Goal: Task Accomplishment & Management: Manage account settings

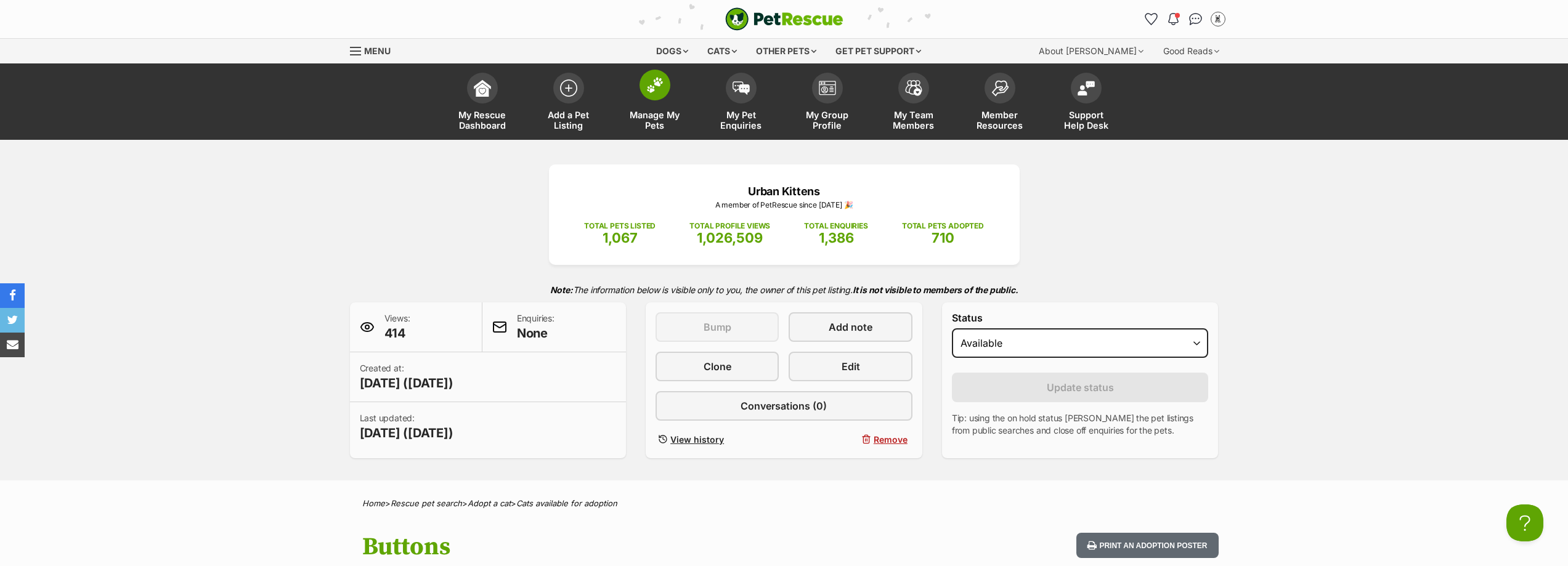
click at [651, 110] on span "Manage My Pets" at bounding box center [654, 120] width 56 height 21
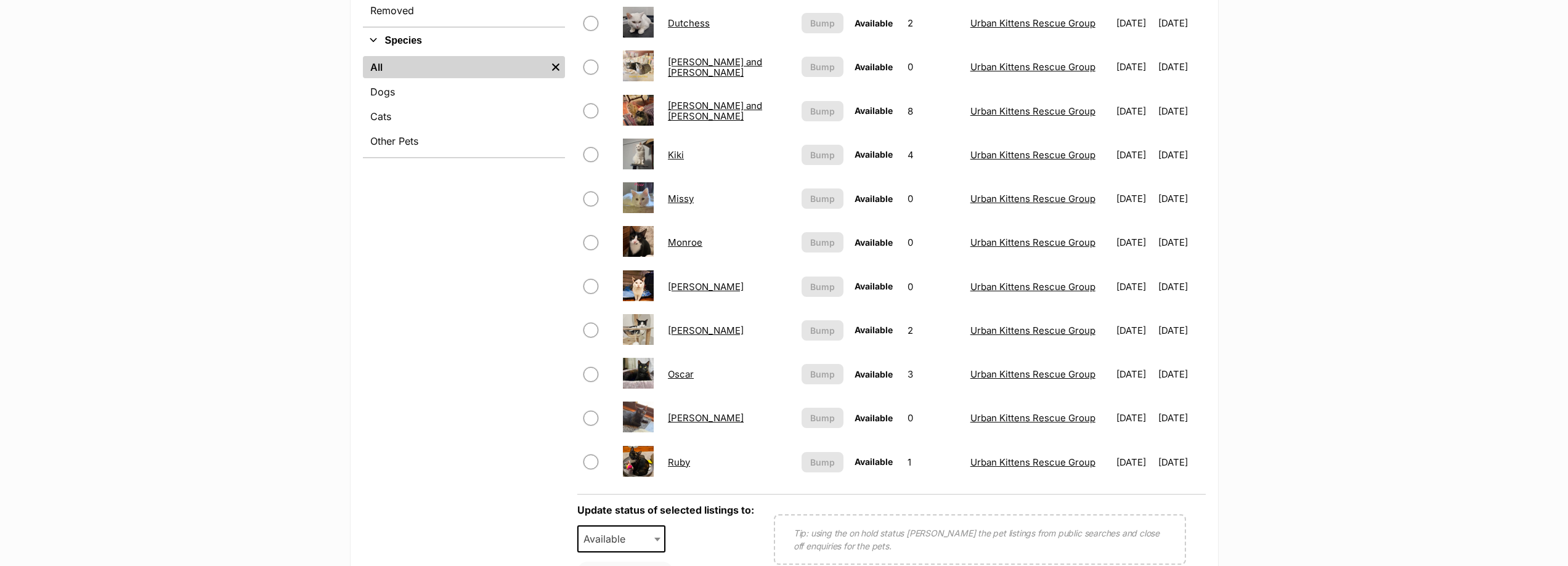
scroll to position [555, 0]
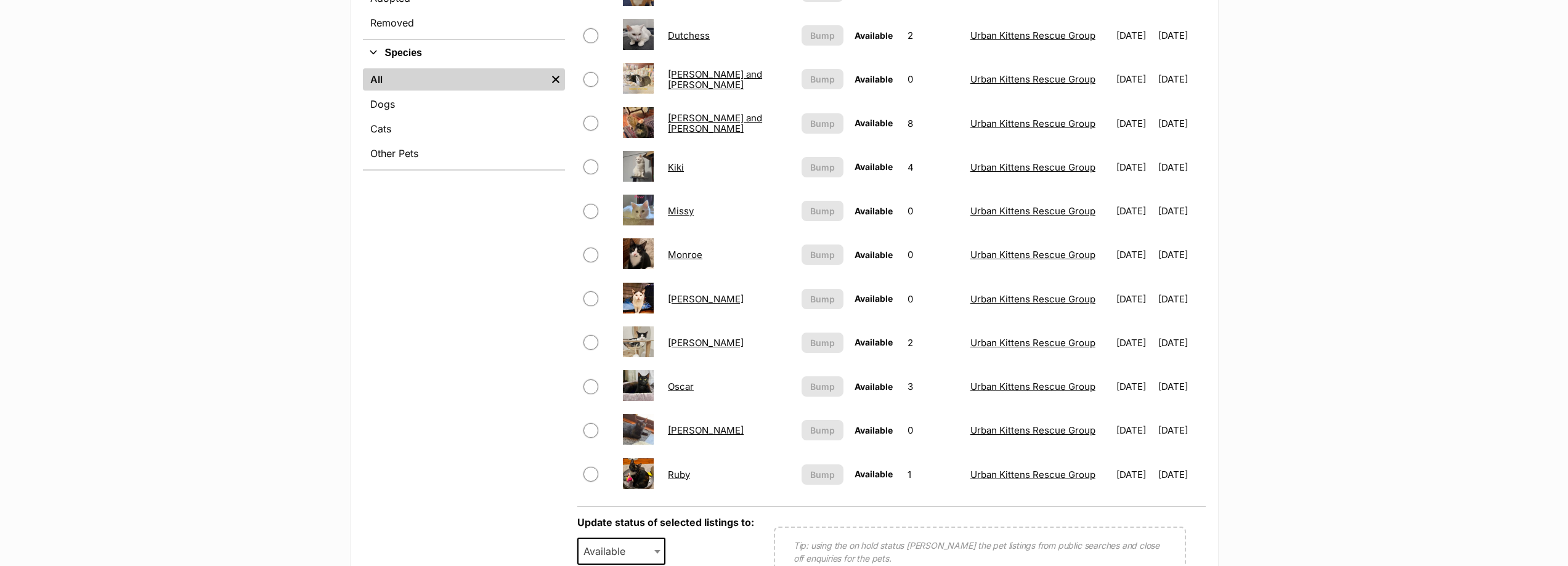
click at [682, 387] on link "Oscar" at bounding box center [681, 386] width 26 height 11
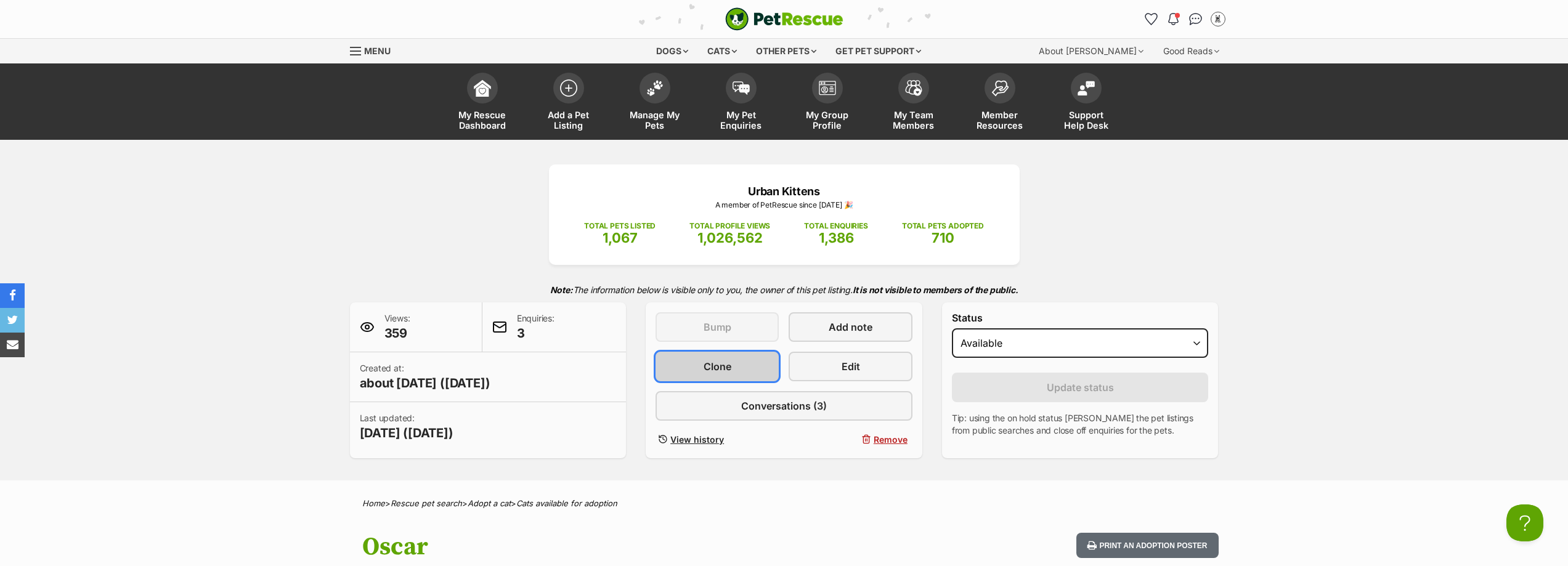
click at [731, 368] on link "Clone" at bounding box center [717, 366] width 123 height 30
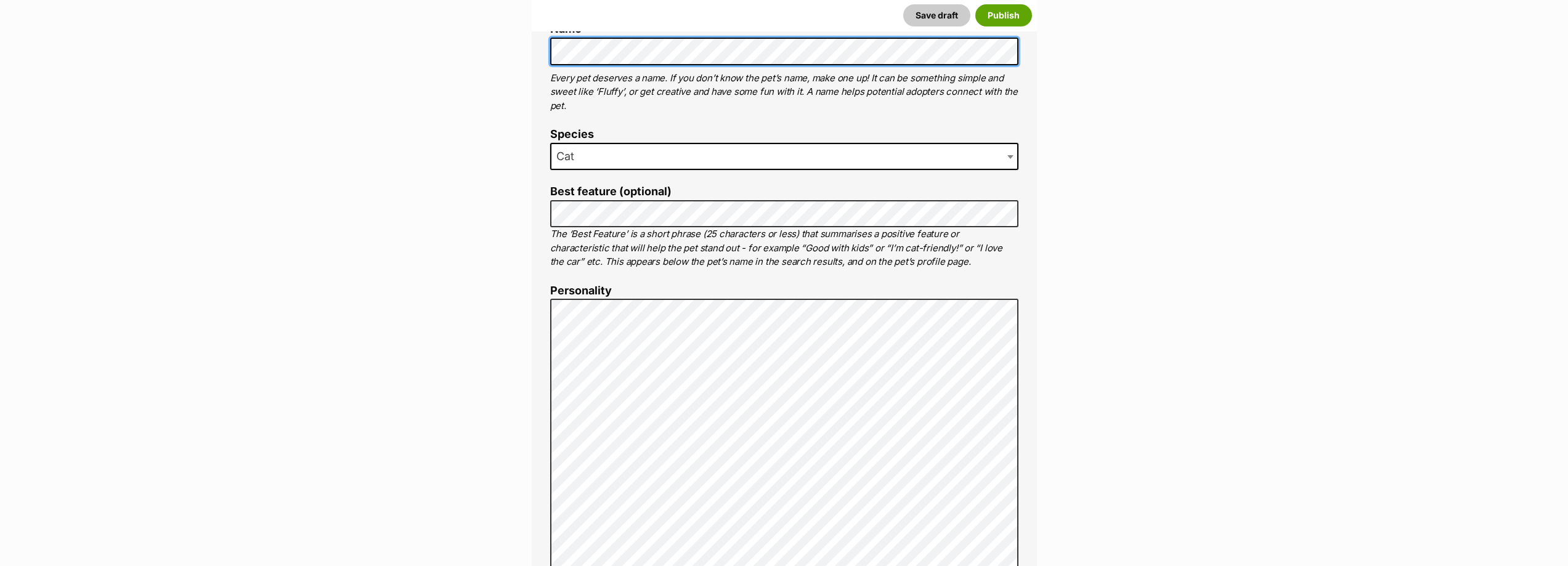
scroll to position [616, 0]
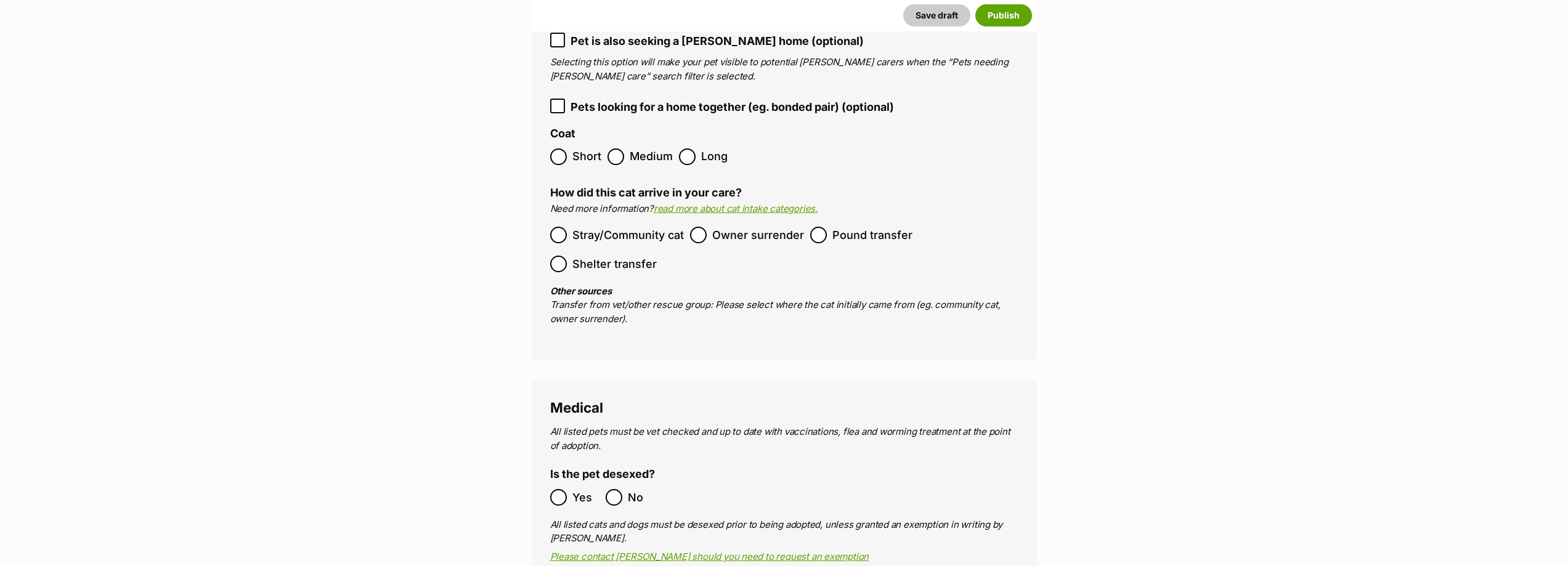
scroll to position [1478, 0]
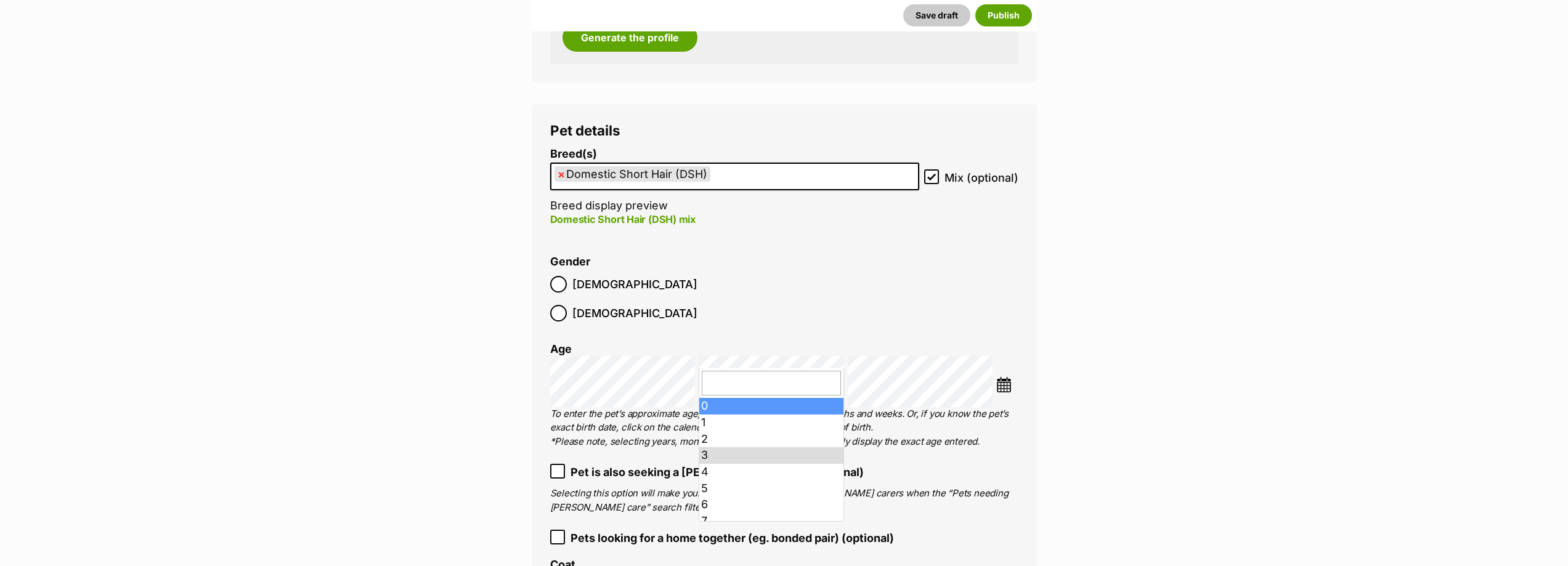
drag, startPoint x: 746, startPoint y: 403, endPoint x: 784, endPoint y: 387, distance: 41.2
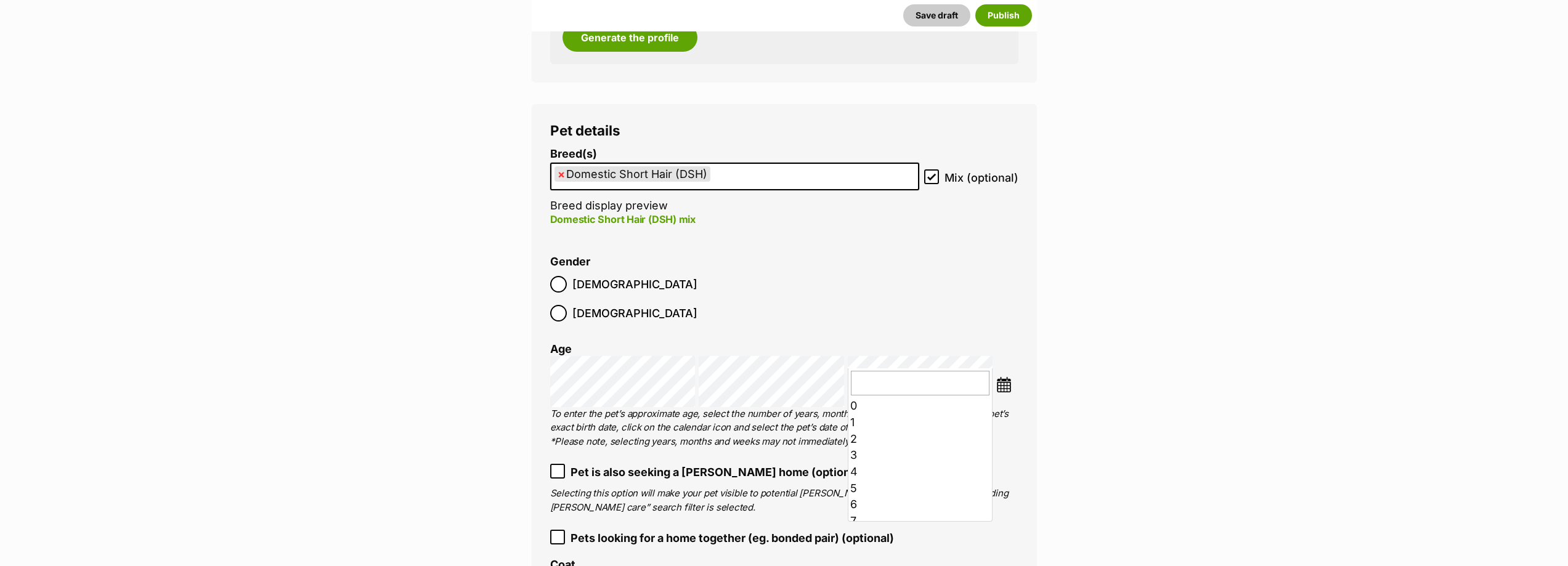
scroll to position [157, 0]
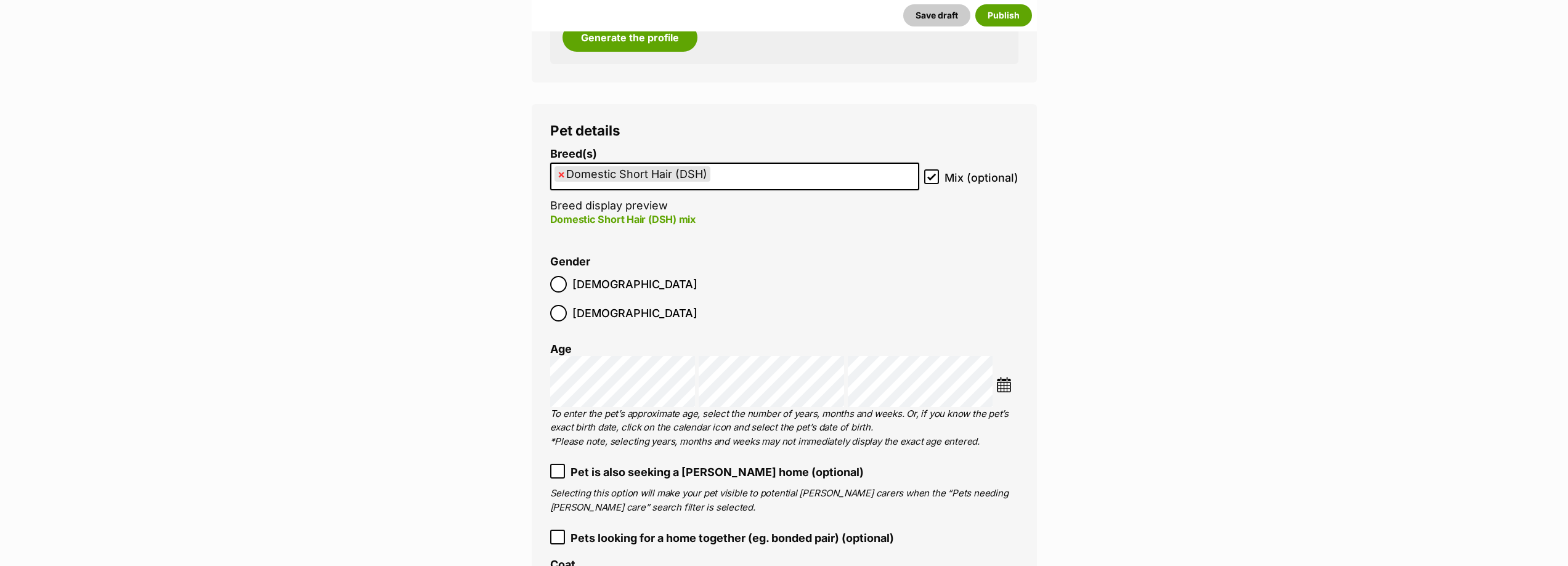
click at [863, 254] on ol "Breed(s) Domestic Short Hair (DSH) Abyssinian American Bobtail American Curl Am…" at bounding box center [784, 452] width 468 height 609
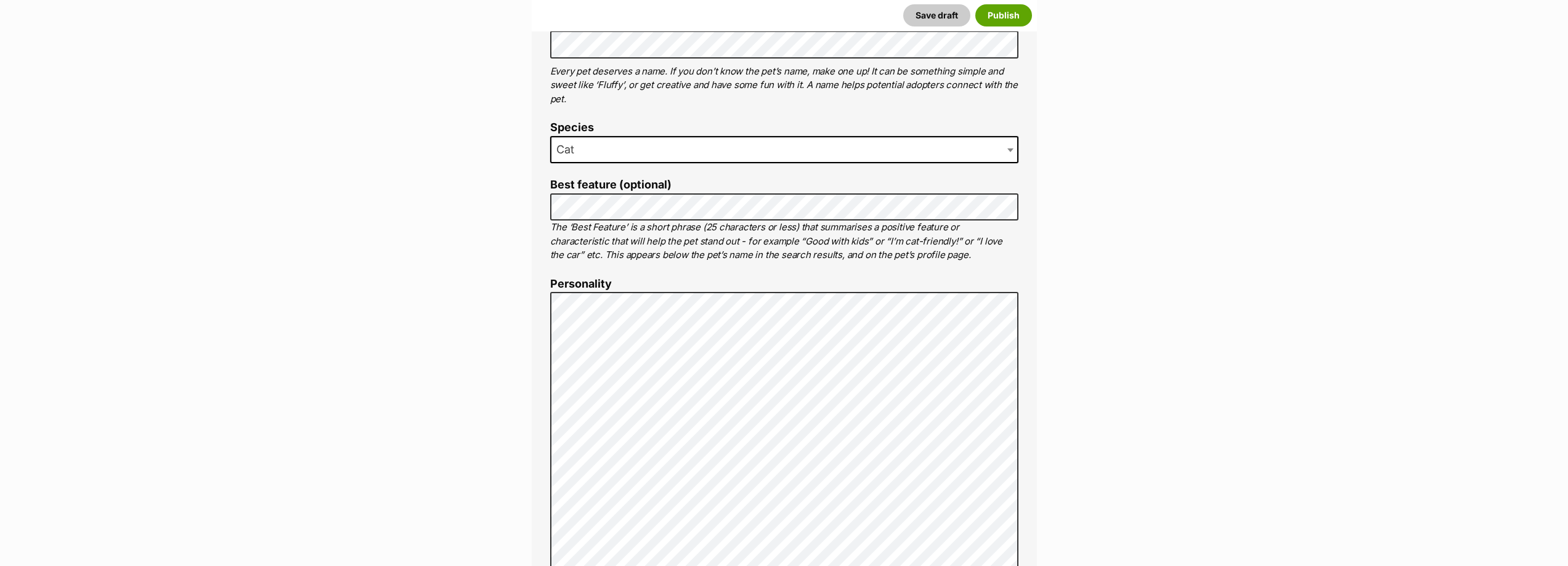
scroll to position [493, 0]
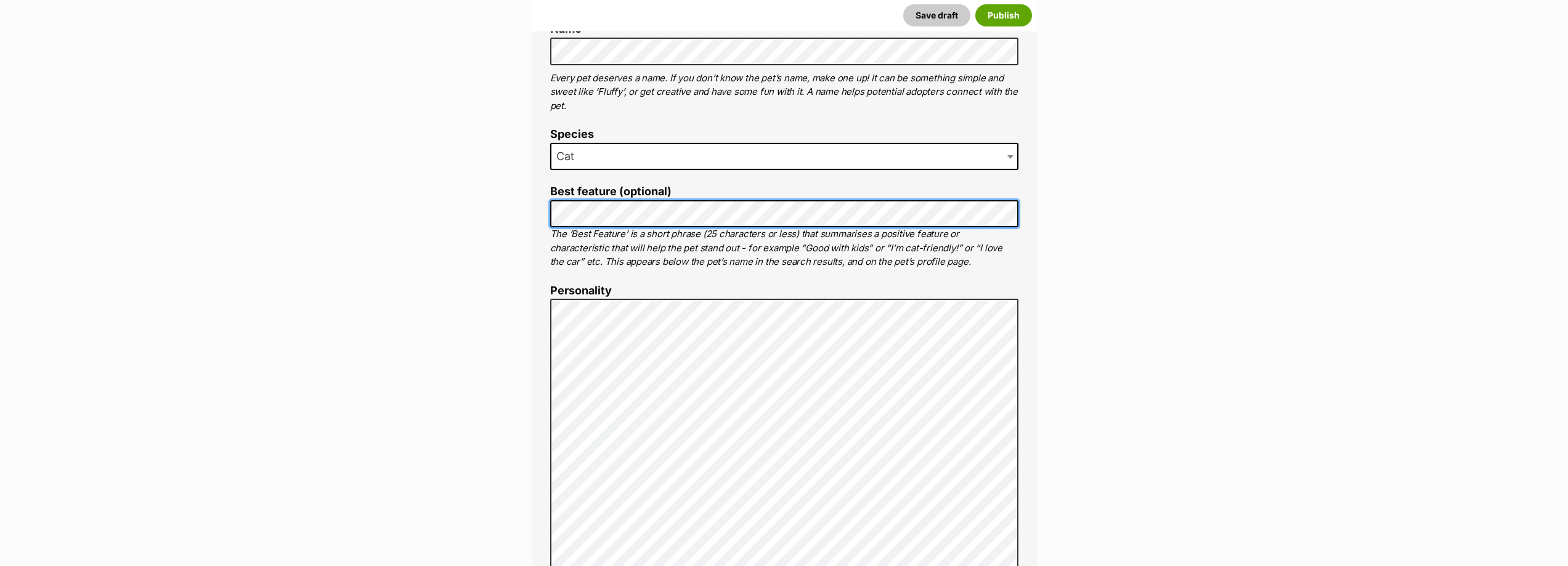
click at [535, 214] on div "About This Pet Name Henlo there, it looks like you might be using the pet name …" at bounding box center [784, 521] width 505 height 1095
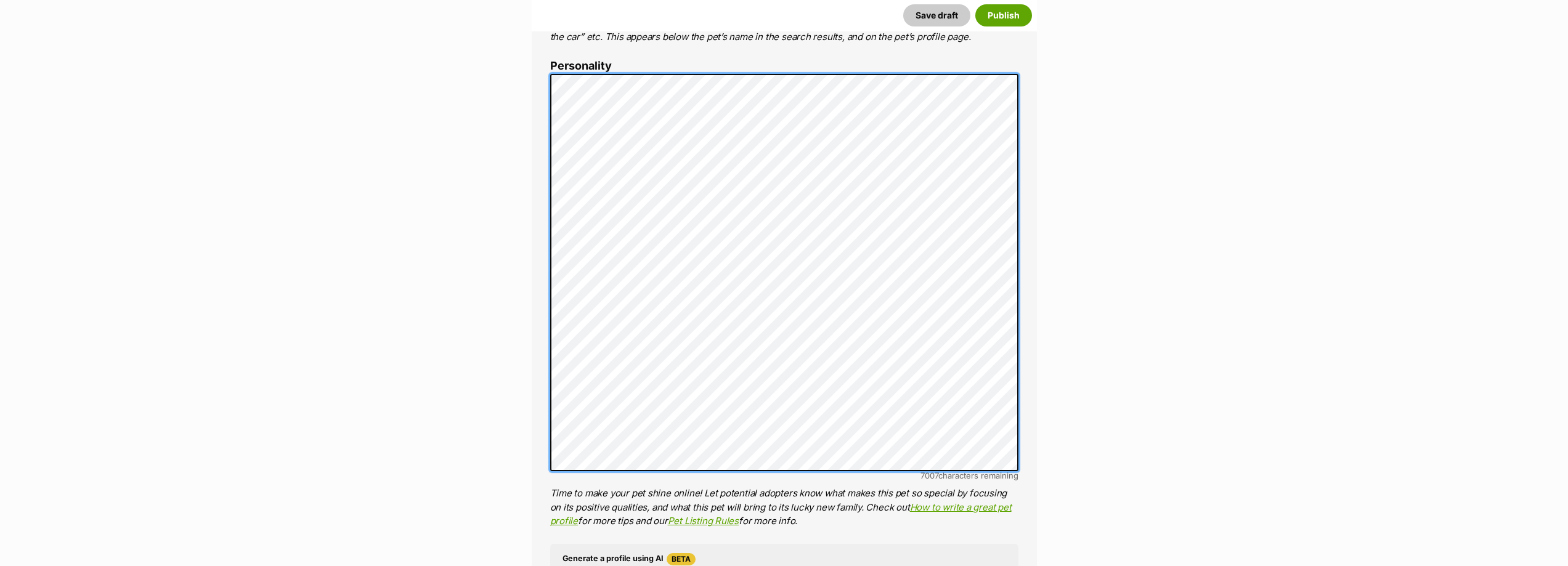
scroll to position [739, 0]
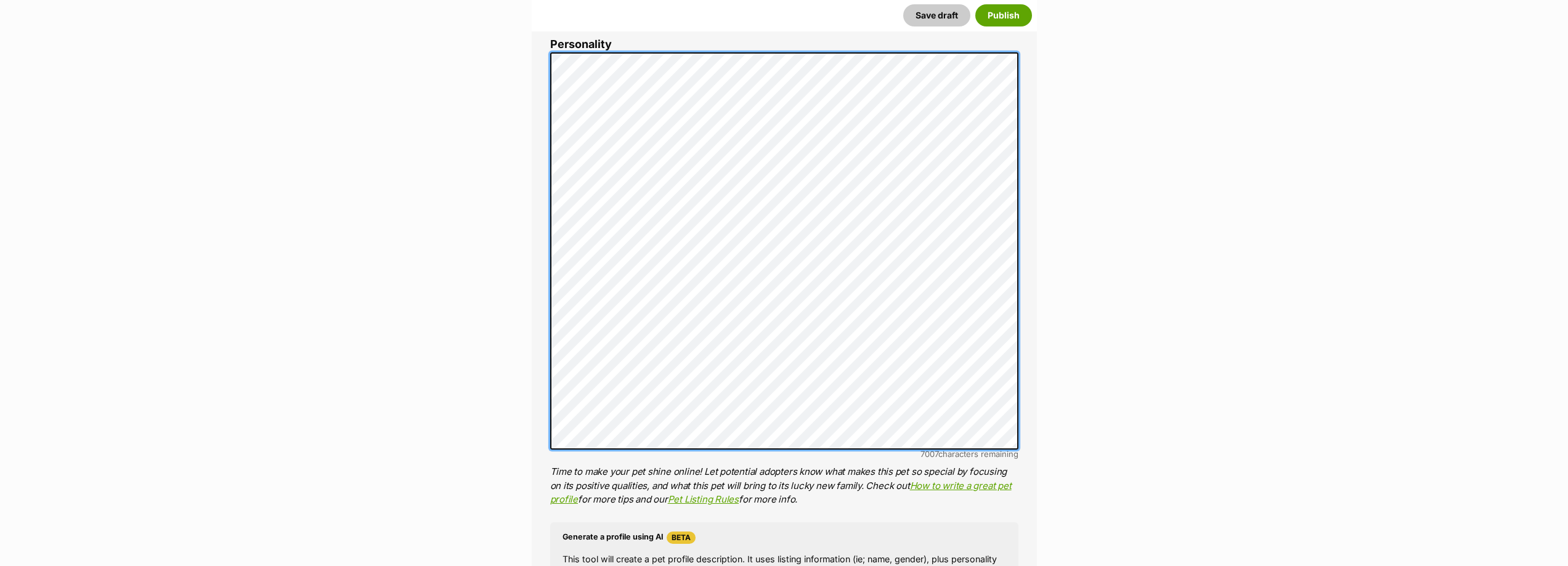
click at [545, 226] on div "About This Pet Name Henlo there, it looks like you might be using the pet name …" at bounding box center [784, 307] width 505 height 1159
click at [536, 261] on div "About This Pet Name Henlo there, it looks like you might be using the pet name …" at bounding box center [784, 307] width 505 height 1159
click at [549, 264] on div "About This Pet Name Henlo there, it looks like you might be using the pet name …" at bounding box center [784, 307] width 505 height 1159
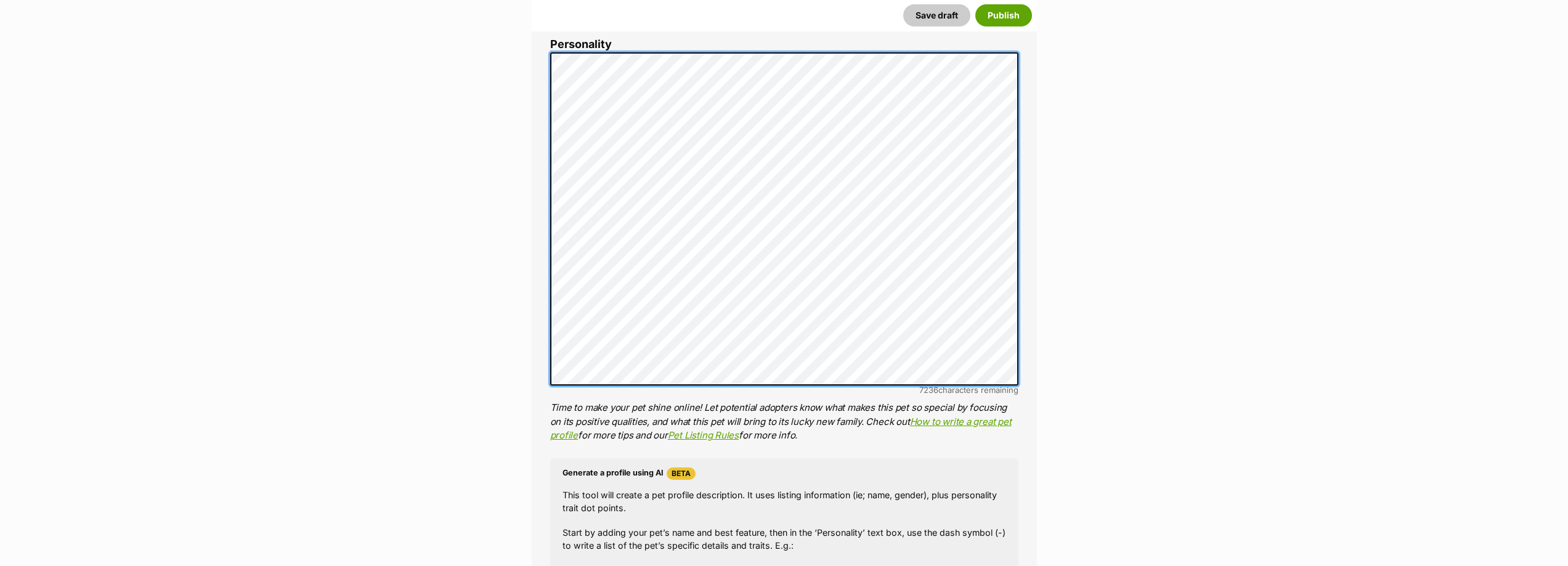
click at [532, 325] on div "About This Pet Name Henlo there, it looks like you might be using the pet name …" at bounding box center [784, 275] width 505 height 1095
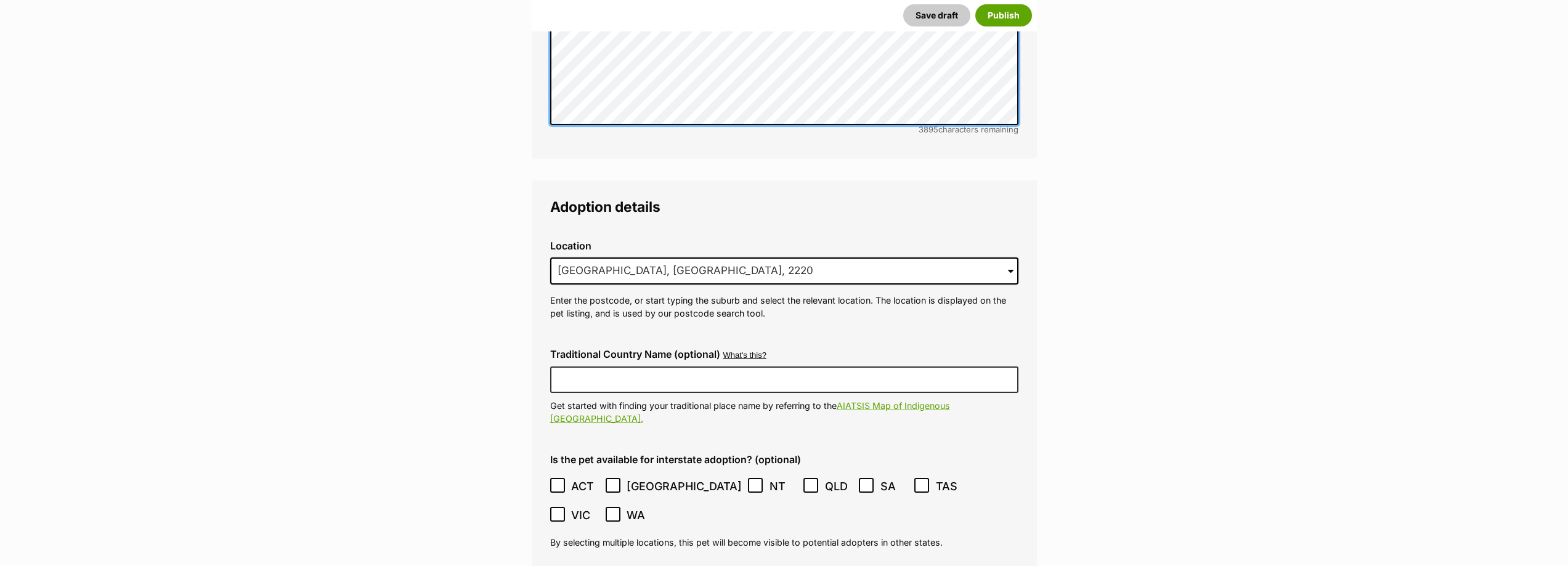
scroll to position [2895, 0]
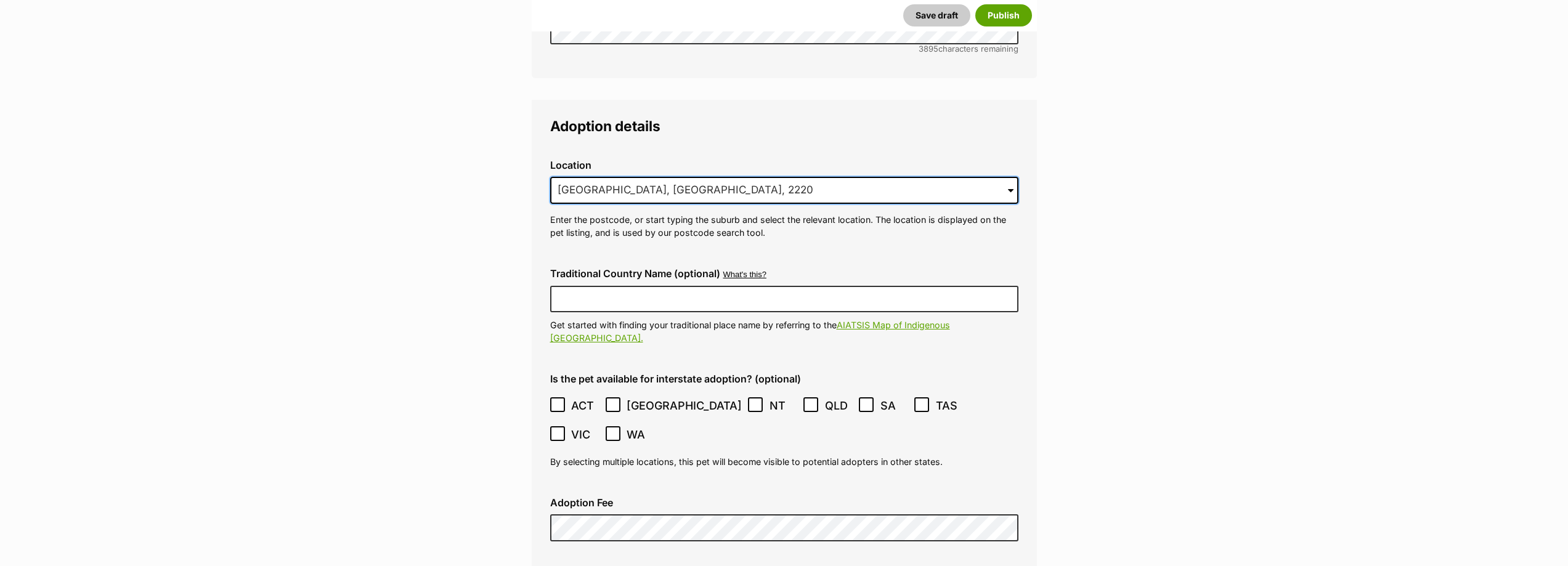
drag, startPoint x: 670, startPoint y: 161, endPoint x: 514, endPoint y: 164, distance: 156.0
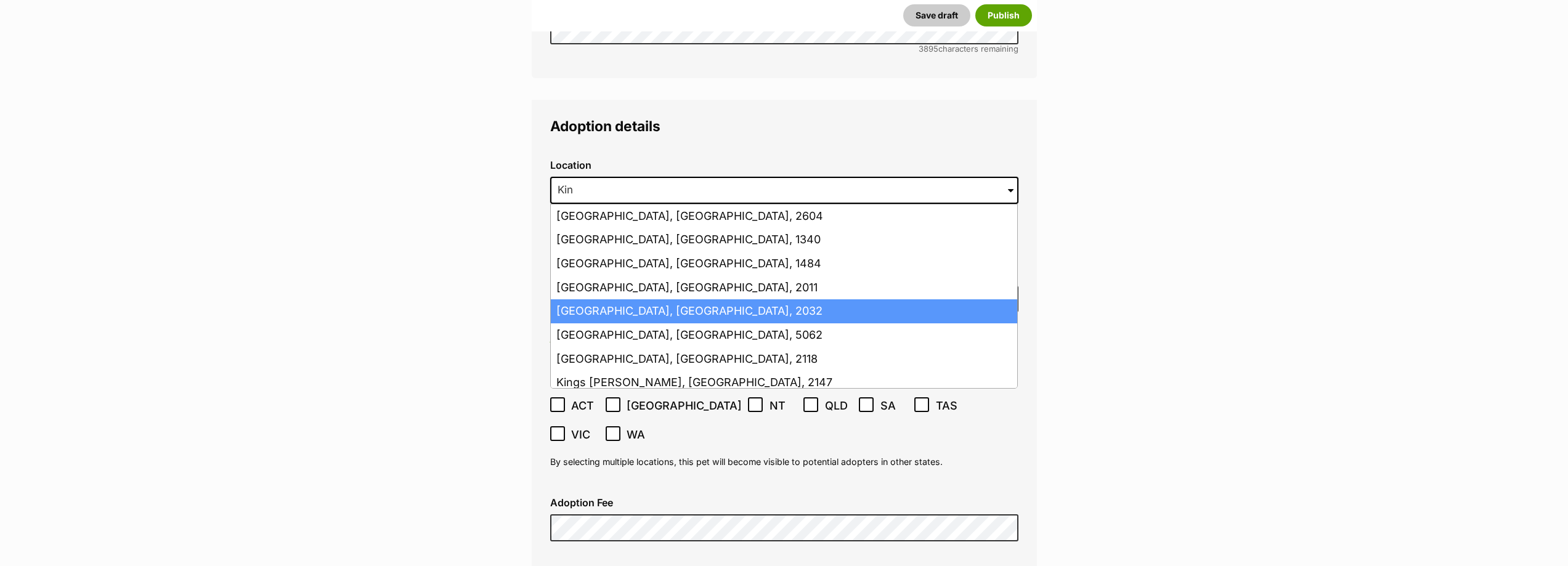
click at [711, 300] on li "Kingsford, New South Wales, 2032" at bounding box center [784, 312] width 466 height 24
type input "Kingsford, New South Wales, 2032"
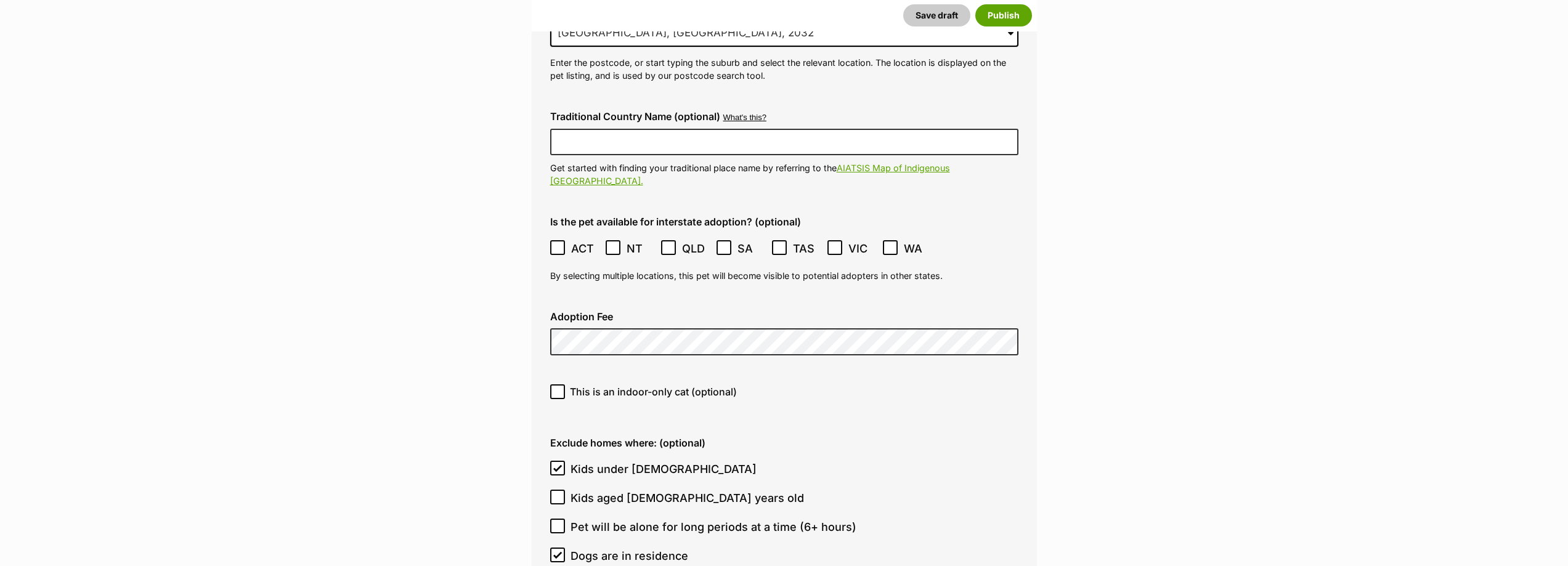
scroll to position [3080, 0]
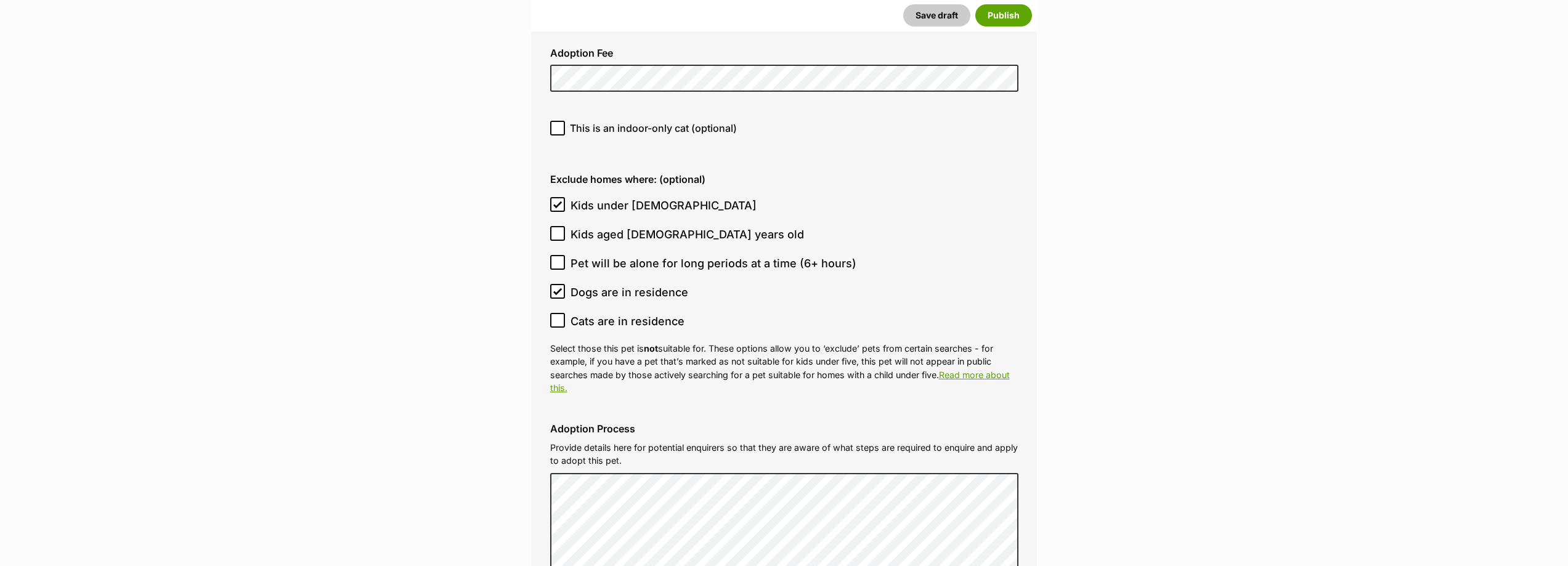
scroll to position [3327, 0]
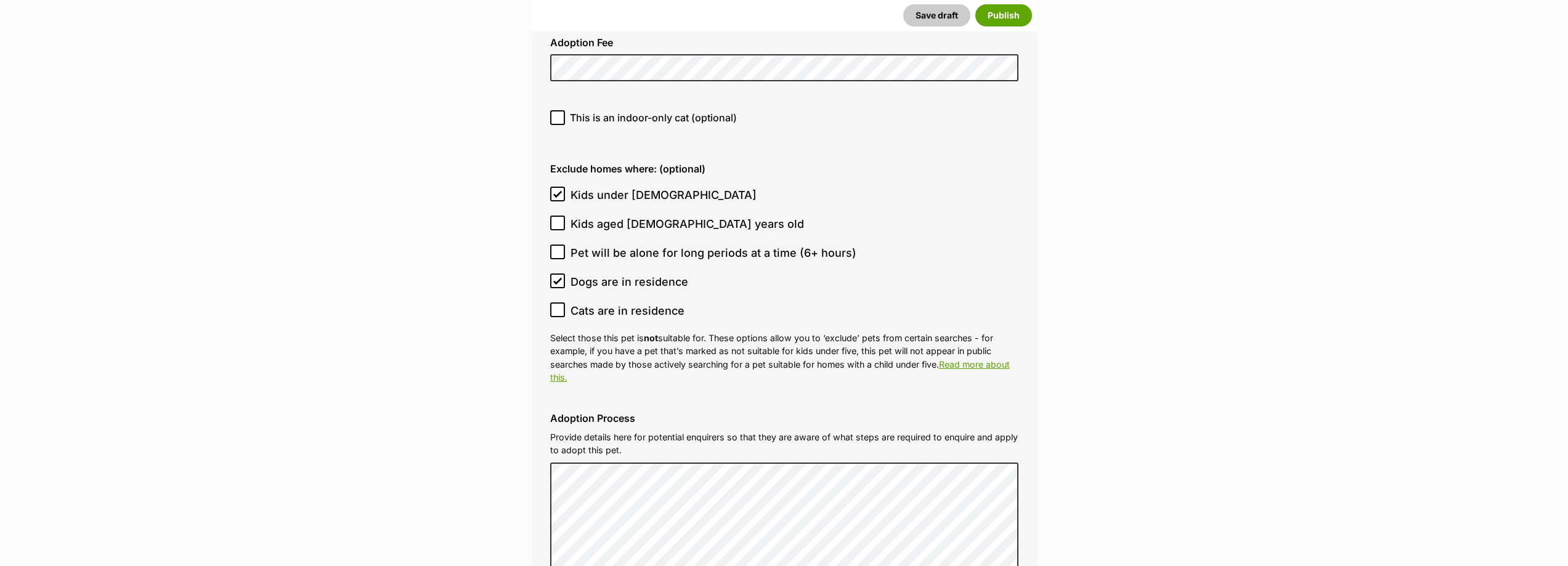
click at [558, 192] on icon at bounding box center [558, 194] width 8 height 5
click at [558, 186] on input "Kids under [DEMOGRAPHIC_DATA]" at bounding box center [557, 193] width 14 height 14
click at [557, 189] on icon at bounding box center [557, 193] width 8 height 8
click at [557, 186] on input "Kids under [DEMOGRAPHIC_DATA]" at bounding box center [557, 193] width 14 height 14
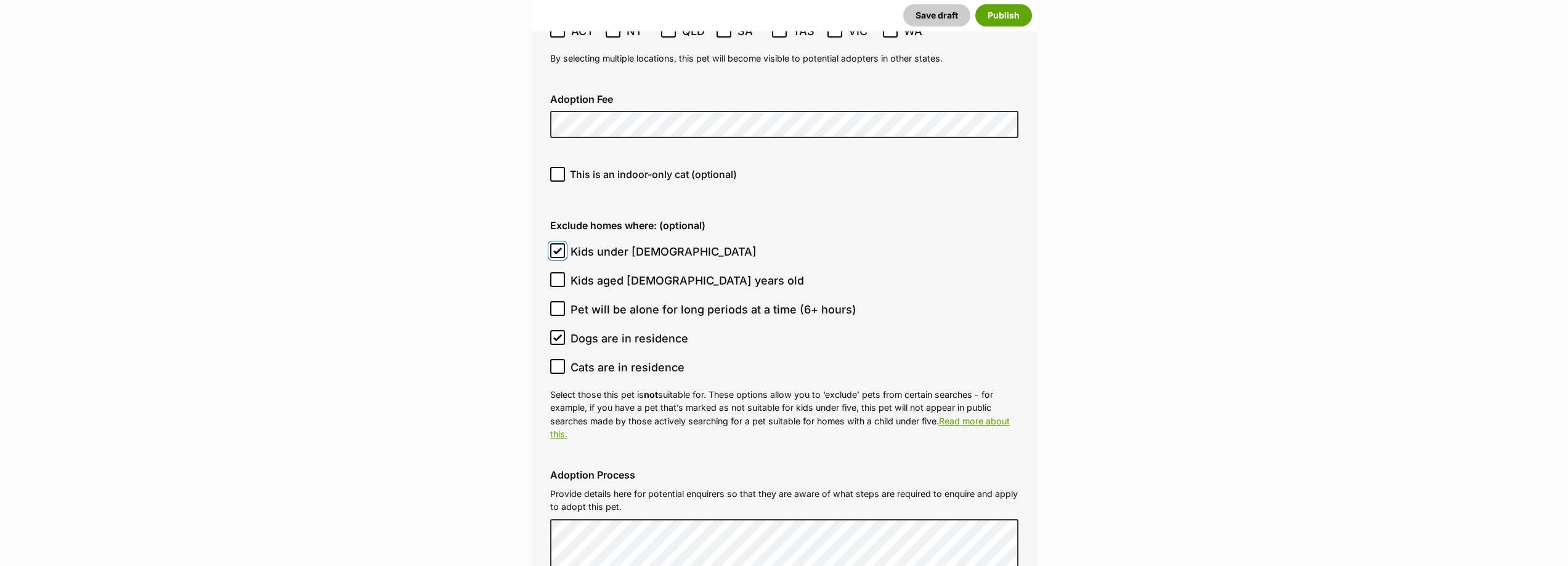
scroll to position [3265, 0]
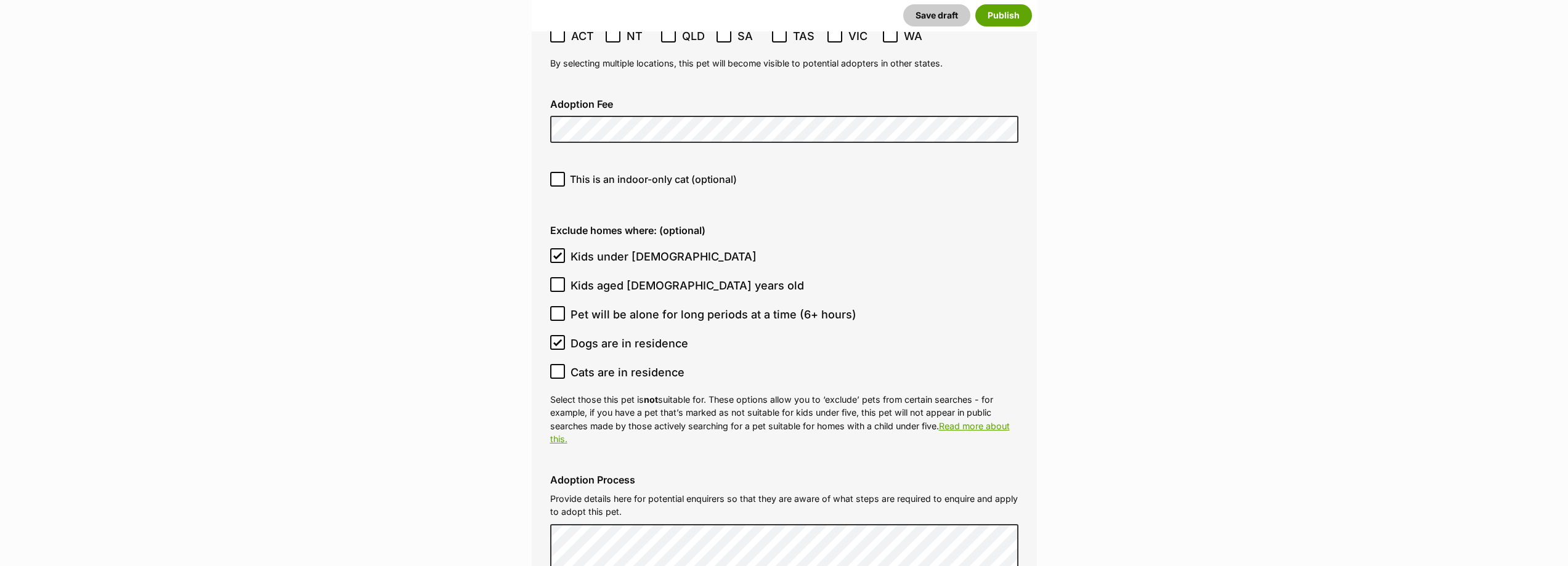
click at [558, 251] on icon at bounding box center [557, 255] width 8 height 8
click at [558, 248] on input "Kids under [DEMOGRAPHIC_DATA]" at bounding box center [557, 255] width 14 height 14
checkbox input "false"
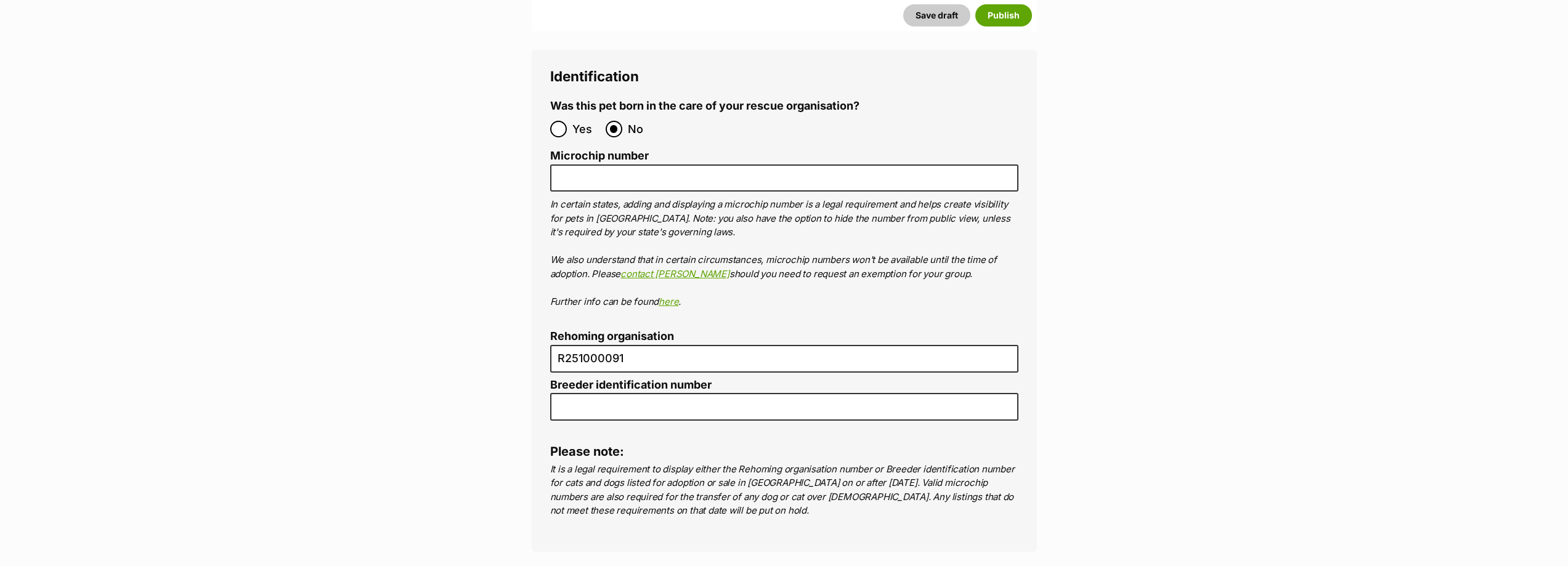
scroll to position [4128, 0]
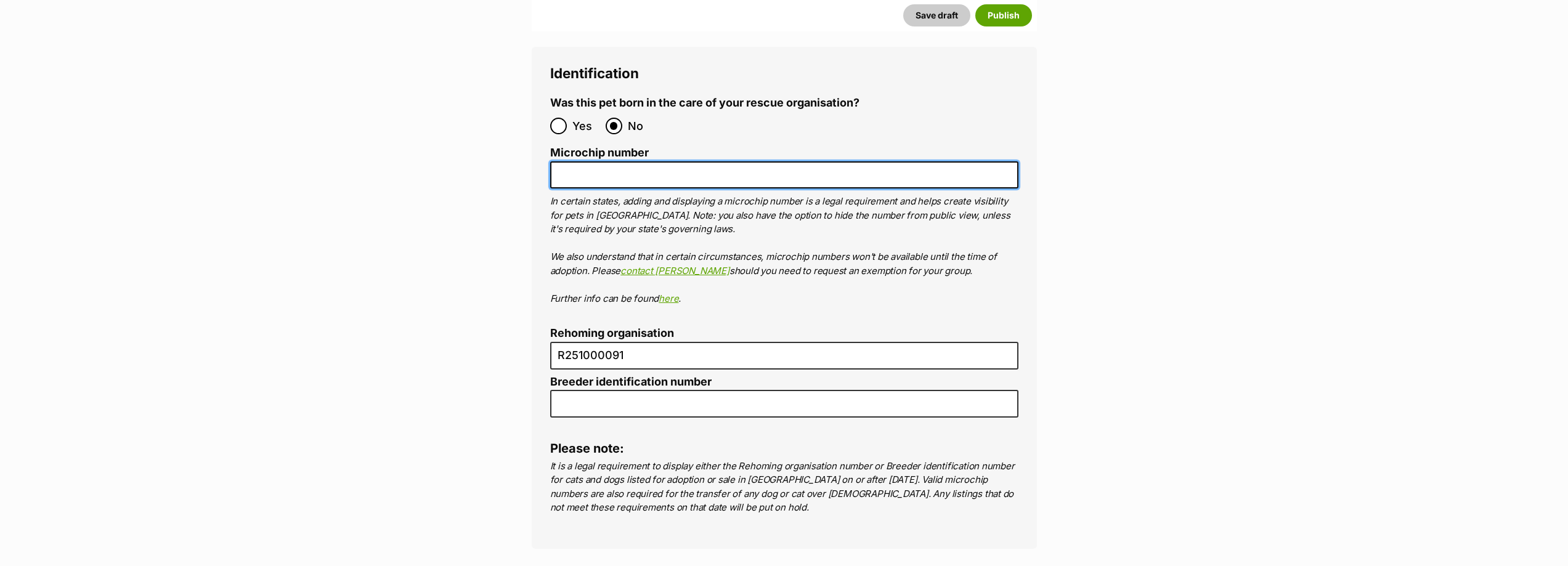
click at [568, 161] on input "Microchip number" at bounding box center [784, 175] width 468 height 27
click at [577, 161] on input "9910024657831" at bounding box center [784, 175] width 468 height 27
click at [597, 161] on input "9910024657831" at bounding box center [784, 175] width 468 height 27
click at [595, 161] on input "9910024657831" at bounding box center [784, 175] width 468 height 27
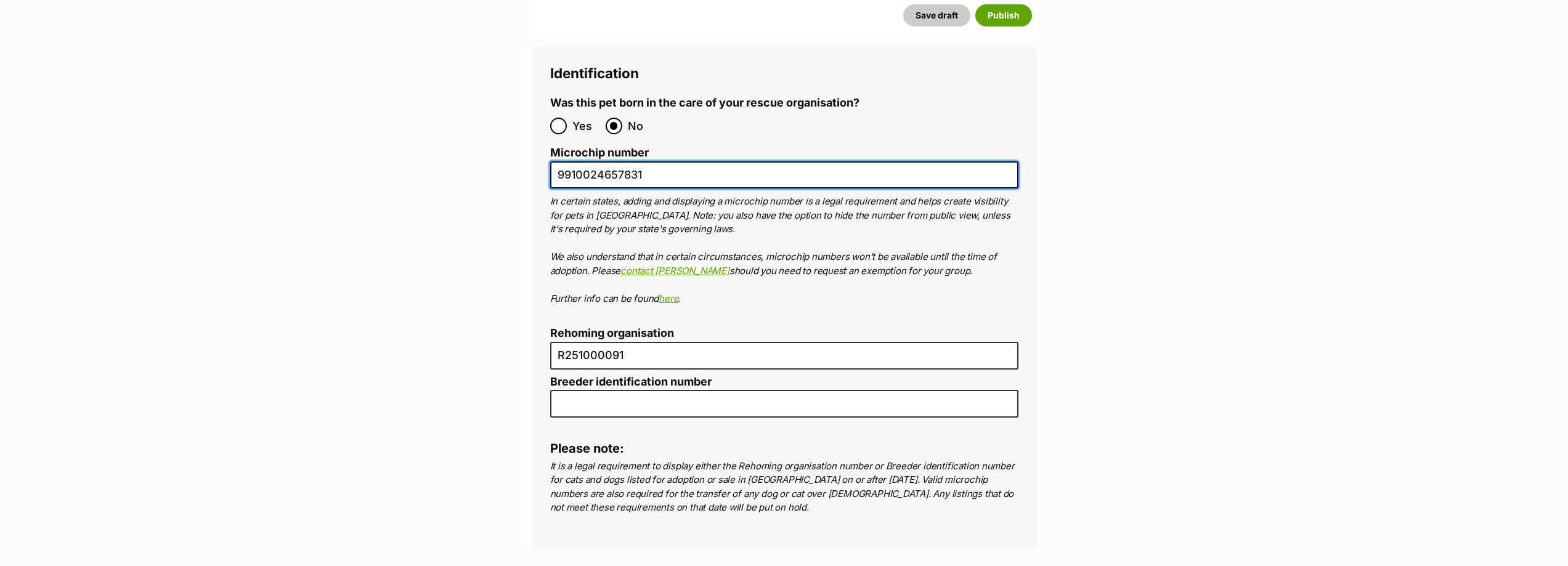
click at [618, 161] on input "9910024657831" at bounding box center [784, 175] width 468 height 27
click at [639, 161] on input "9910024657831" at bounding box center [784, 175] width 468 height 27
click at [656, 161] on input "9910024657831" at bounding box center [784, 175] width 468 height 27
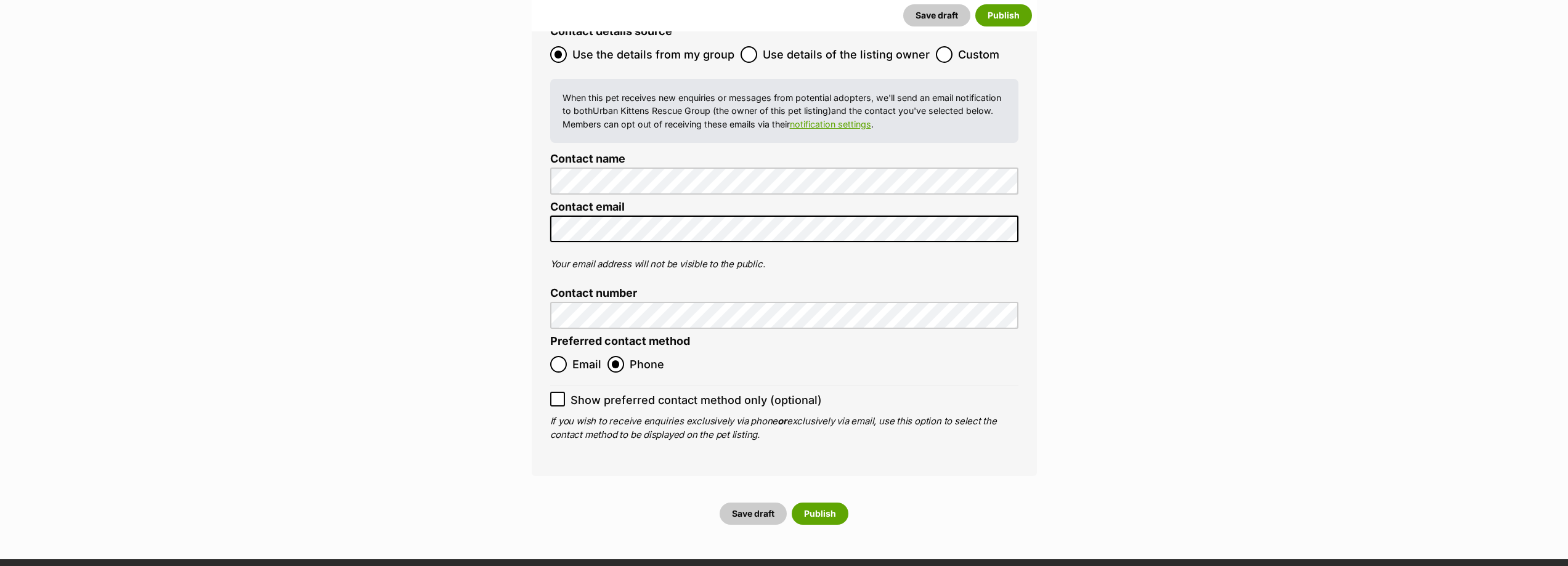
scroll to position [4743, 0]
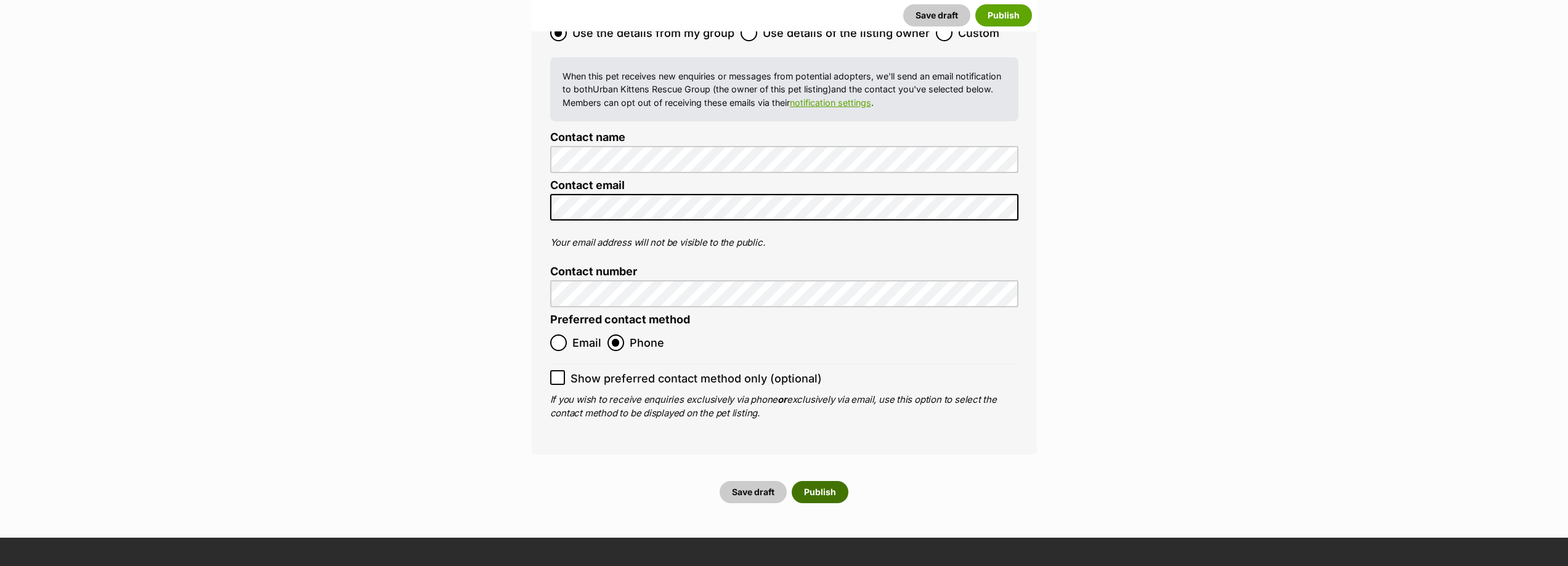
type input "991002465783122"
click at [816, 481] on button "Publish" at bounding box center [820, 491] width 56 height 22
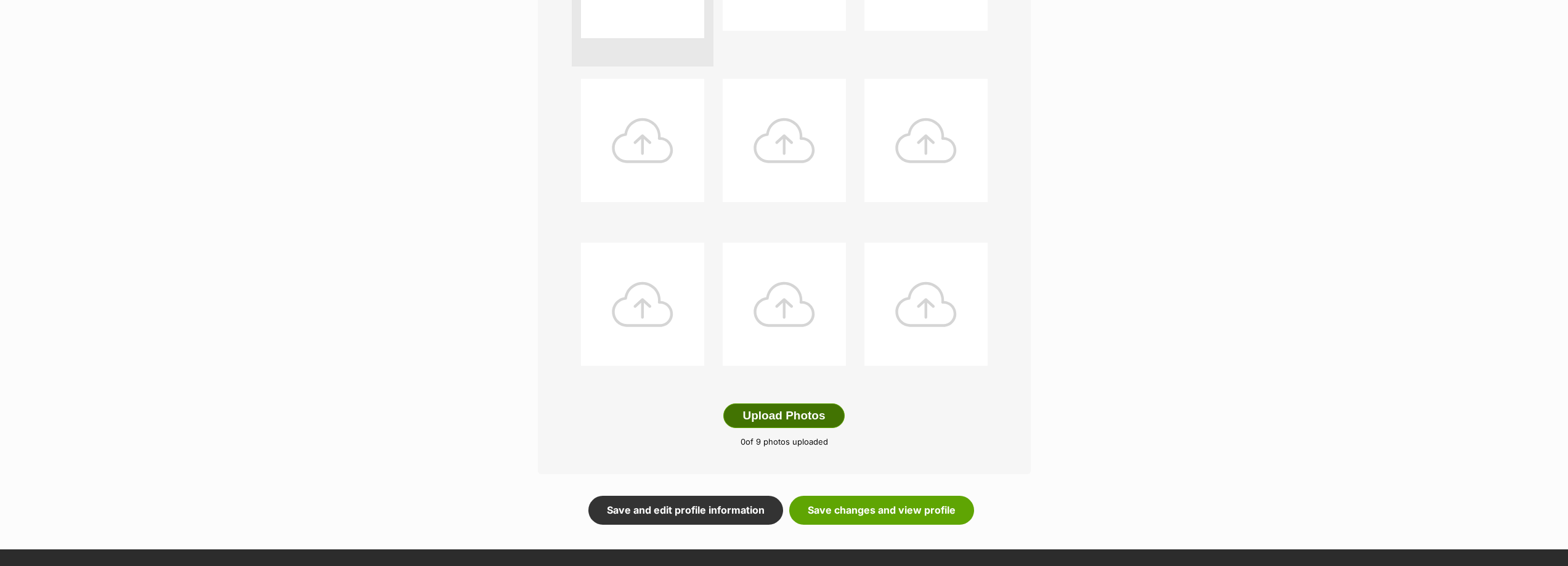
scroll to position [493, 0]
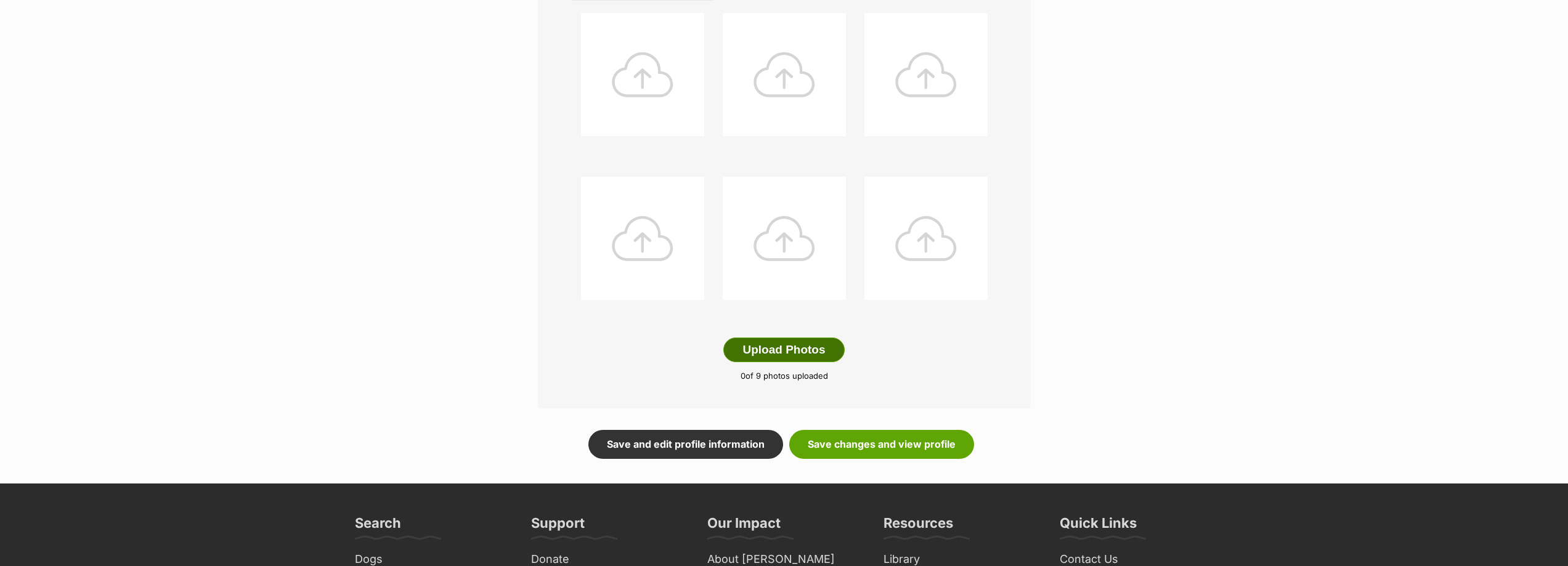
click at [795, 339] on button "Upload Photos" at bounding box center [784, 350] width 121 height 24
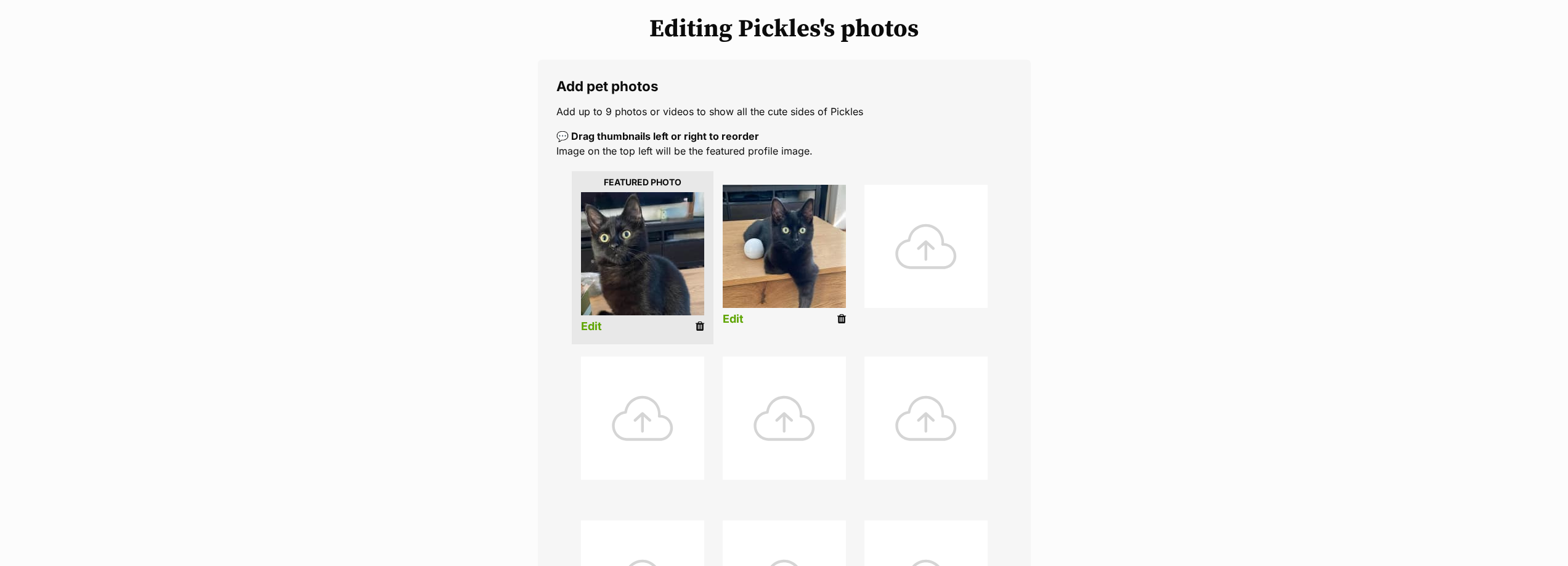
scroll to position [124, 0]
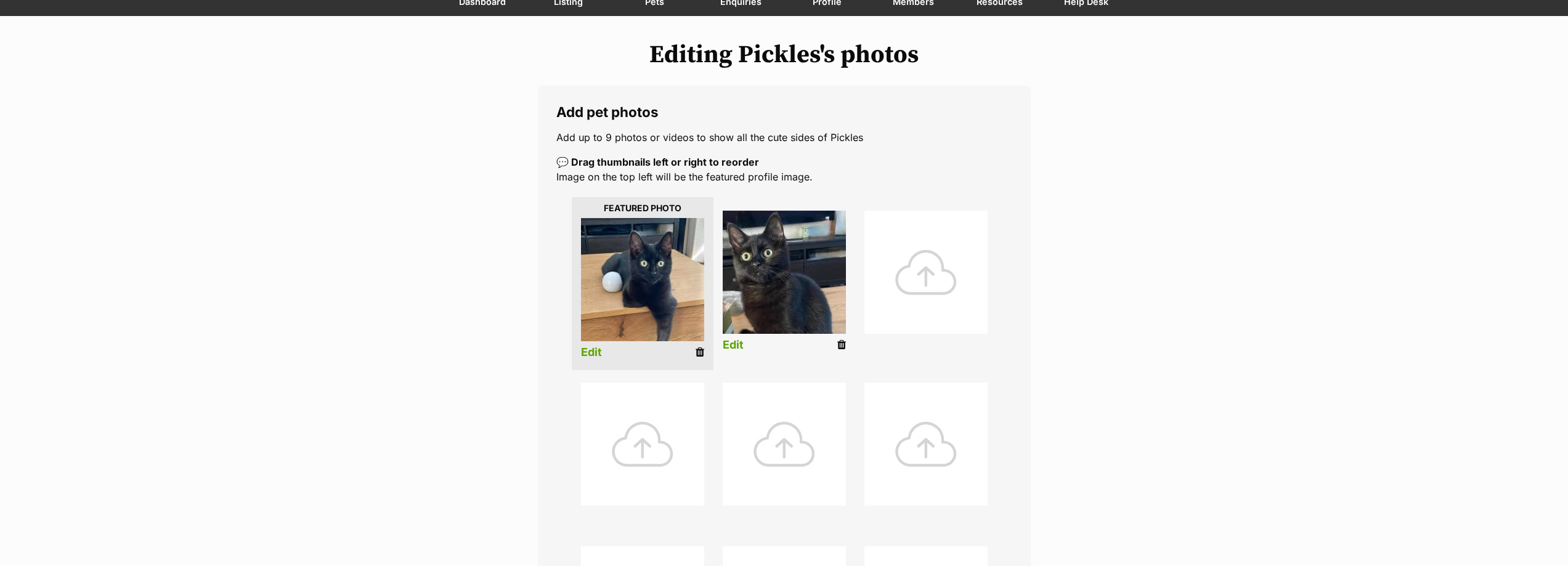
click at [591, 351] on link "Edit" at bounding box center [592, 352] width 21 height 13
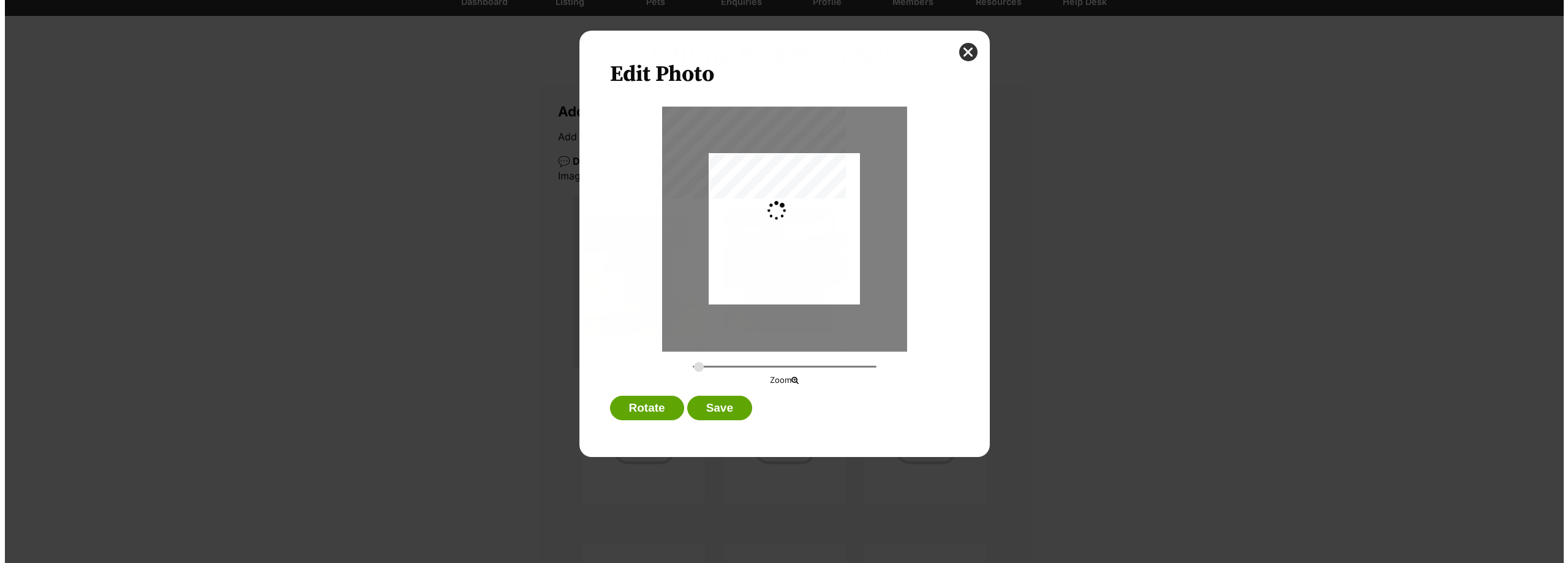
scroll to position [0, 0]
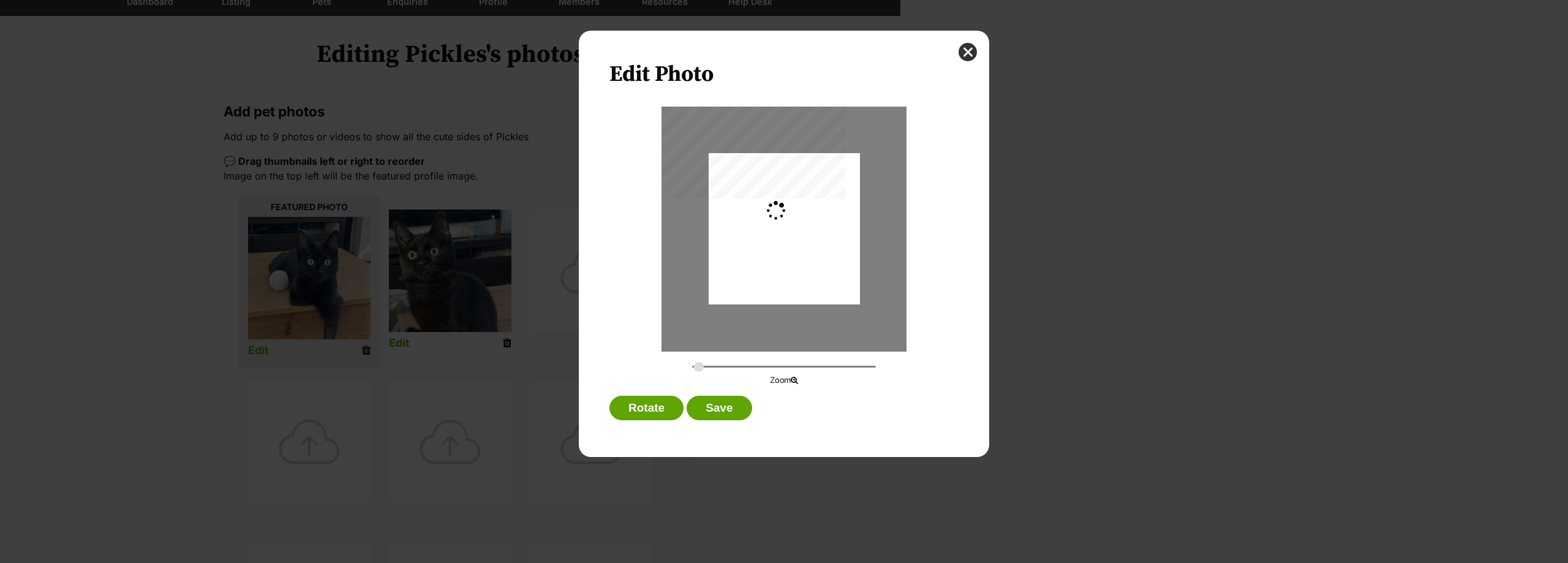
type input "0.2744"
drag, startPoint x: 787, startPoint y: 216, endPoint x: 784, endPoint y: 234, distance: 18.2
click at [784, 234] on div "Dialog Window - Close (Press escape to close)" at bounding box center [784, 244] width 151 height 189
click at [713, 411] on button "Save" at bounding box center [719, 408] width 65 height 24
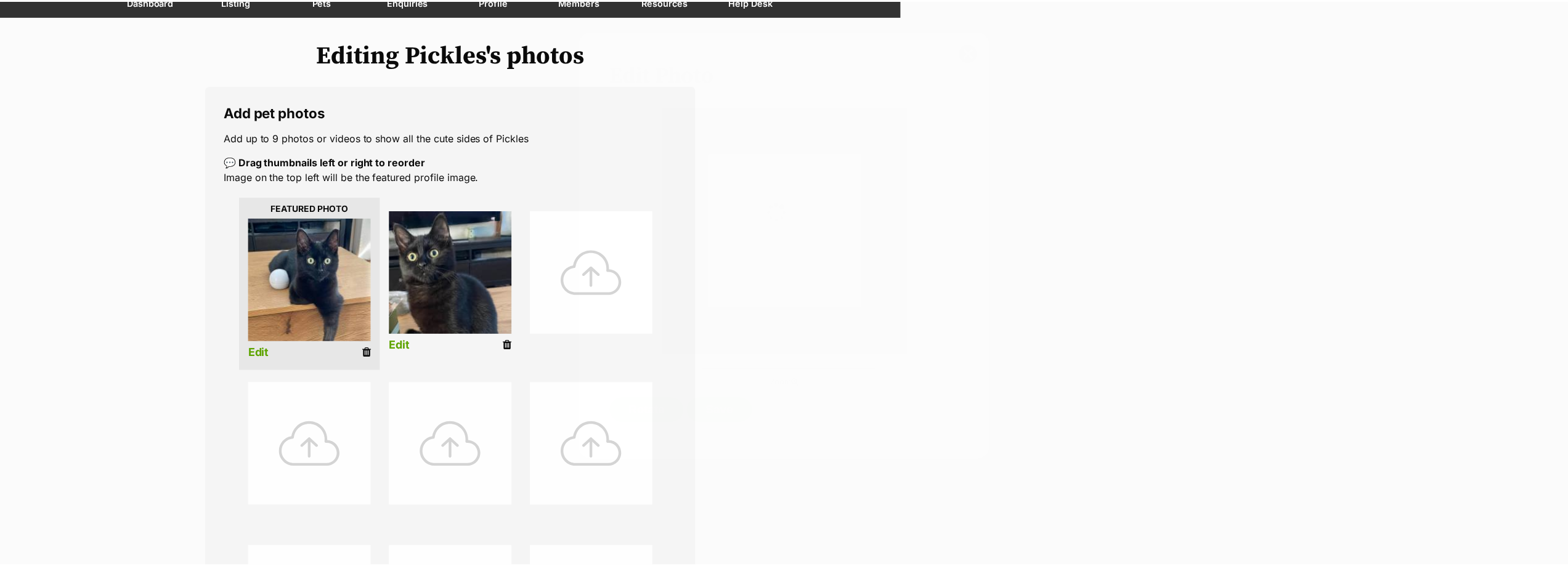
scroll to position [124, 0]
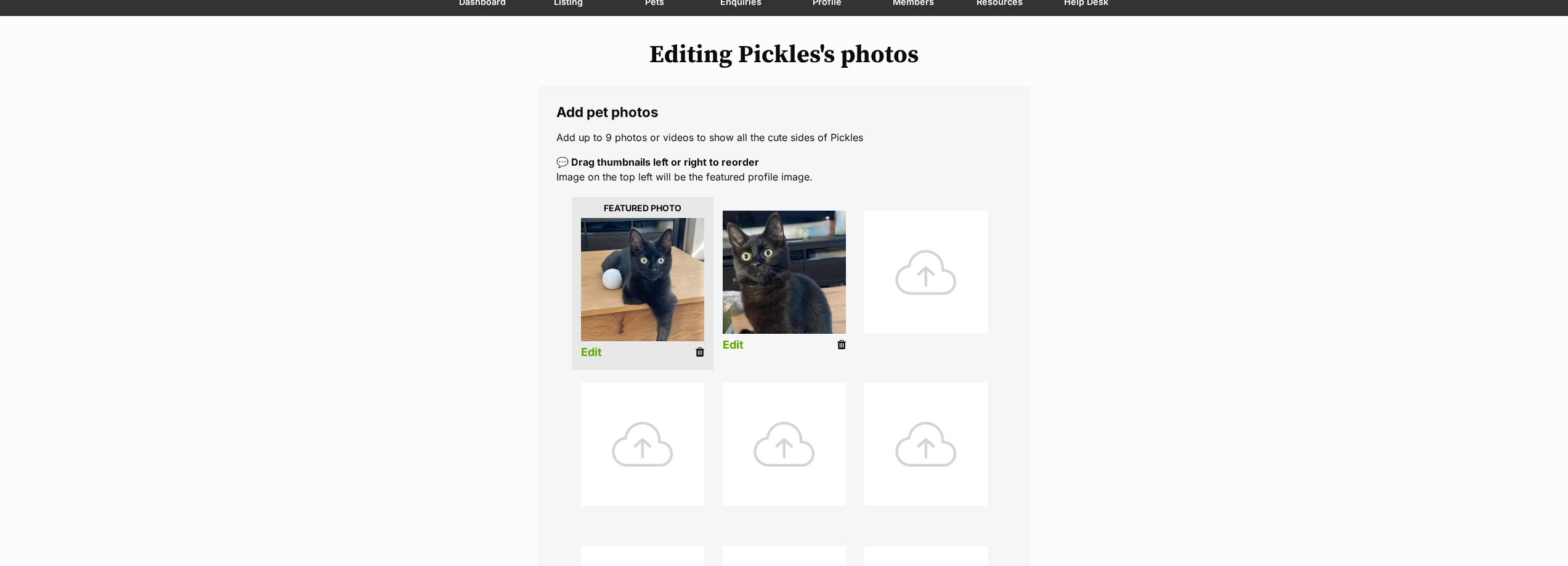
click at [731, 342] on link "Edit" at bounding box center [733, 345] width 21 height 13
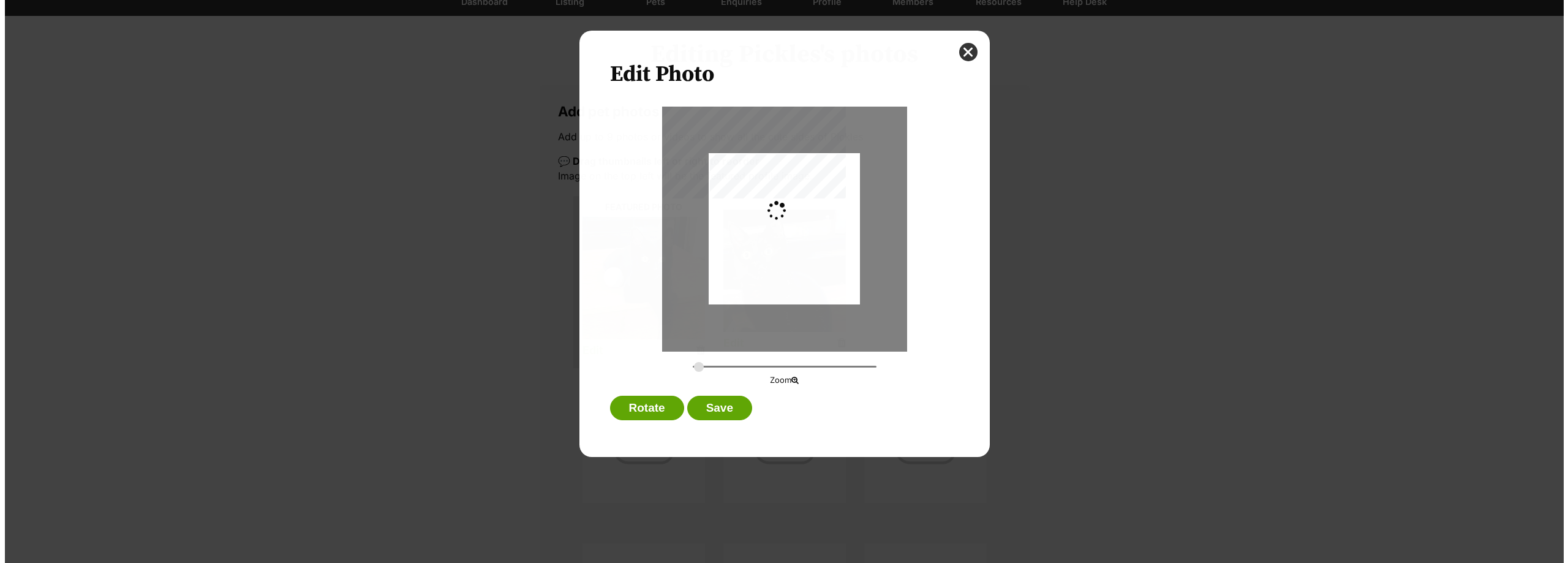
scroll to position [0, 0]
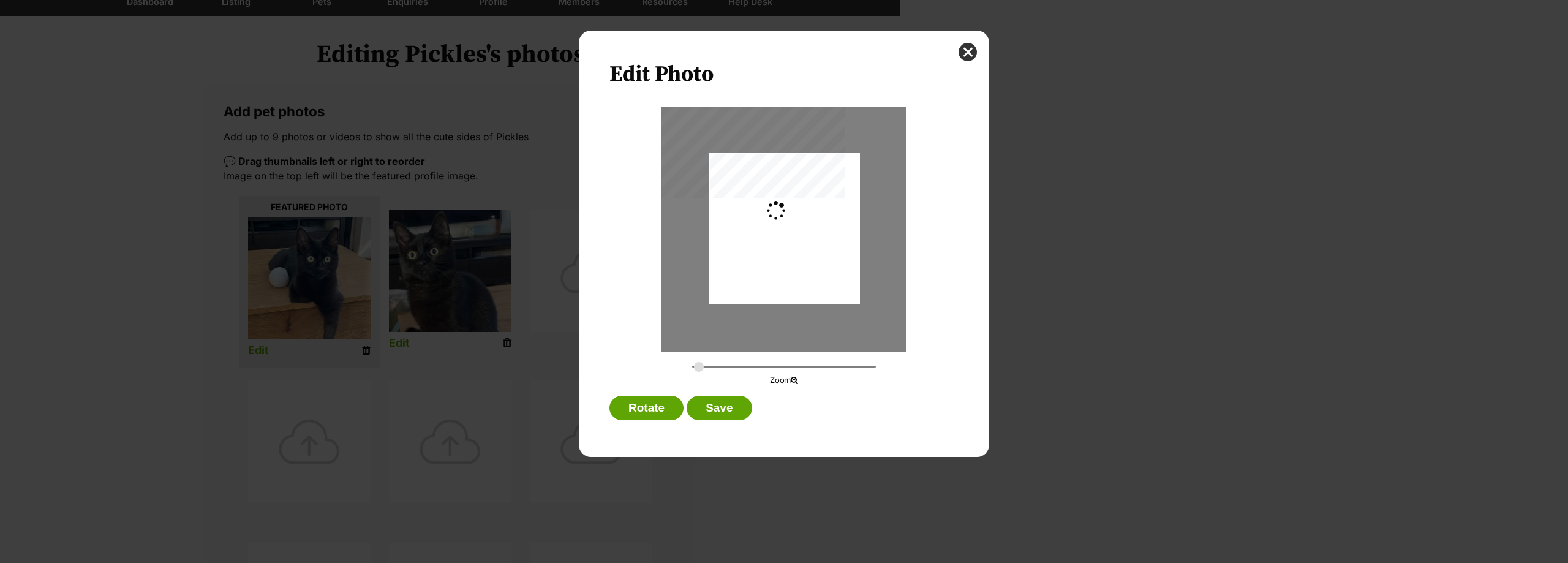
type input "0.2744"
drag, startPoint x: 813, startPoint y: 250, endPoint x: 824, endPoint y: 272, distance: 24.6
click at [824, 272] on div "Dialog Window - Close (Press escape to close)" at bounding box center [784, 247] width 151 height 189
click at [713, 409] on button "Save" at bounding box center [719, 408] width 65 height 24
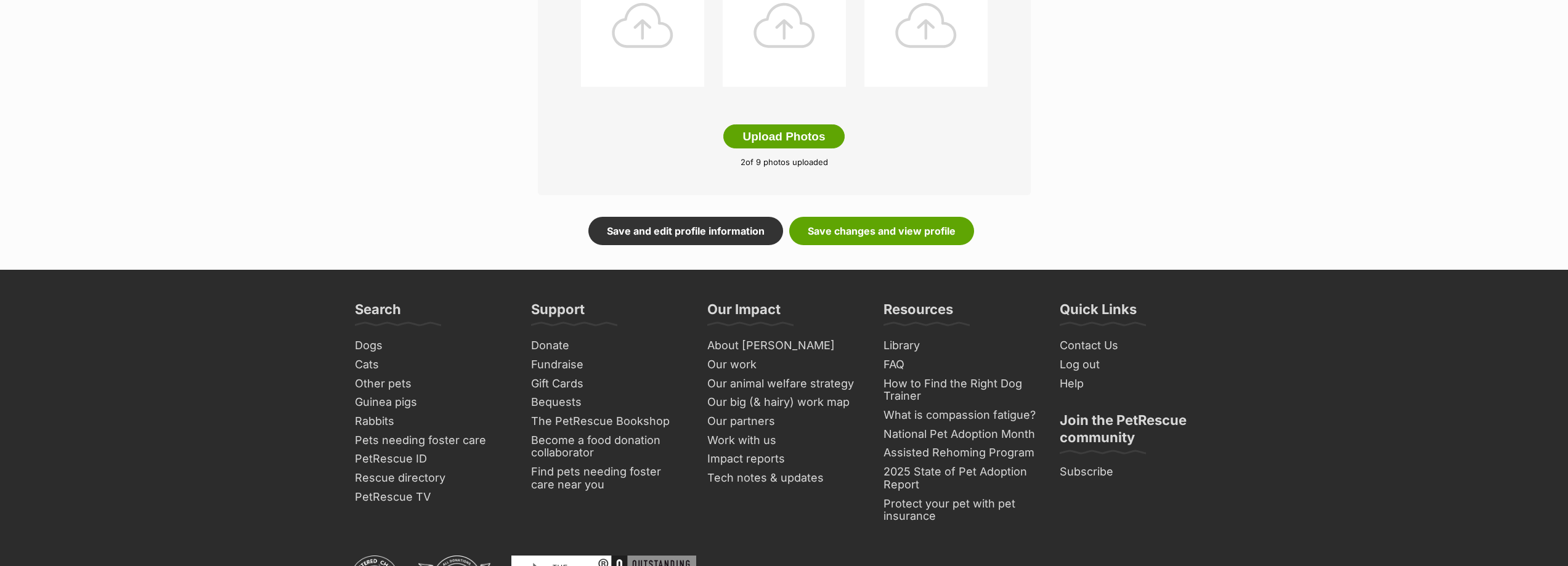
scroll to position [617, 0]
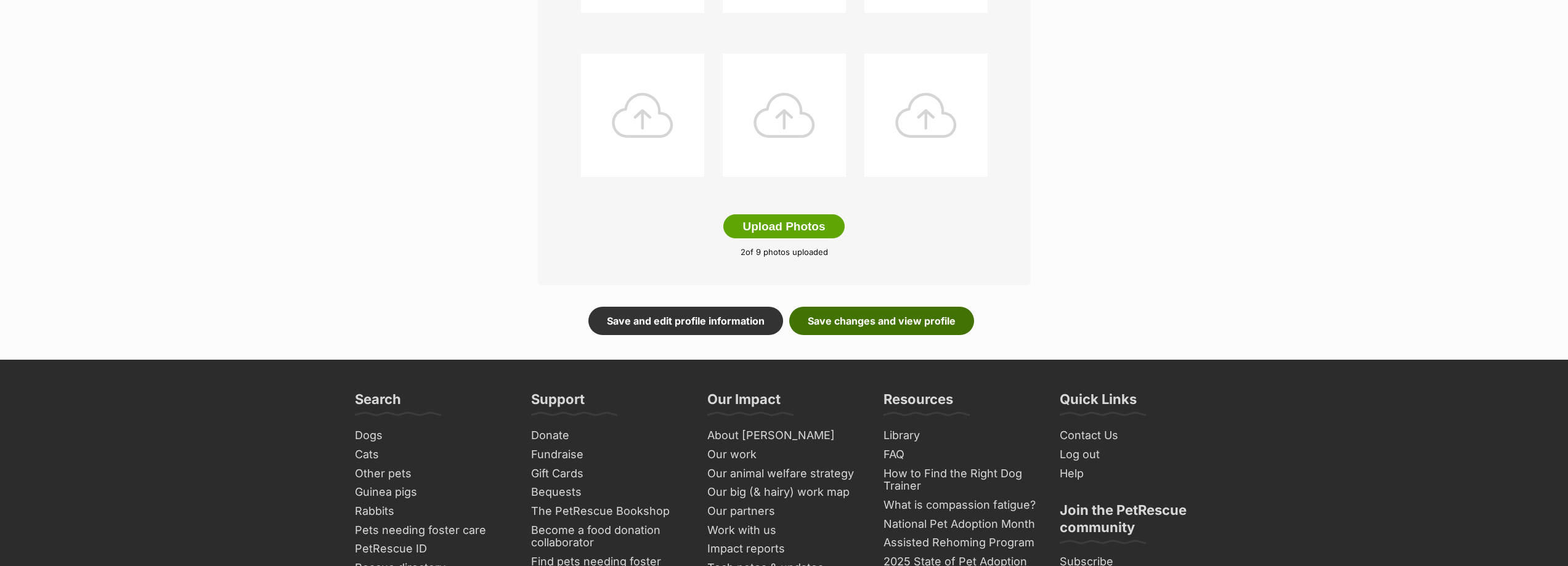
click at [889, 329] on link "Save changes and view profile" at bounding box center [881, 320] width 185 height 28
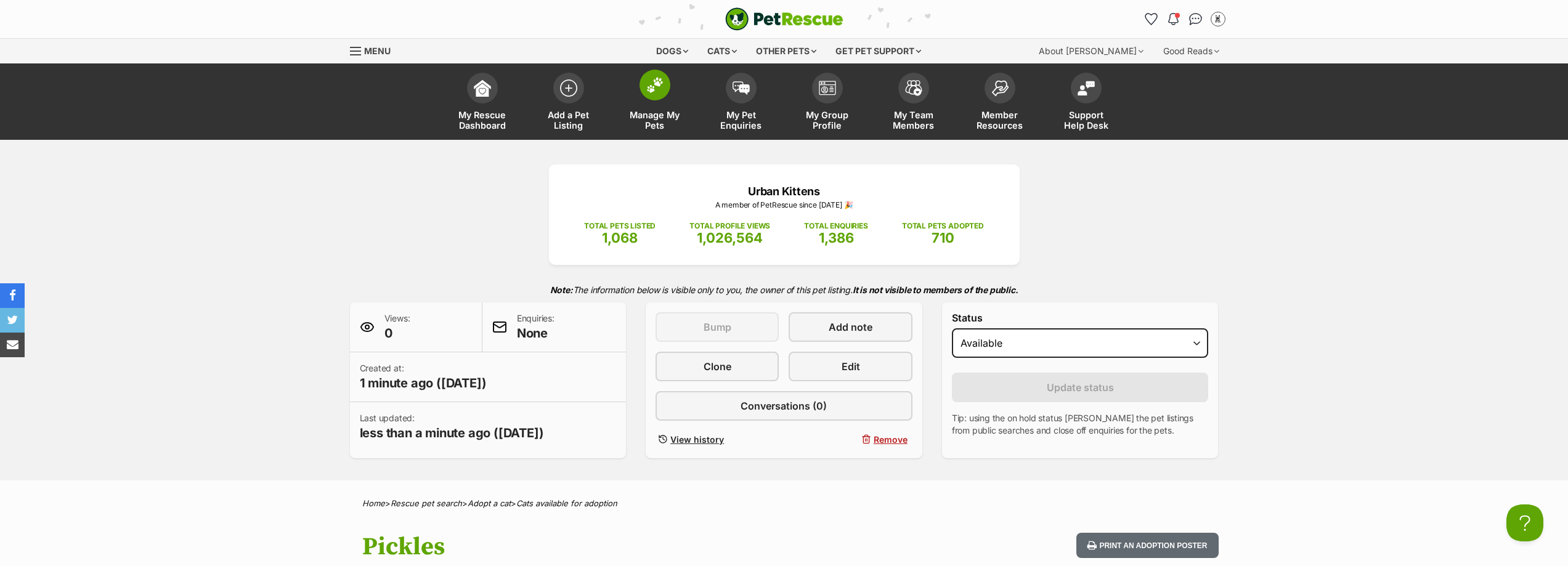
click at [666, 116] on span "Manage My Pets" at bounding box center [654, 120] width 56 height 21
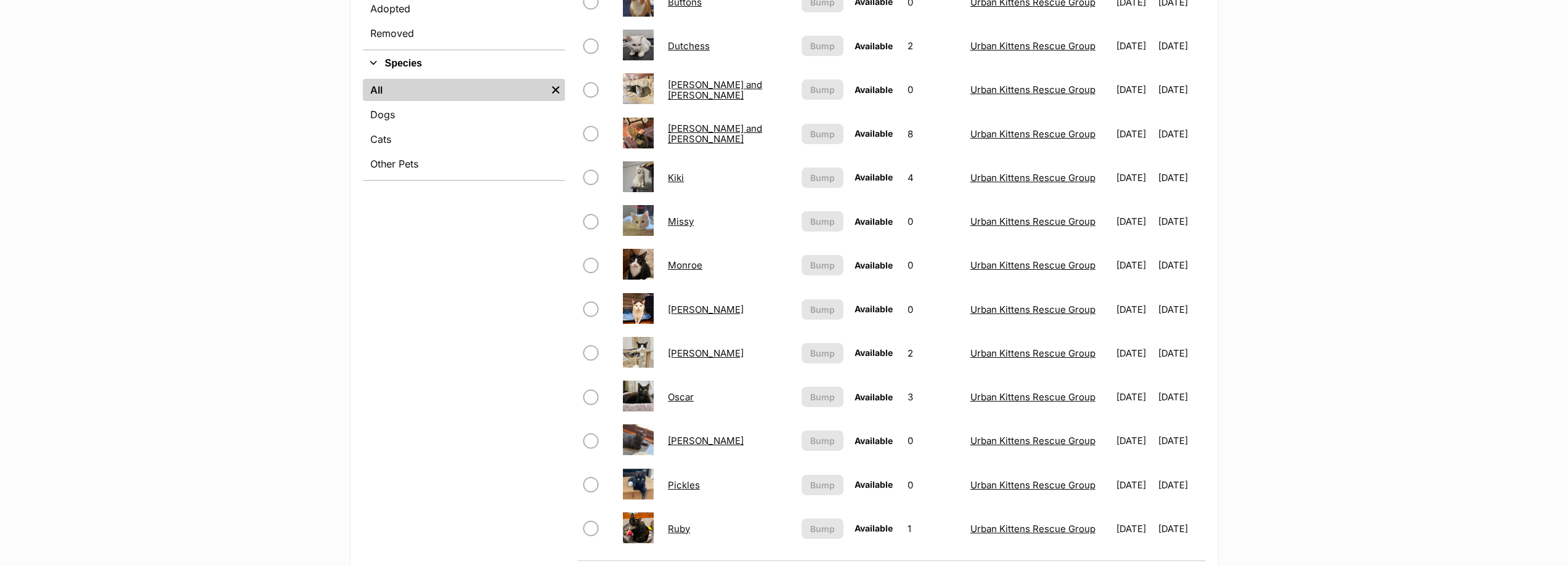
scroll to position [555, 0]
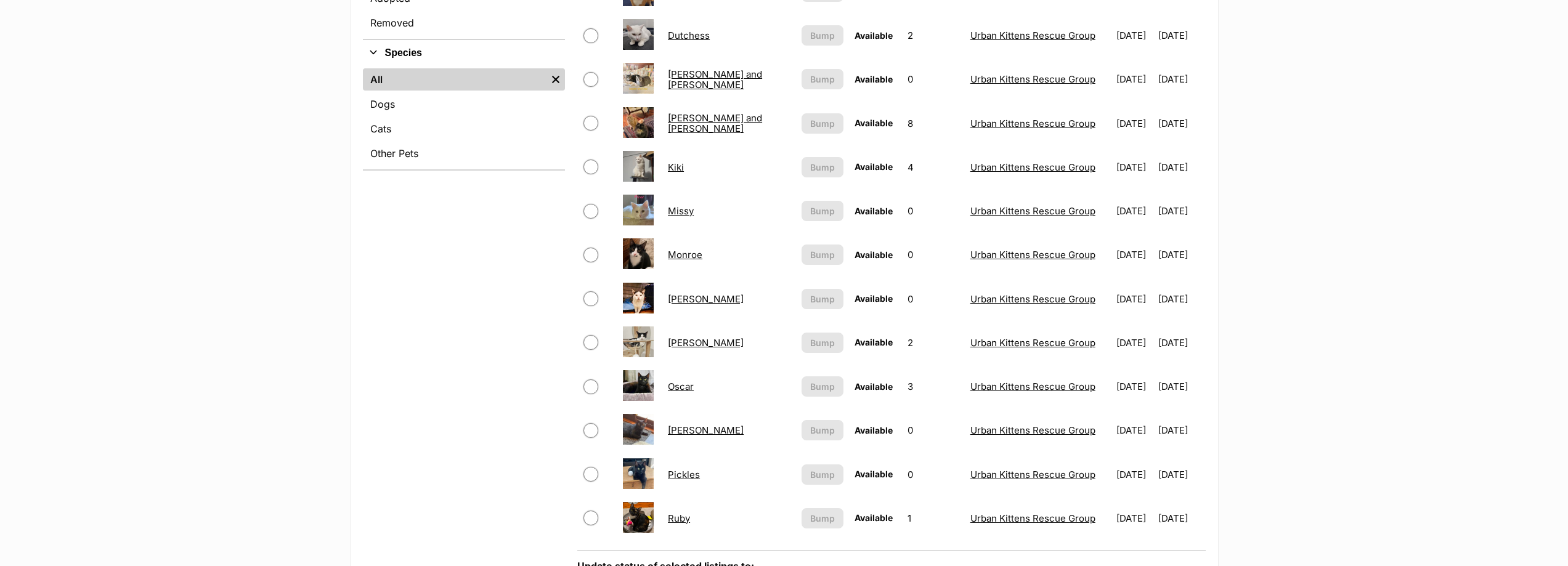
click at [683, 471] on link "Pickles" at bounding box center [684, 474] width 32 height 11
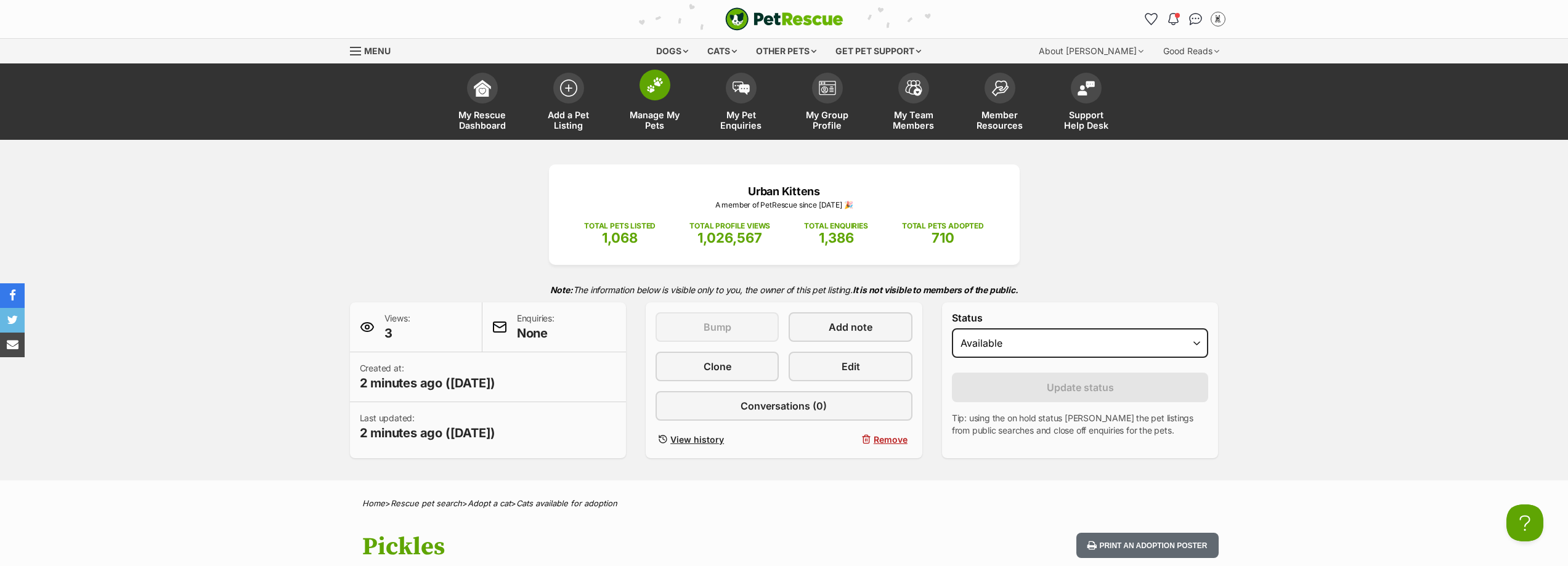
click at [651, 110] on span "Manage My Pets" at bounding box center [654, 120] width 56 height 21
click at [711, 363] on span "Clone" at bounding box center [717, 366] width 27 height 14
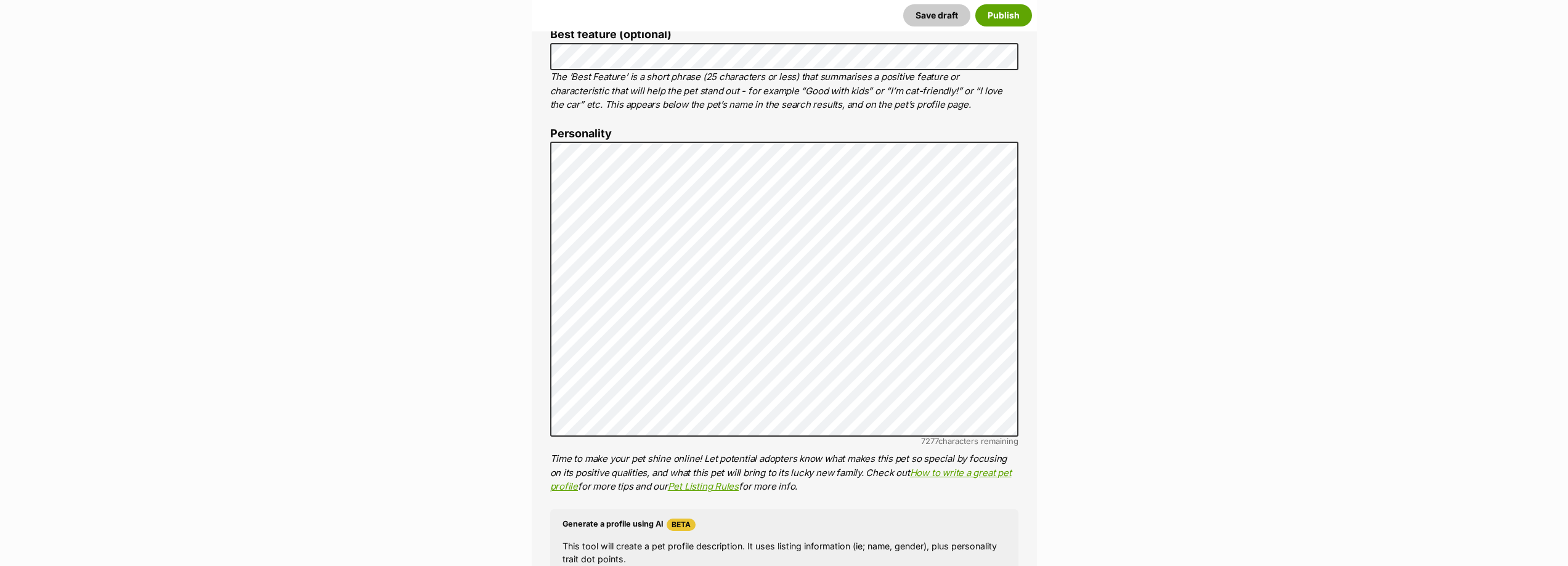
scroll to position [678, 0]
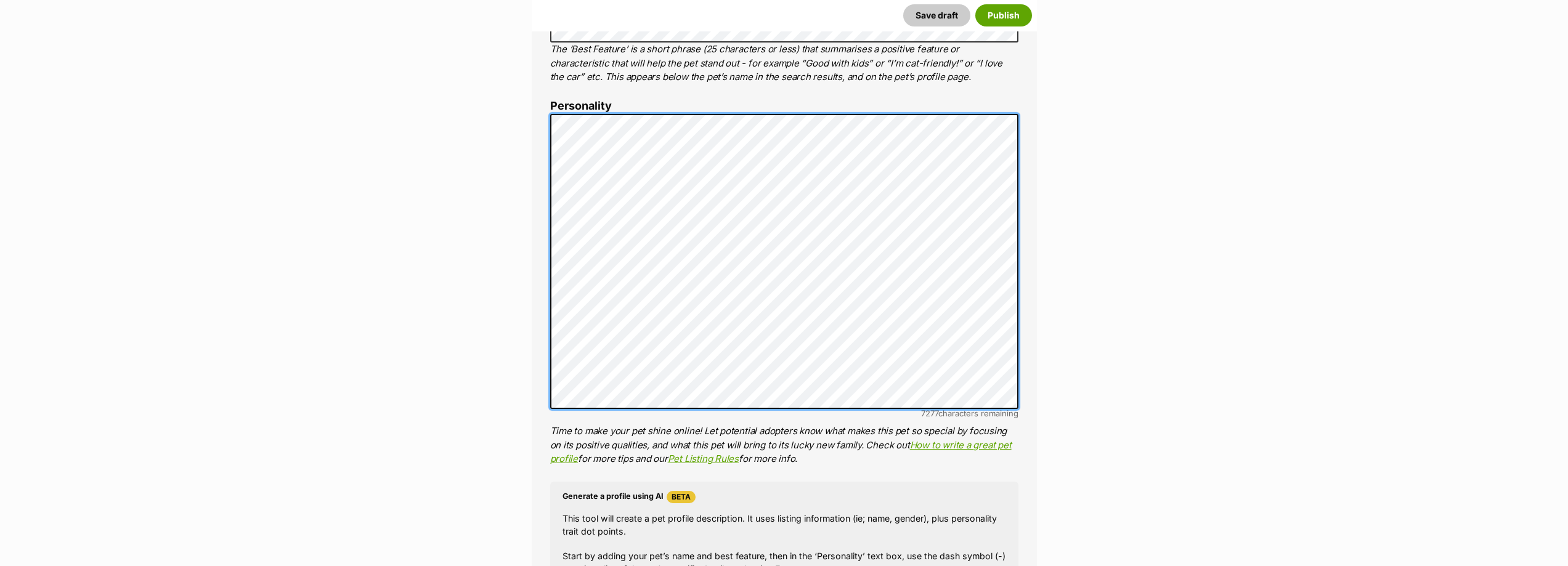
click at [546, 128] on div "About This Pet Name Henlo there, it looks like you might be using the pet name …" at bounding box center [784, 317] width 505 height 1057
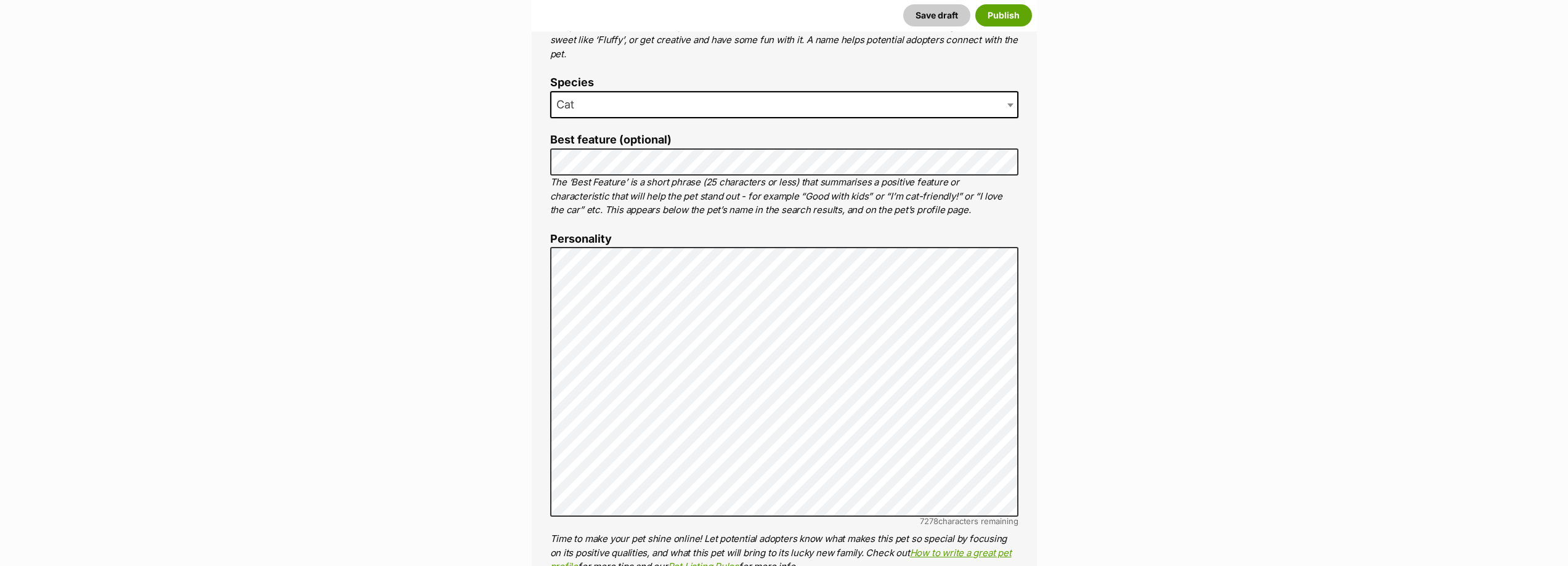
scroll to position [616, 0]
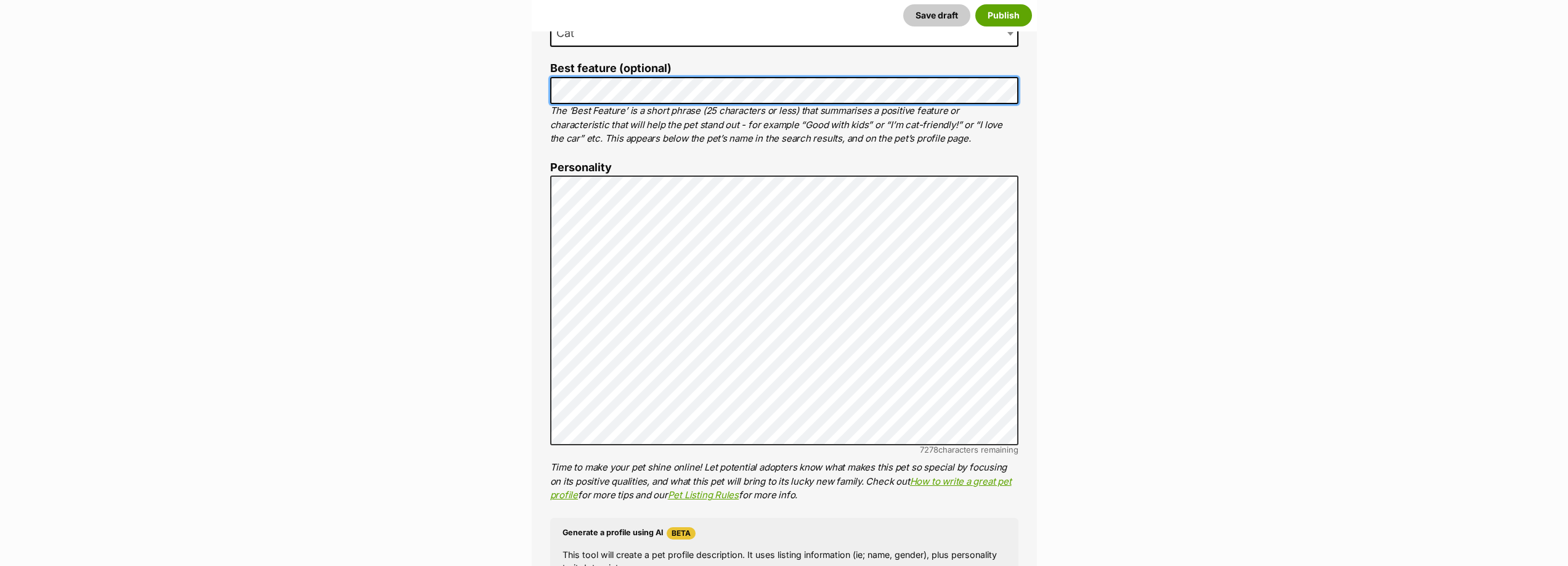
click at [537, 94] on div "About This Pet Name Henlo there, it looks like you might be using the pet name …" at bounding box center [784, 366] width 505 height 1032
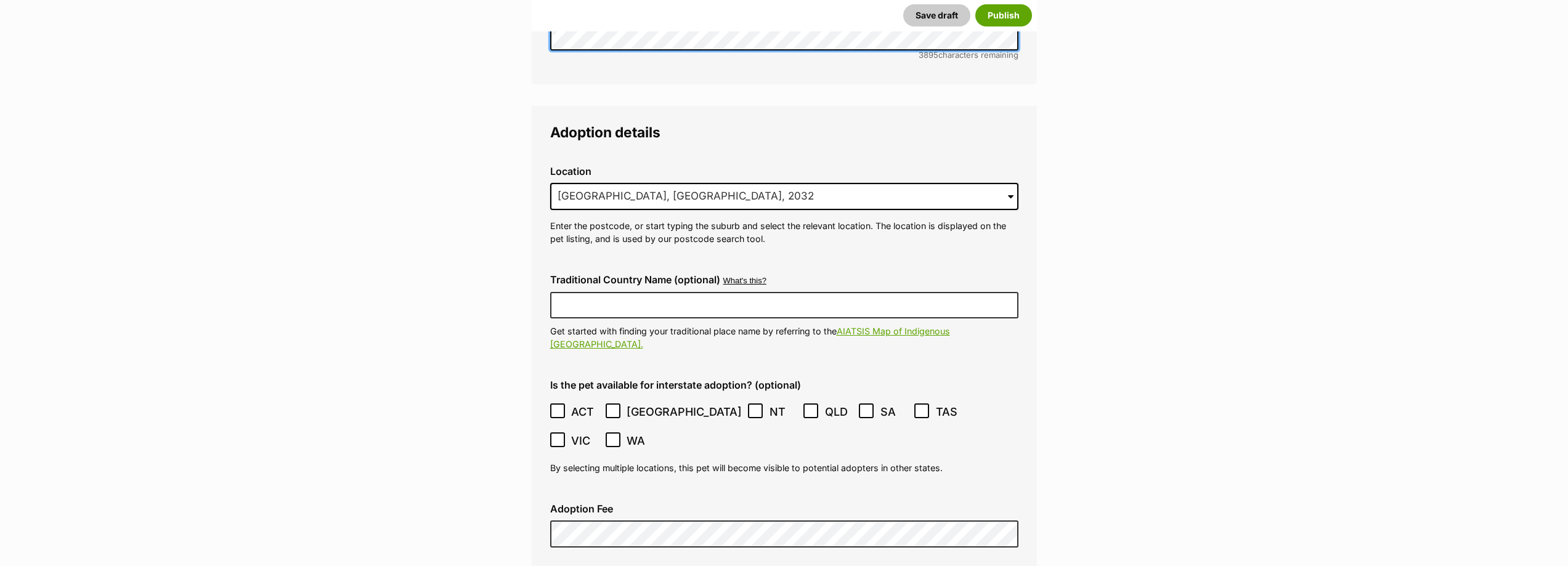
scroll to position [2895, 0]
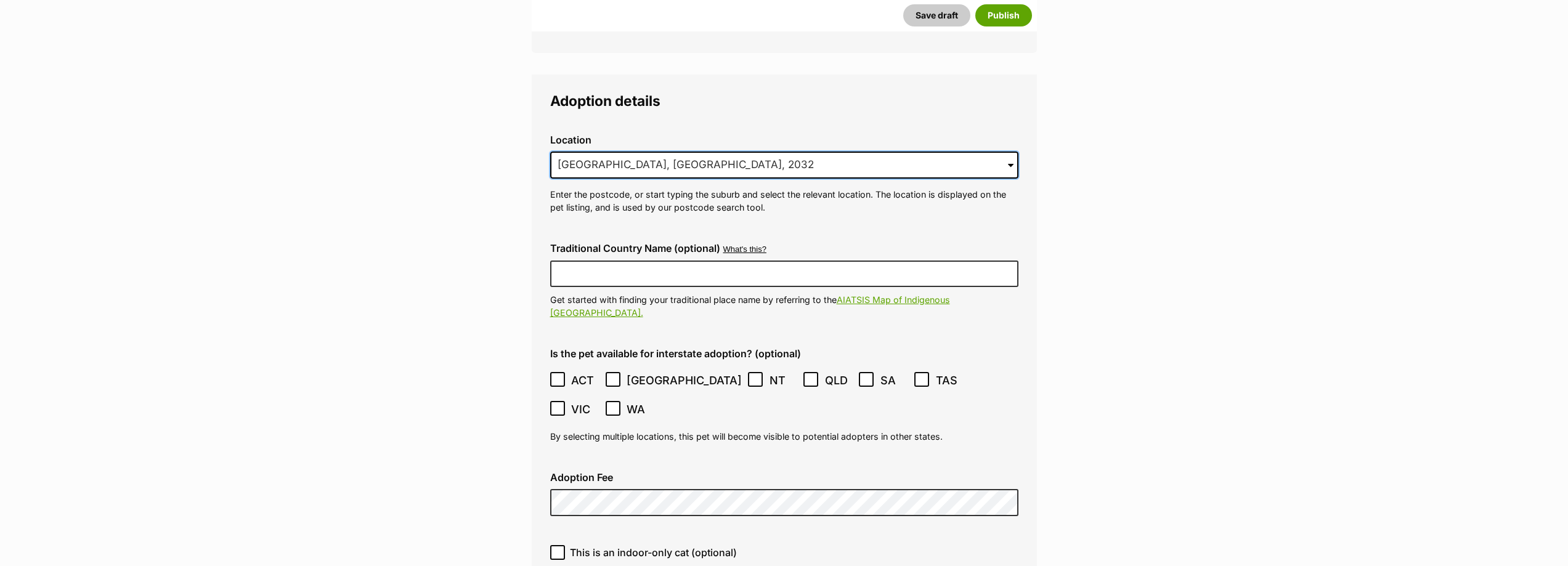
drag, startPoint x: 688, startPoint y: 135, endPoint x: 547, endPoint y: 142, distance: 141.2
click at [547, 142] on div "Location 1 options available. Arrow down to browse or start typing to filter. […" at bounding box center [784, 174] width 488 height 100
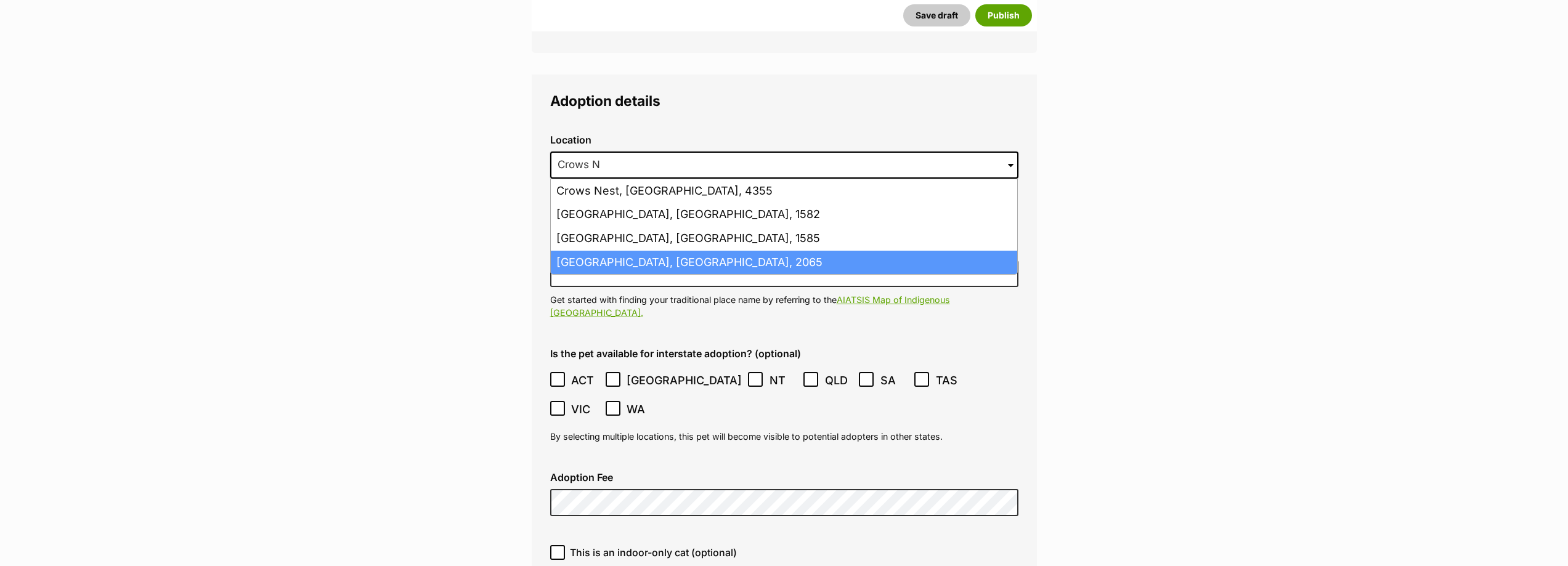
click at [705, 251] on li "Crows Nest, New South Wales, 2065" at bounding box center [784, 263] width 466 height 24
type input "Crows Nest, New South Wales, 2065"
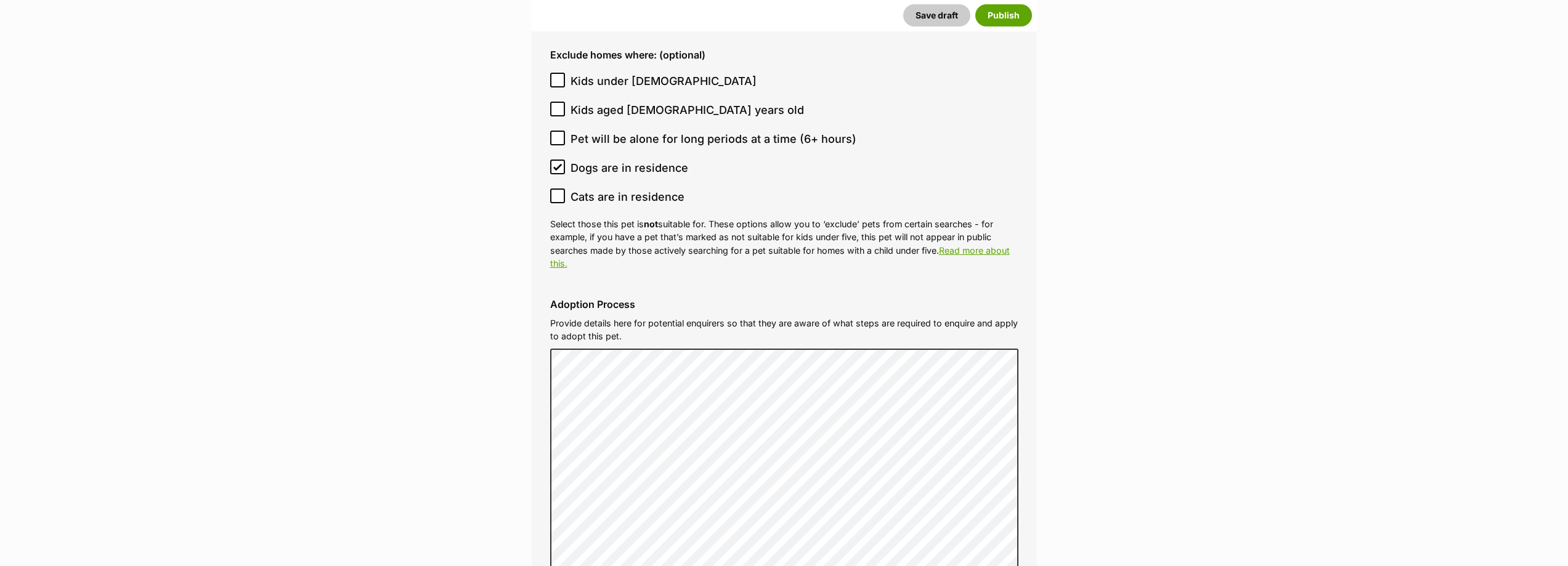
scroll to position [3388, 0]
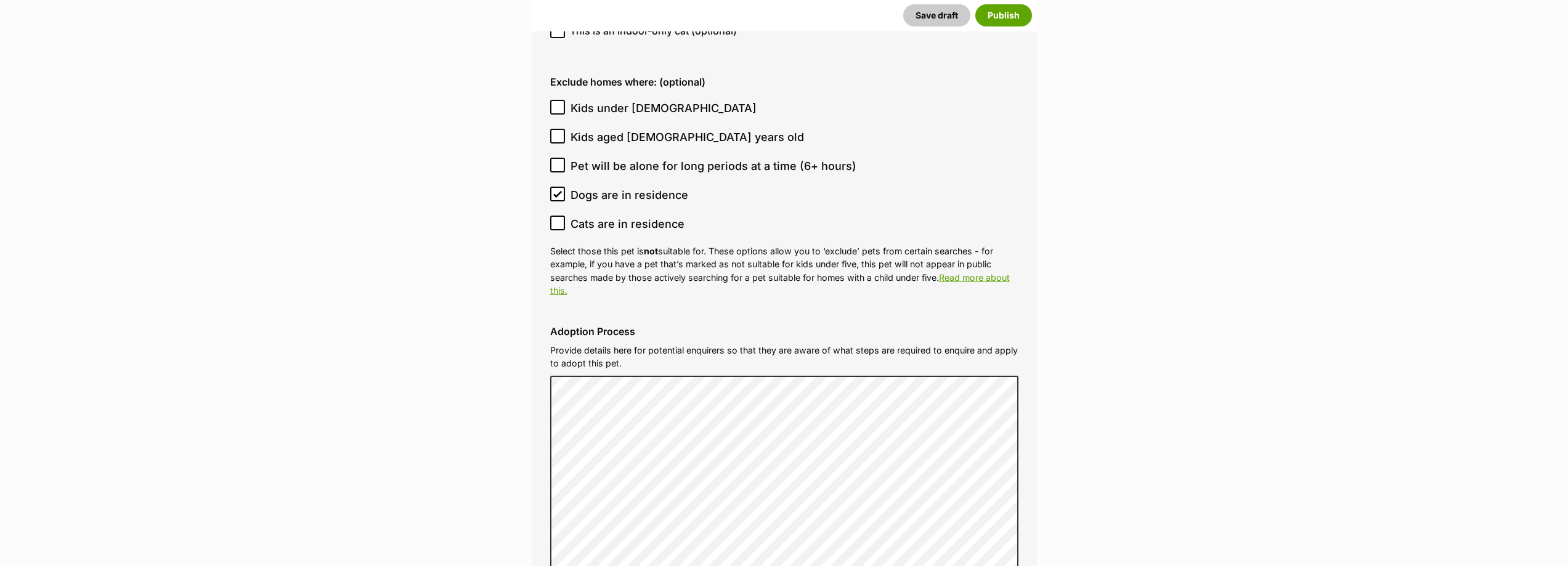
drag, startPoint x: 553, startPoint y: 63, endPoint x: 555, endPoint y: 70, distance: 7.3
click at [553, 103] on icon at bounding box center [557, 107] width 8 height 8
click at [553, 100] on input "Kids under 5 years old" at bounding box center [557, 107] width 14 height 14
checkbox input "true"
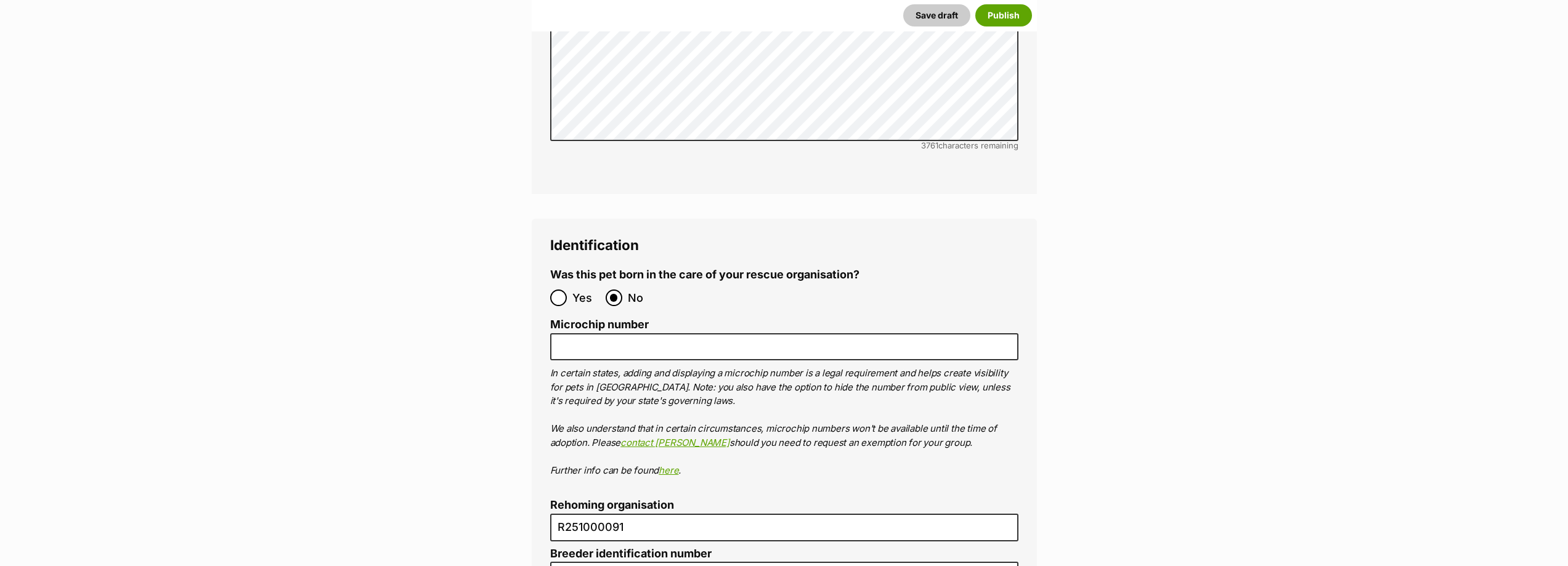
scroll to position [4005, 0]
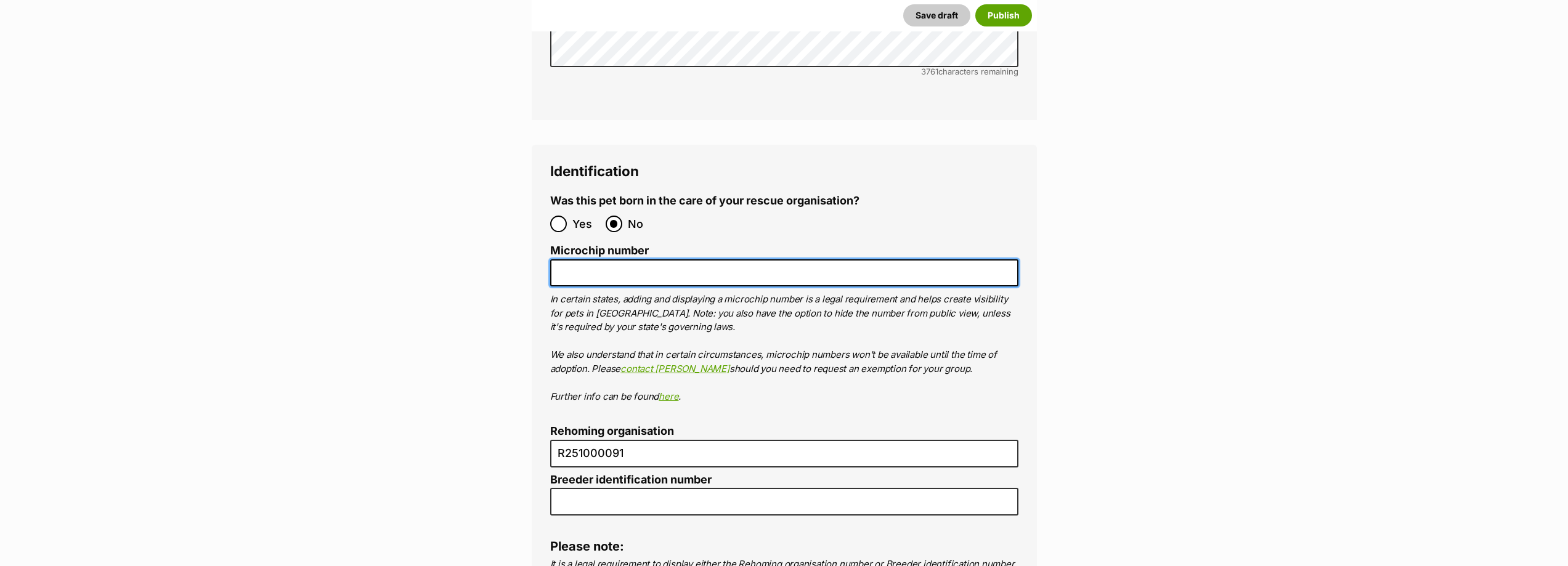
click at [579, 259] on input "Microchip number" at bounding box center [784, 273] width 468 height 27
click at [582, 259] on input "900100237659" at bounding box center [784, 273] width 468 height 27
click at [578, 259] on input "900100237659" at bounding box center [784, 273] width 468 height 27
click at [596, 259] on input "900100237659" at bounding box center [784, 273] width 468 height 27
click at [615, 259] on input "900100237659" at bounding box center [784, 273] width 468 height 27
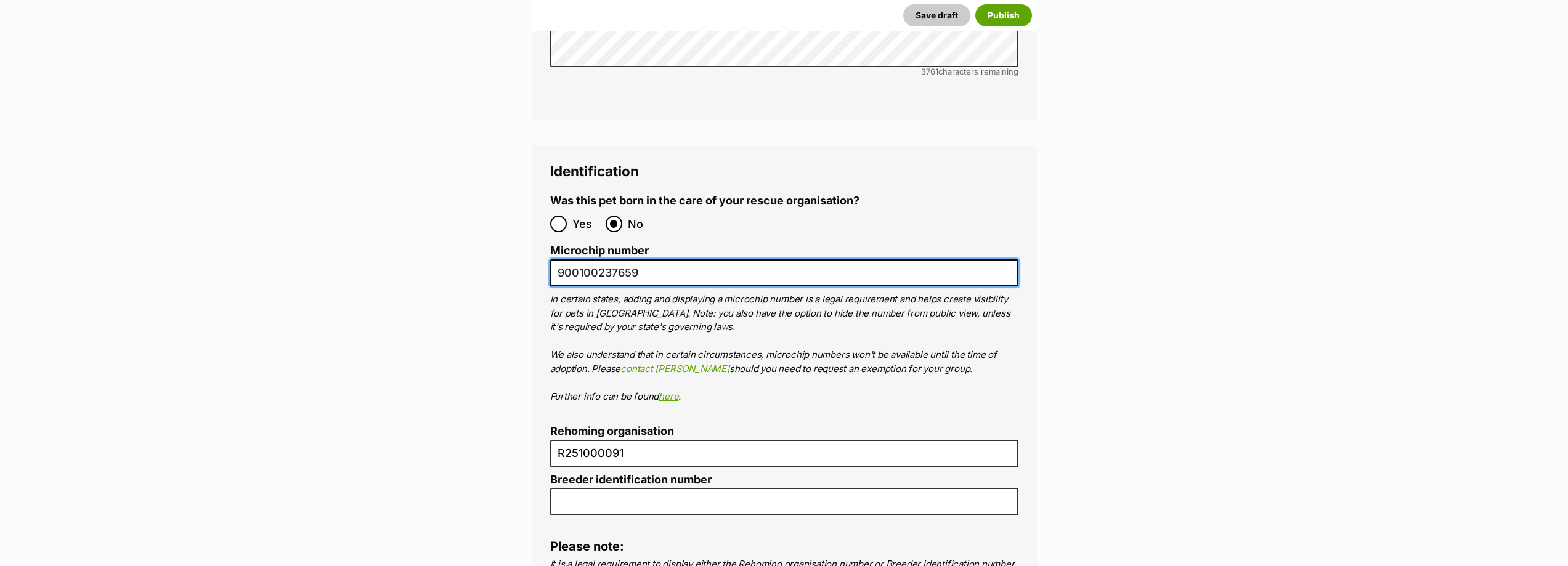
click at [646, 259] on input "900100237659" at bounding box center [784, 273] width 468 height 27
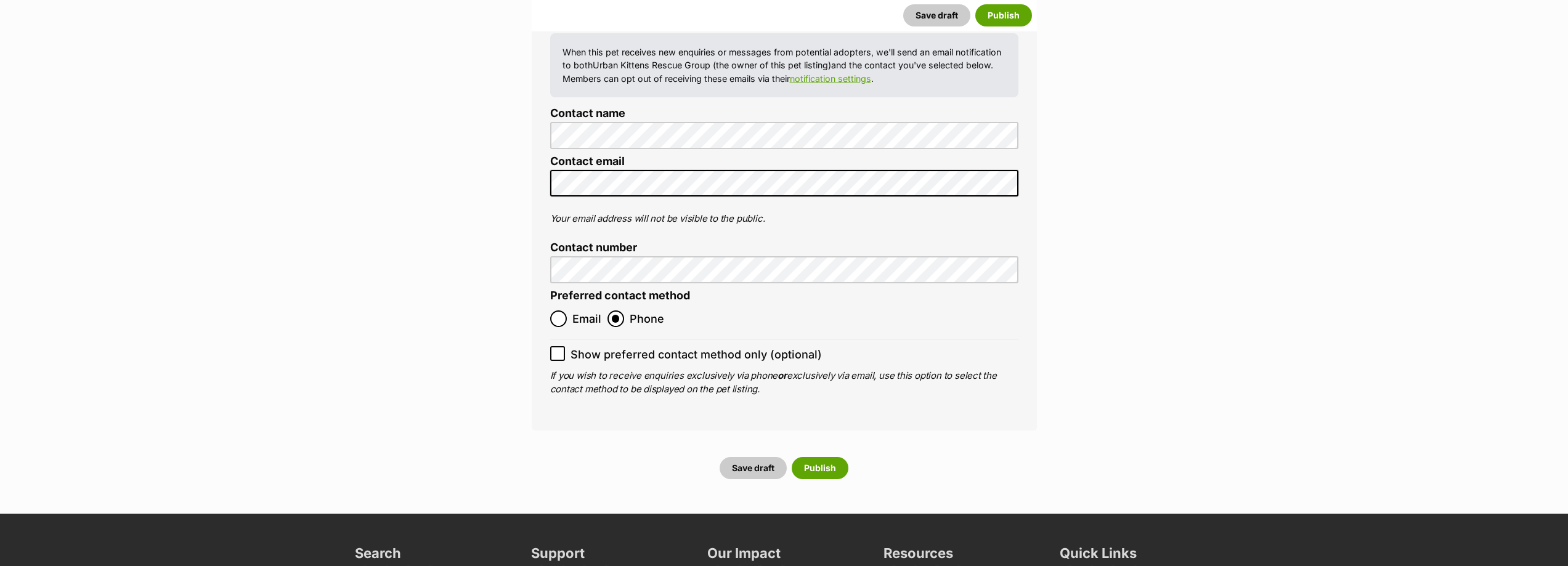
scroll to position [4743, 0]
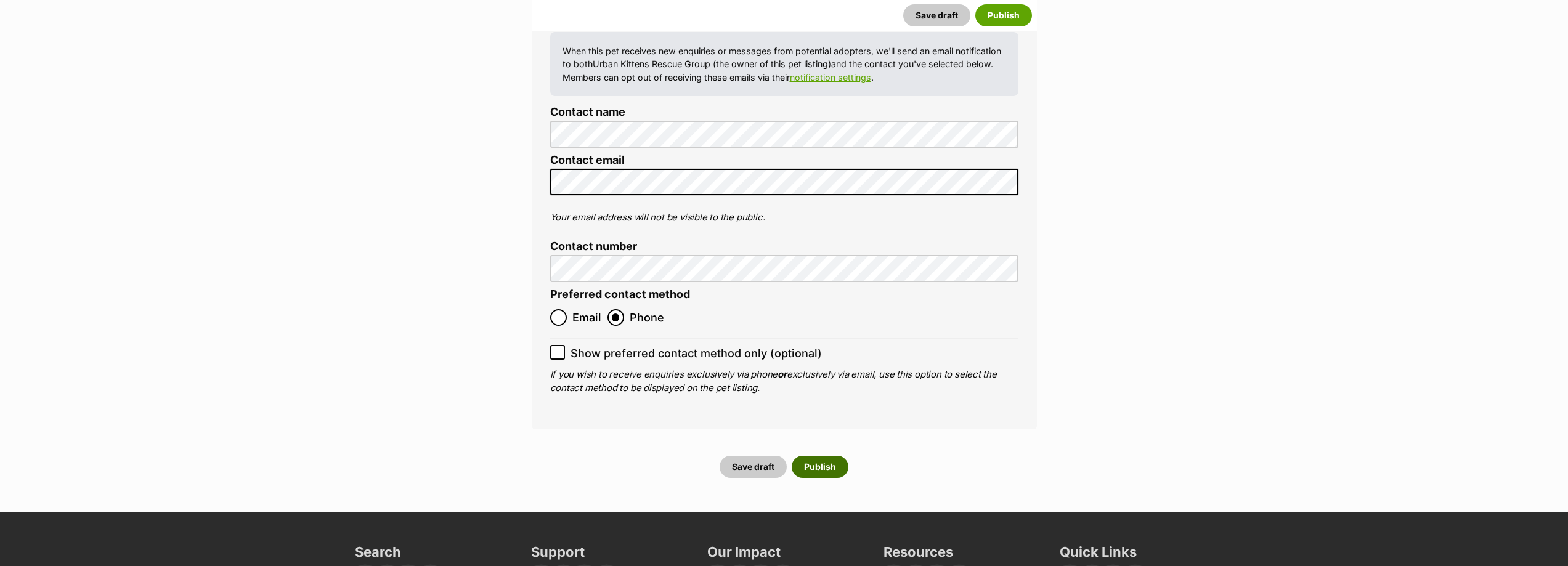
type input "900100237659332"
click at [821, 456] on button "Publish" at bounding box center [820, 466] width 56 height 22
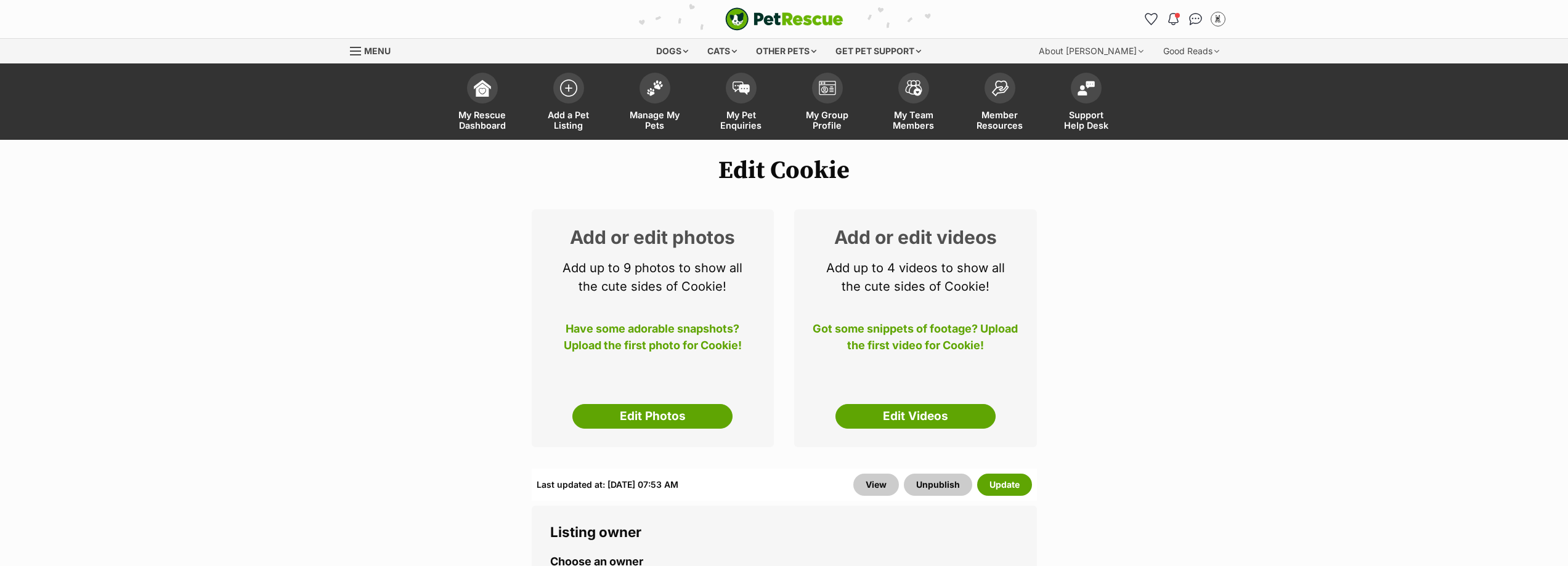
click link "Edit Photos"
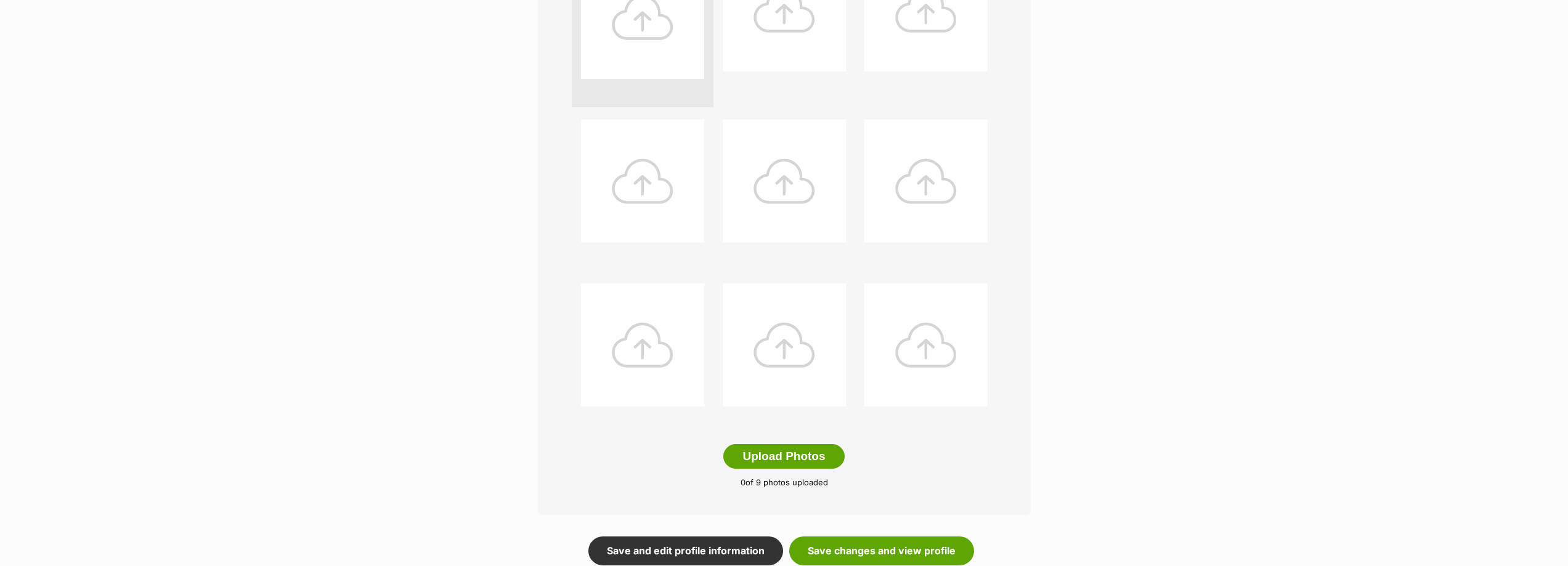
scroll to position [493, 0]
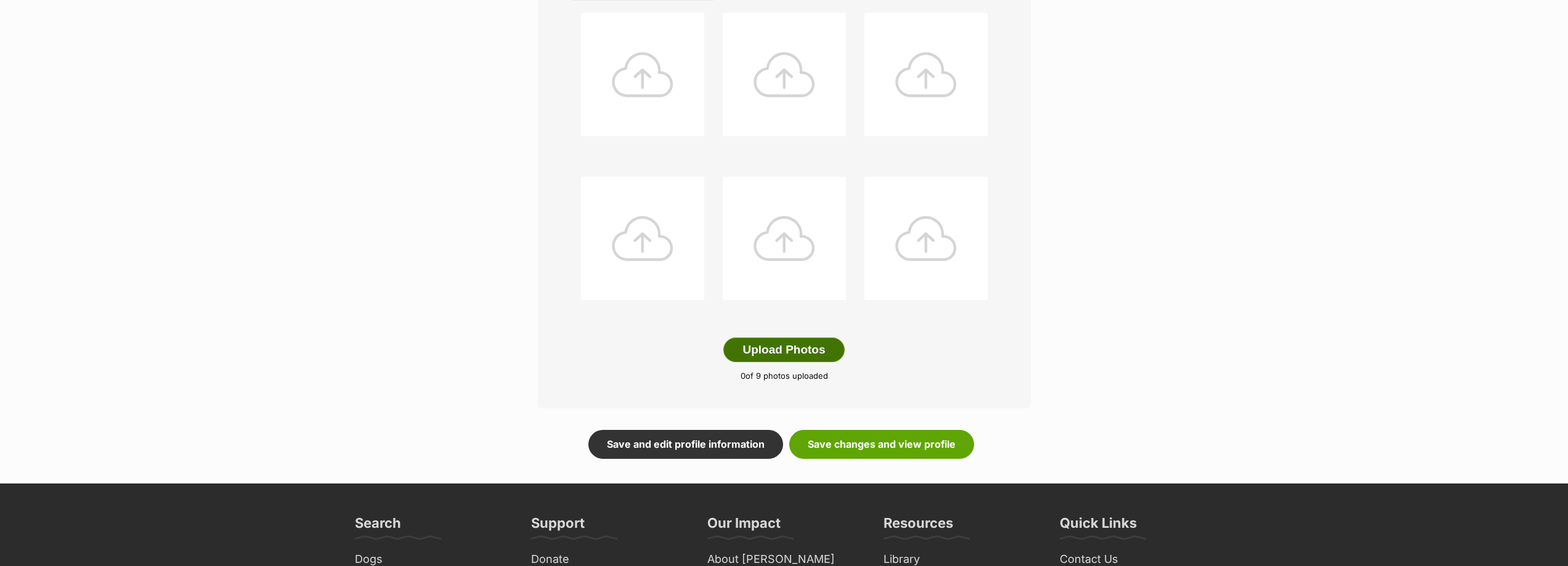
click at [802, 338] on button "Upload Photos" at bounding box center [784, 350] width 121 height 24
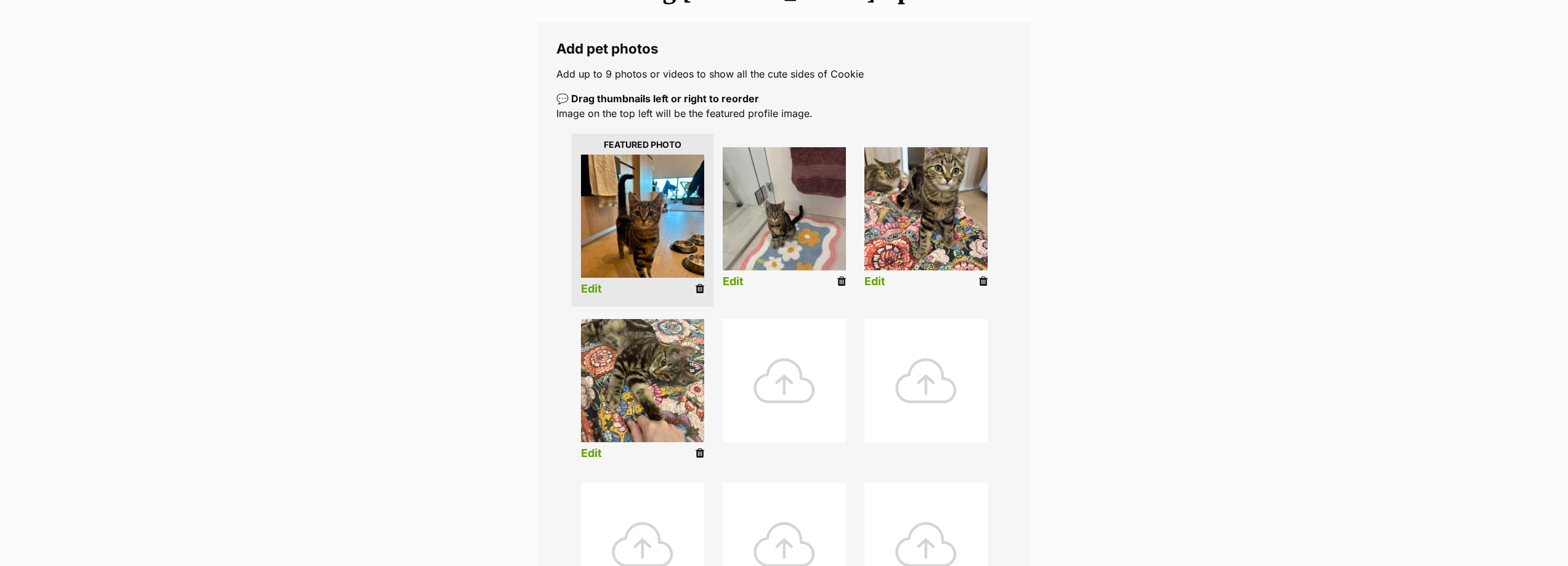
scroll to position [191, 0]
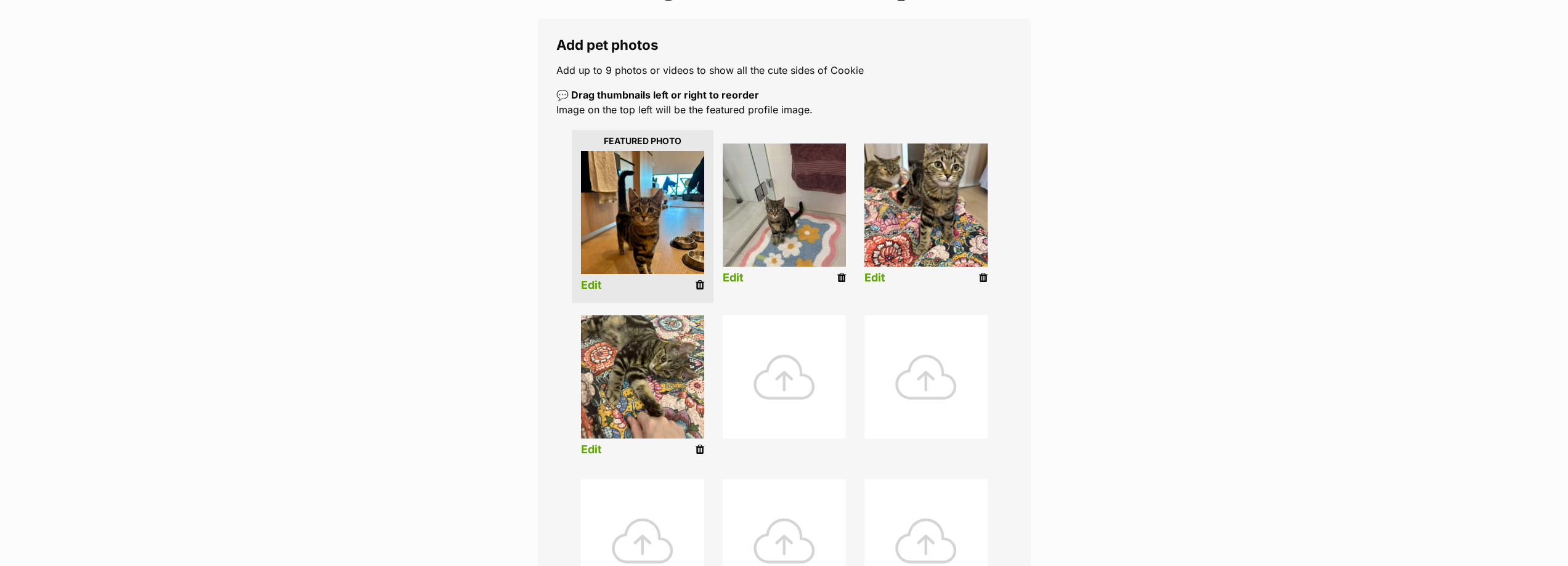
click at [582, 284] on link "Edit" at bounding box center [592, 285] width 21 height 13
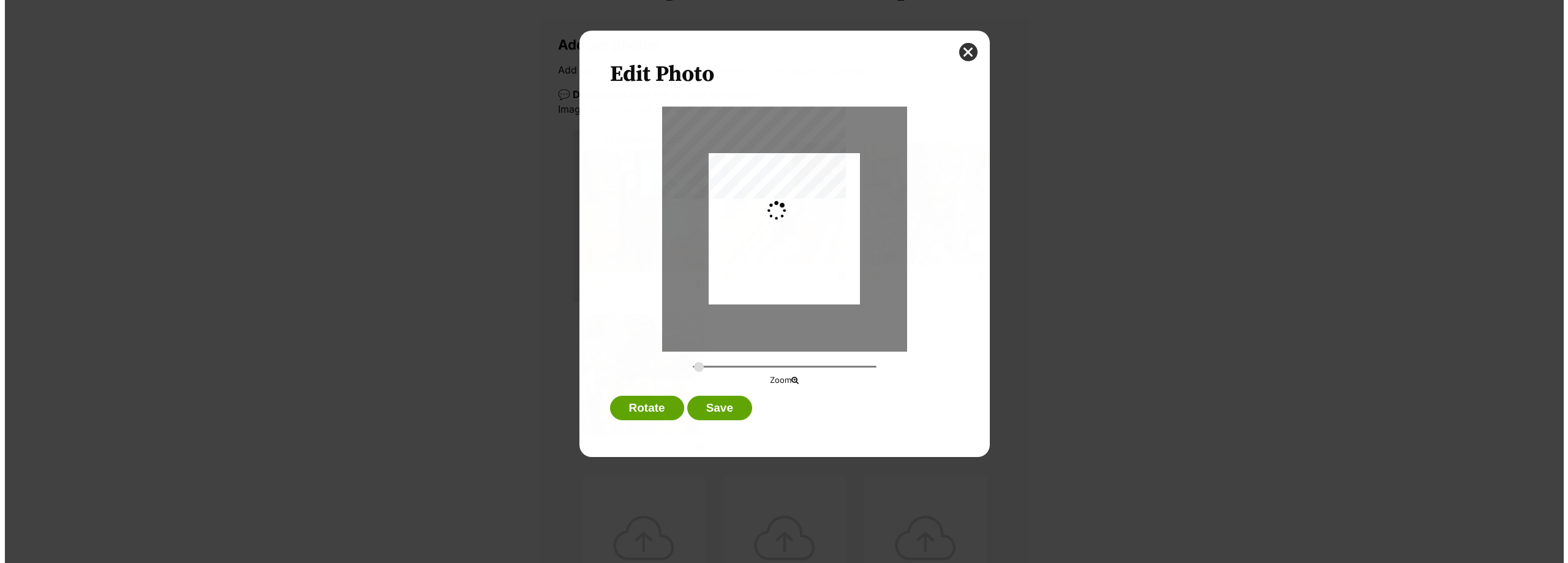
scroll to position [0, 0]
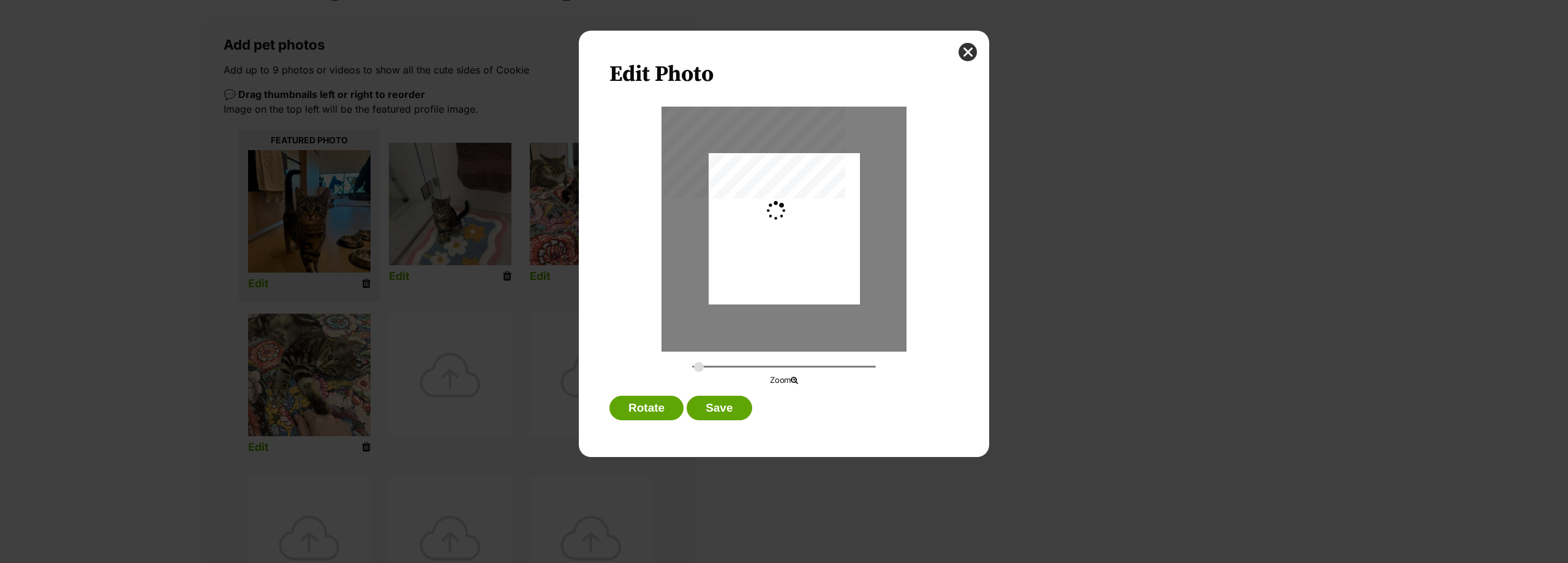
type input "0.2744"
drag, startPoint x: 791, startPoint y: 219, endPoint x: 792, endPoint y: 232, distance: 13.0
click at [792, 232] on div "Dialog Window - Close (Press escape to close)" at bounding box center [784, 241] width 151 height 201
drag, startPoint x: 768, startPoint y: 276, endPoint x: 768, endPoint y: 266, distance: 10.0
click at [768, 266] on div "Dialog Window - Close (Press escape to close)" at bounding box center [784, 232] width 151 height 201
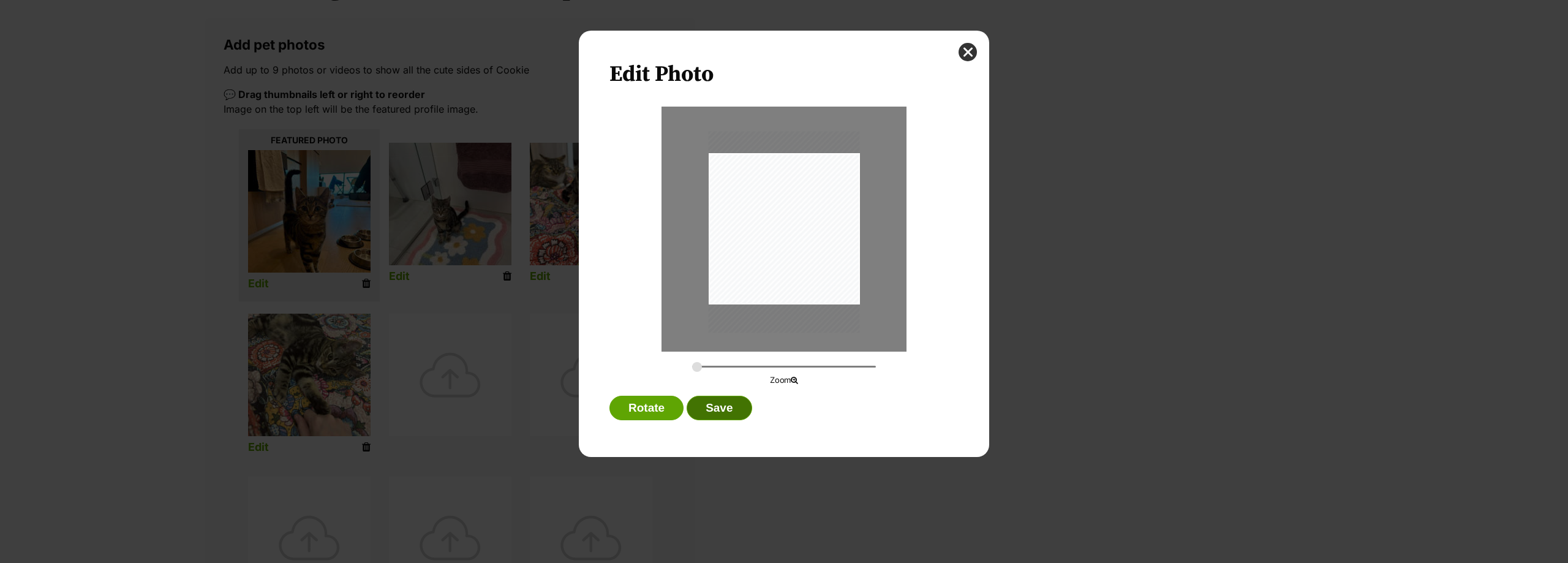
click at [727, 400] on button "Save" at bounding box center [719, 408] width 65 height 24
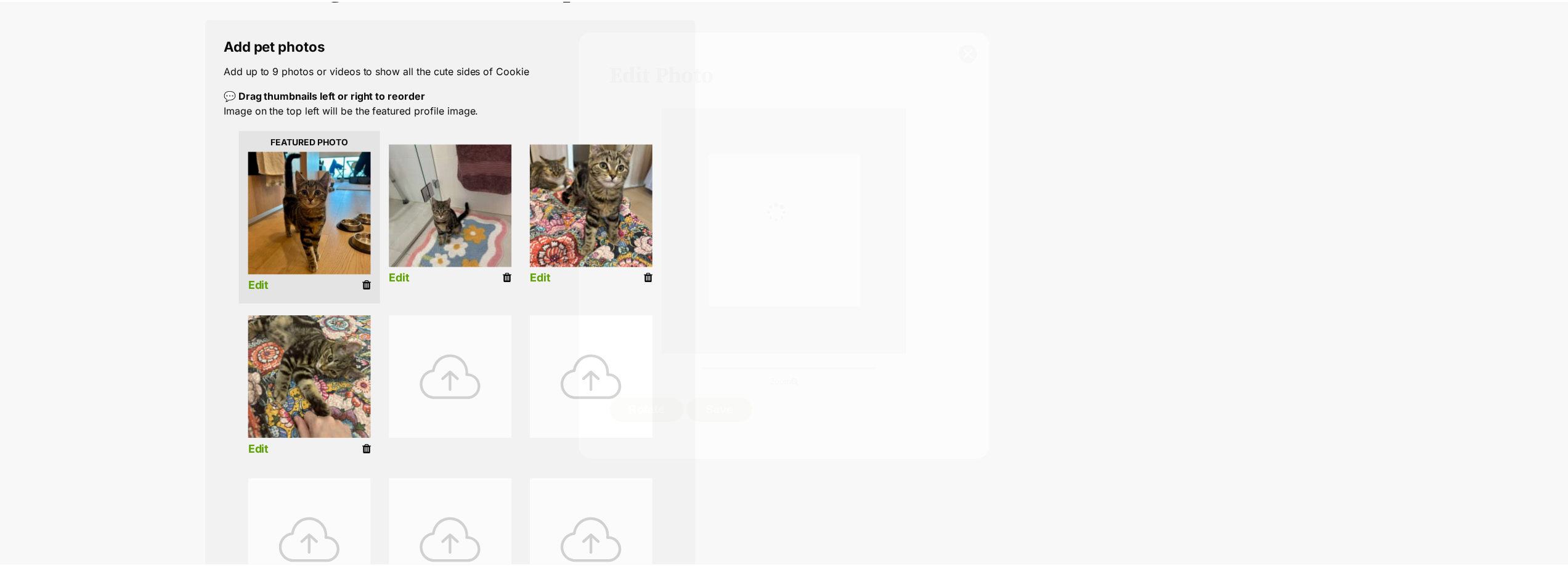
scroll to position [191, 0]
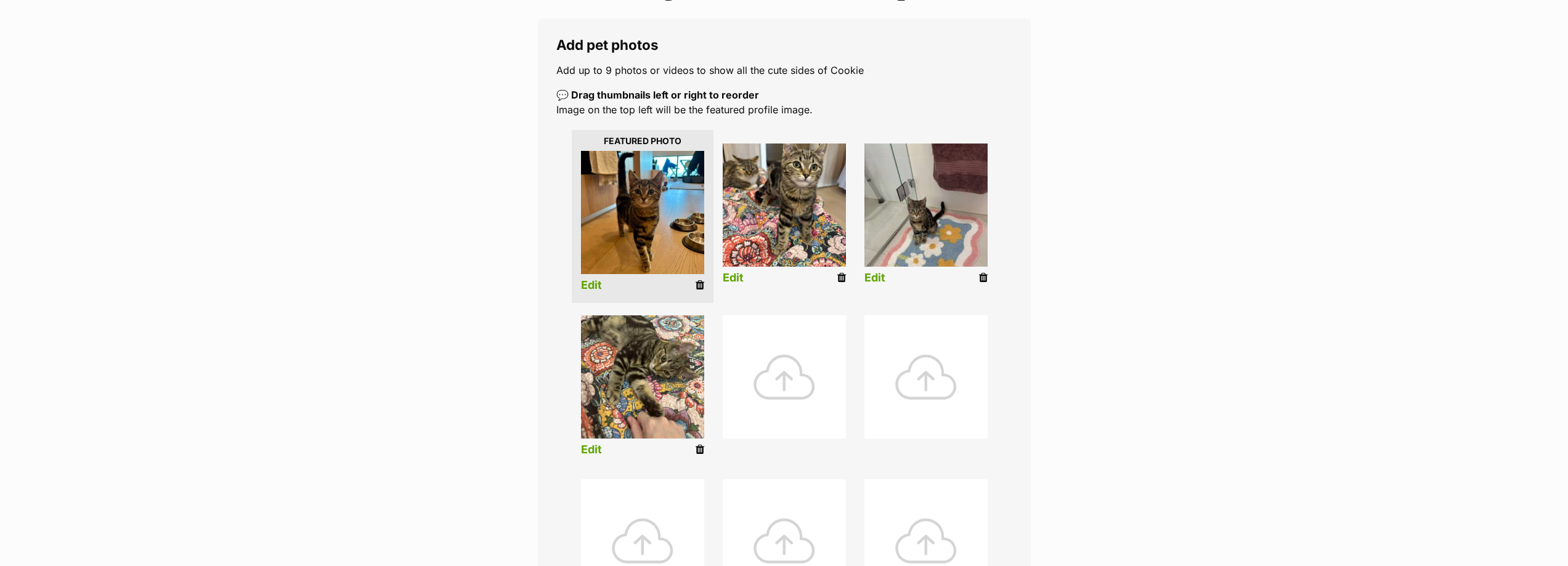
click at [730, 277] on link "Edit" at bounding box center [733, 278] width 21 height 13
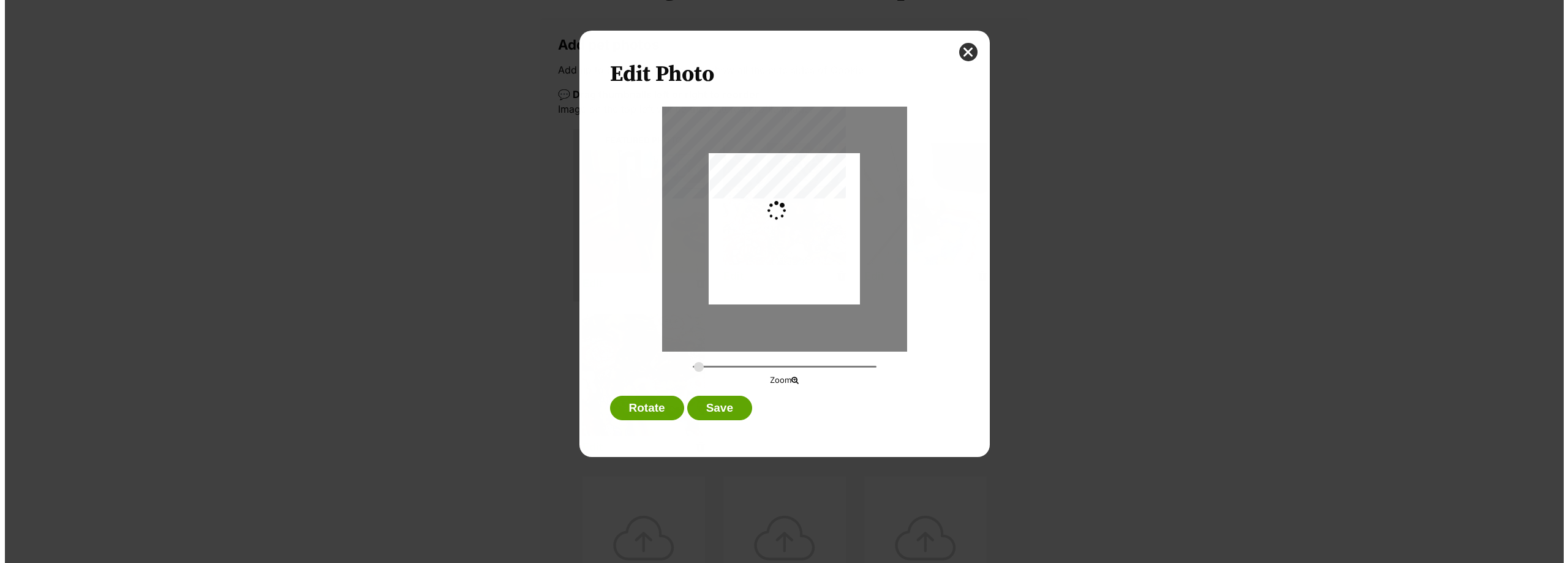
scroll to position [0, 0]
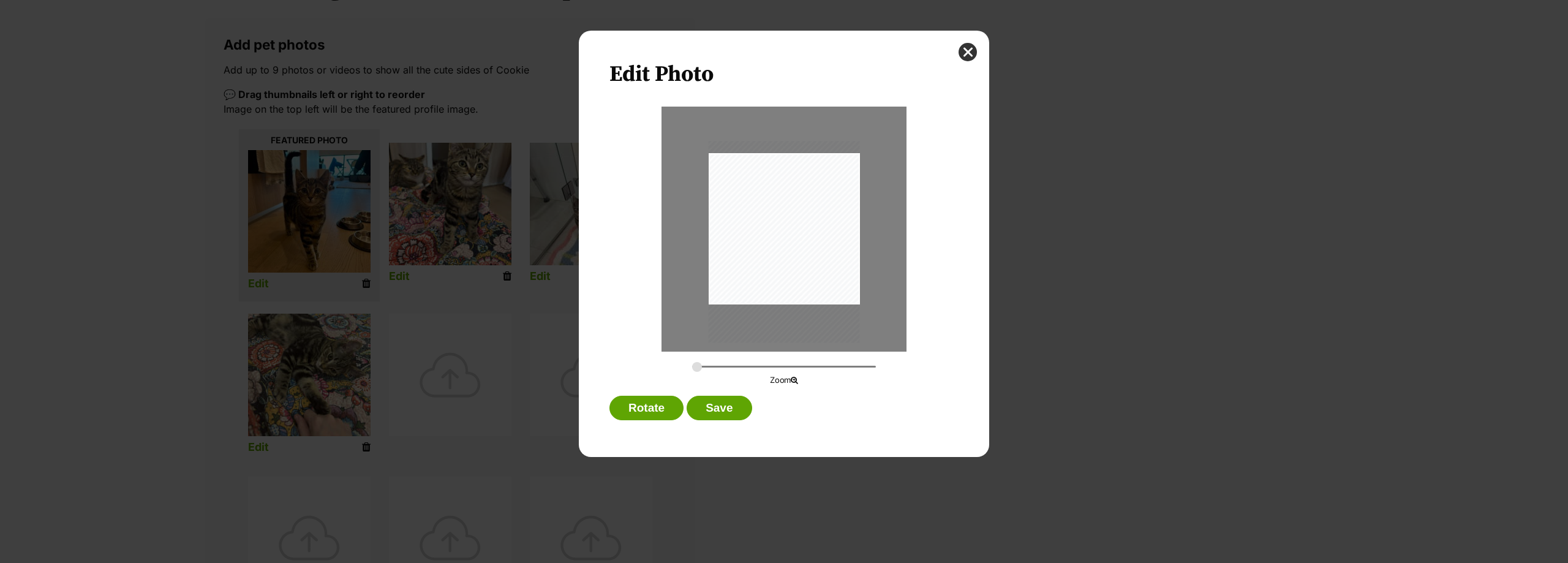
drag, startPoint x: 803, startPoint y: 256, endPoint x: 795, endPoint y: 269, distance: 15.3
click at [795, 269] on div "Dialog Window - Close (Press escape to close)" at bounding box center [784, 241] width 151 height 201
drag, startPoint x: 697, startPoint y: 366, endPoint x: 719, endPoint y: 367, distance: 22.0
type input "0.4254"
click at [719, 367] on input "Dialog Window - Close (Press escape to close)" at bounding box center [784, 366] width 184 height 11
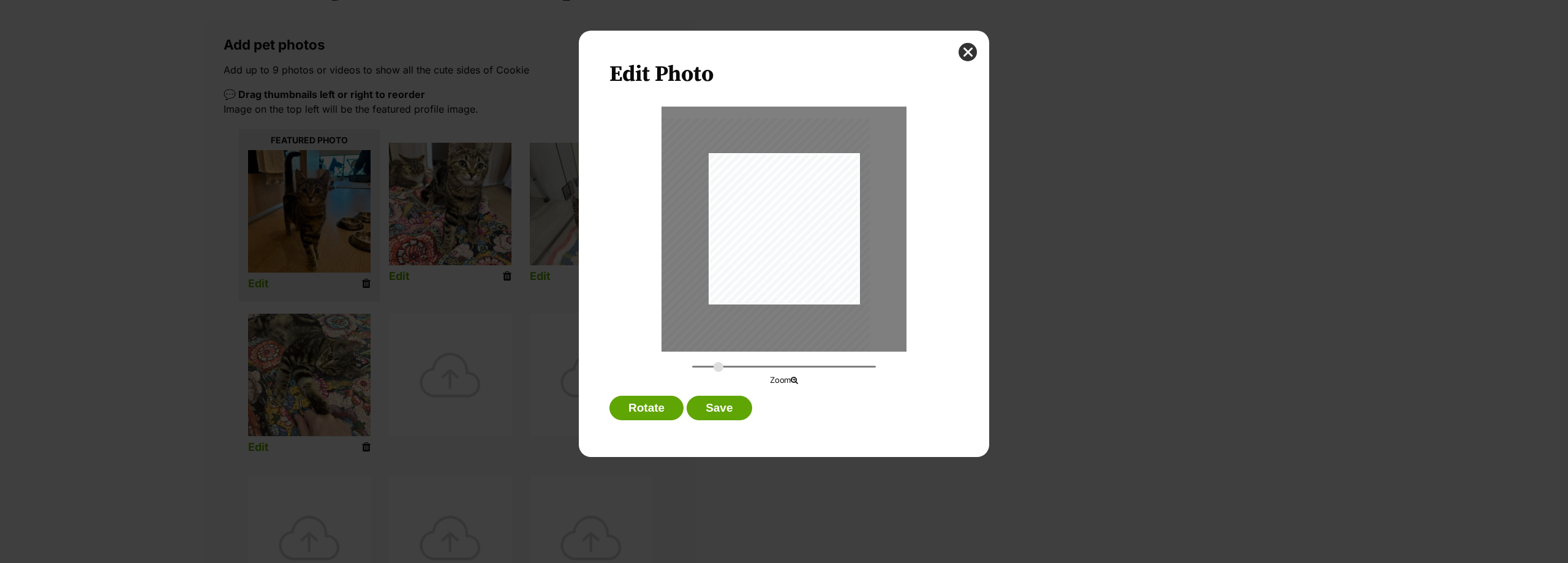
drag, startPoint x: 793, startPoint y: 269, endPoint x: 722, endPoint y: 294, distance: 75.3
click at [722, 294] on div "Dialog Window - Close (Press escape to close)" at bounding box center [753, 274] width 234 height 313
click at [725, 412] on button "Save" at bounding box center [719, 408] width 65 height 24
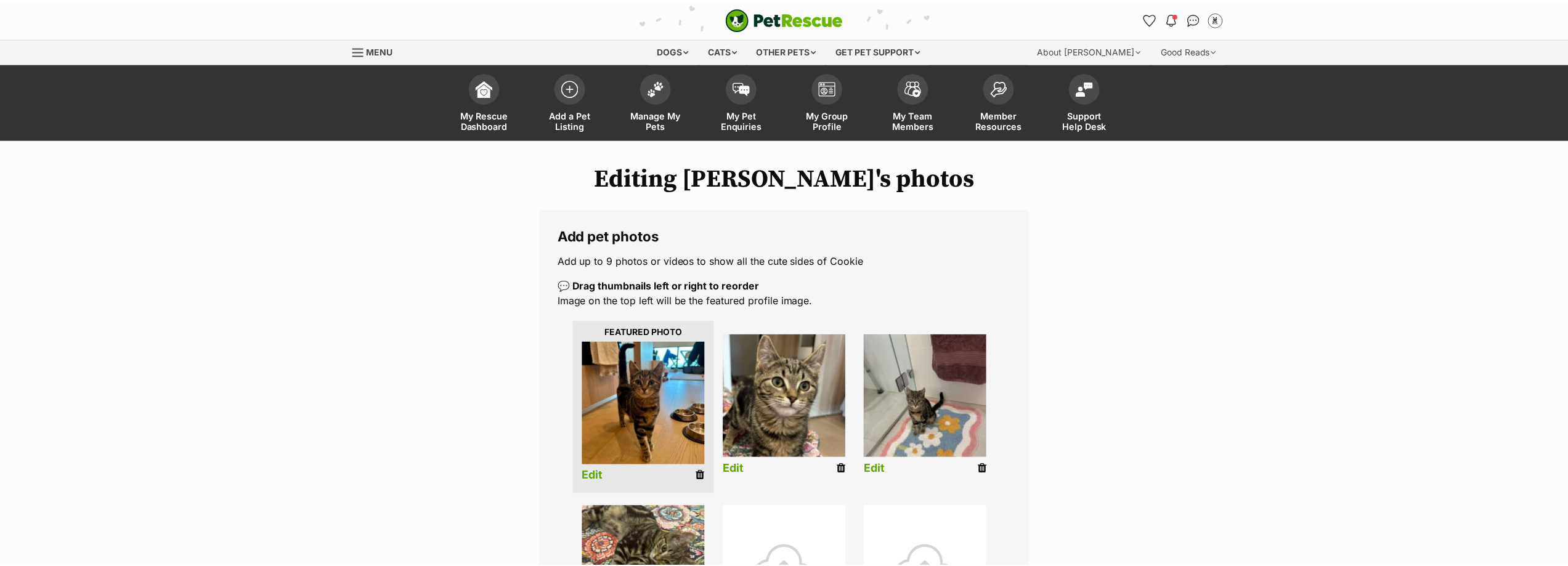
scroll to position [191, 0]
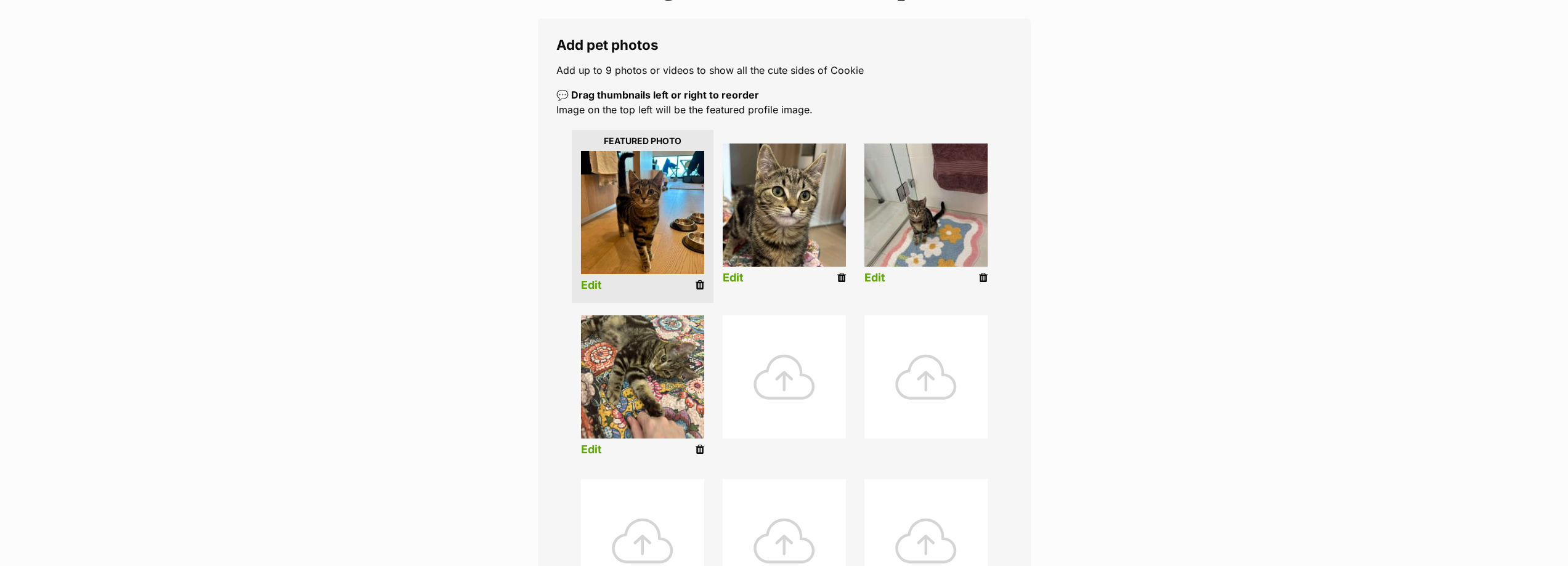
click at [872, 278] on link "Edit" at bounding box center [875, 278] width 21 height 13
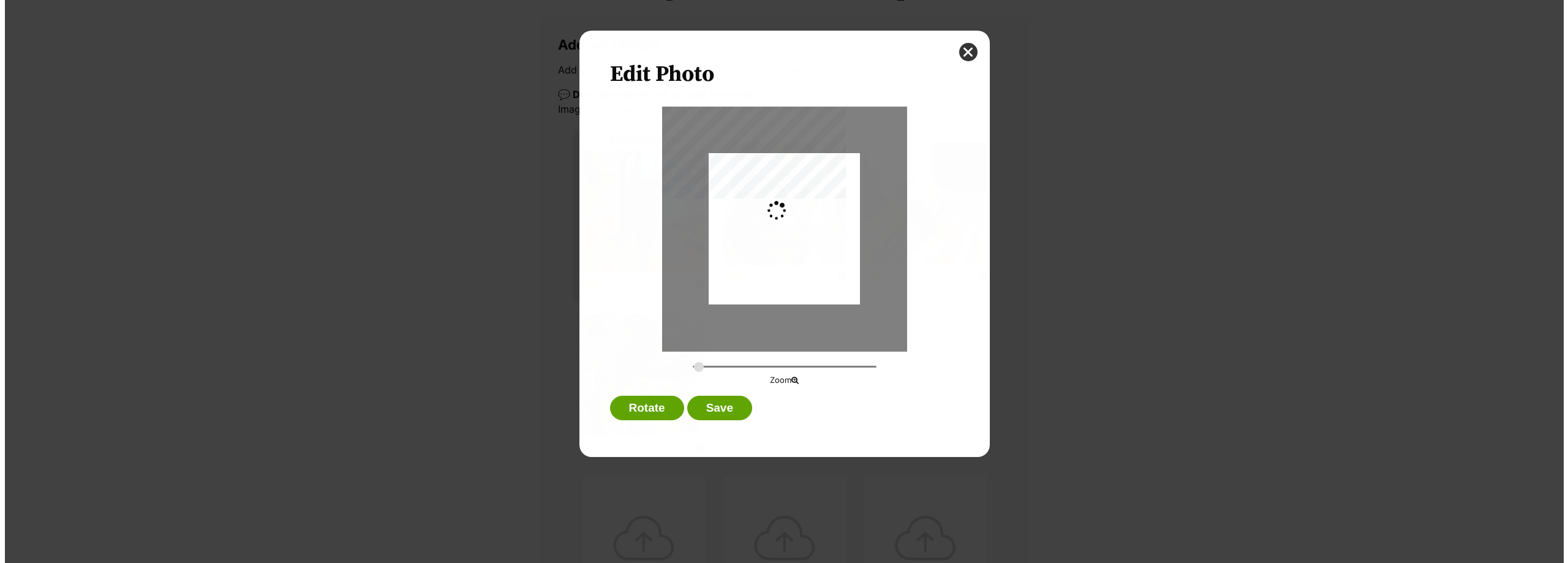
scroll to position [0, 0]
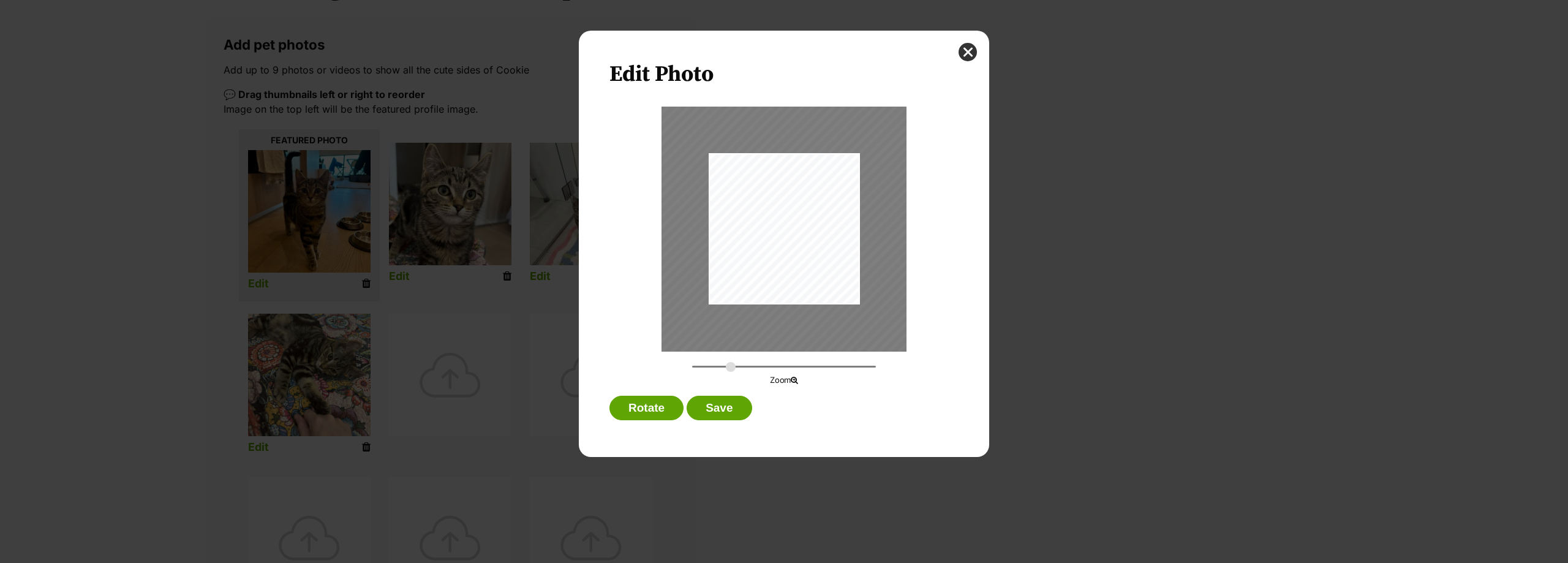
drag, startPoint x: 699, startPoint y: 362, endPoint x: 731, endPoint y: 362, distance: 32.0
click at [731, 362] on input "Dialog Window - Close (Press escape to close)" at bounding box center [784, 366] width 184 height 11
drag, startPoint x: 790, startPoint y: 255, endPoint x: 793, endPoint y: 267, distance: 12.4
click at [793, 267] on div "Dialog Window - Close (Press escape to close)" at bounding box center [787, 241] width 282 height 376
drag, startPoint x: 732, startPoint y: 363, endPoint x: 749, endPoint y: 362, distance: 17.0
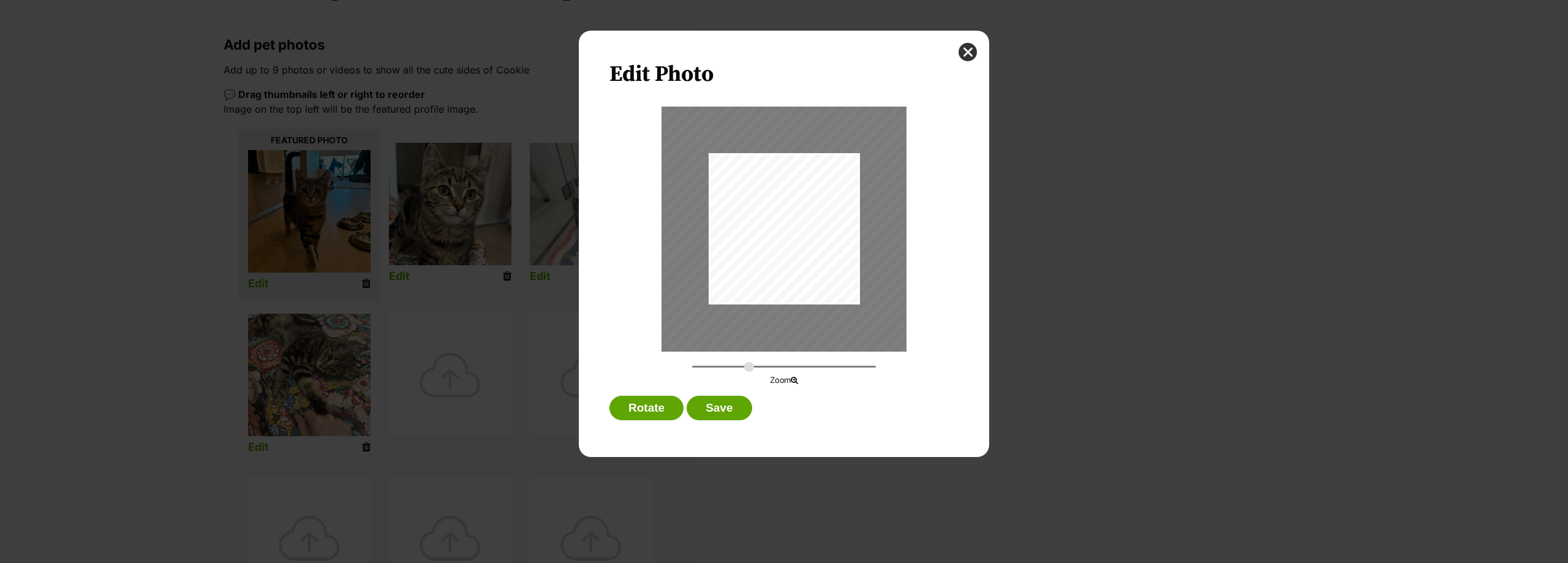
type input "0.6412"
click at [749, 362] on input "Dialog Window - Close (Press escape to close)" at bounding box center [784, 366] width 184 height 11
click at [815, 247] on div "Dialog Window - Close (Press escape to close)" at bounding box center [790, 245] width 353 height 471
click at [725, 403] on button "Save" at bounding box center [719, 408] width 65 height 24
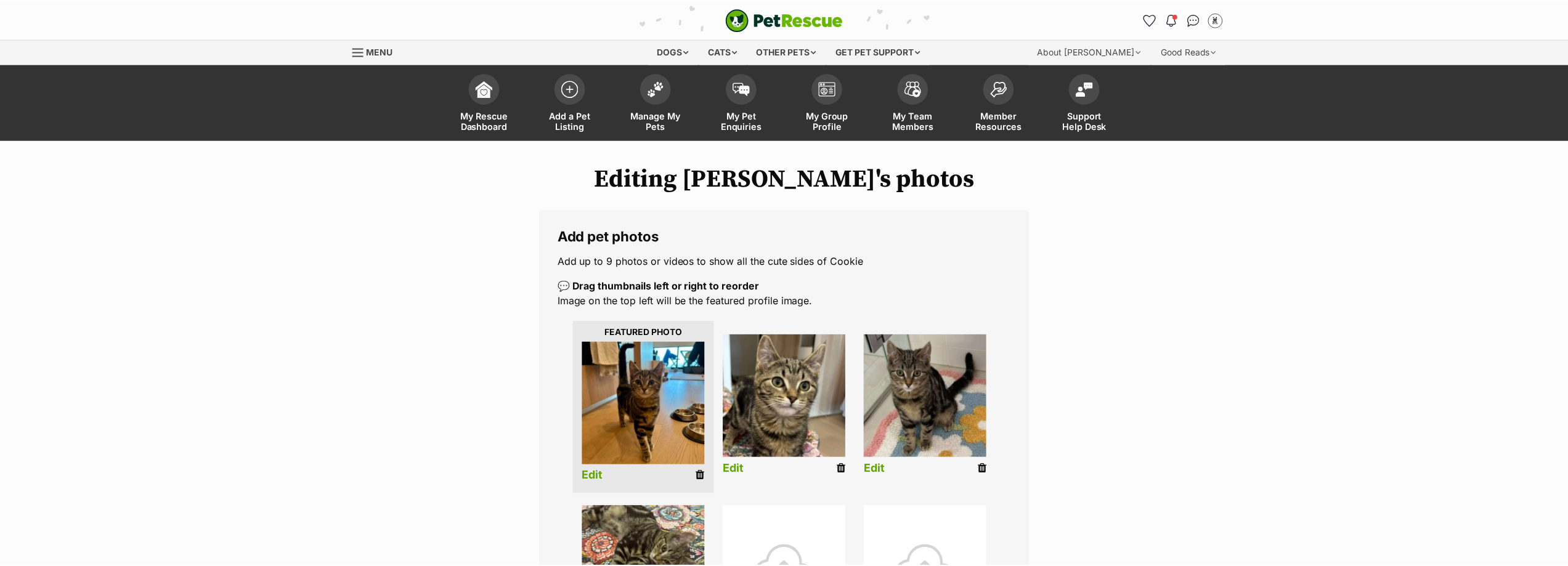
scroll to position [191, 0]
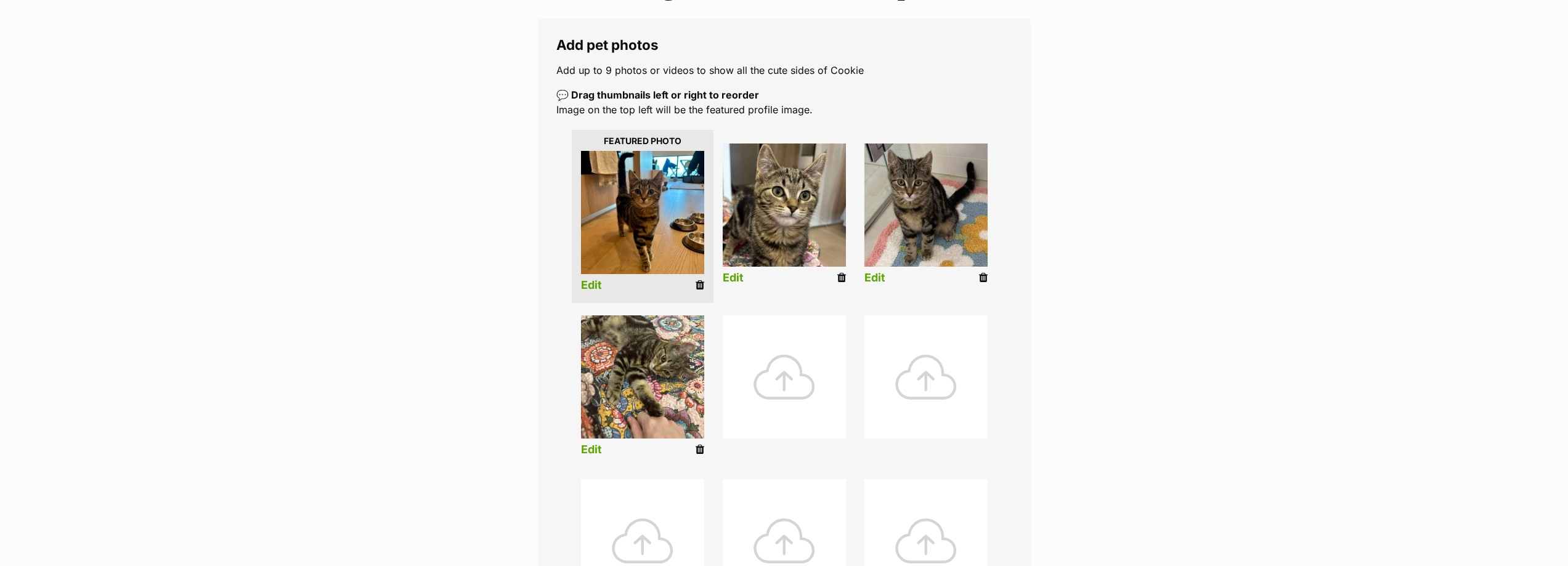
click at [596, 450] on link "Edit" at bounding box center [592, 450] width 21 height 13
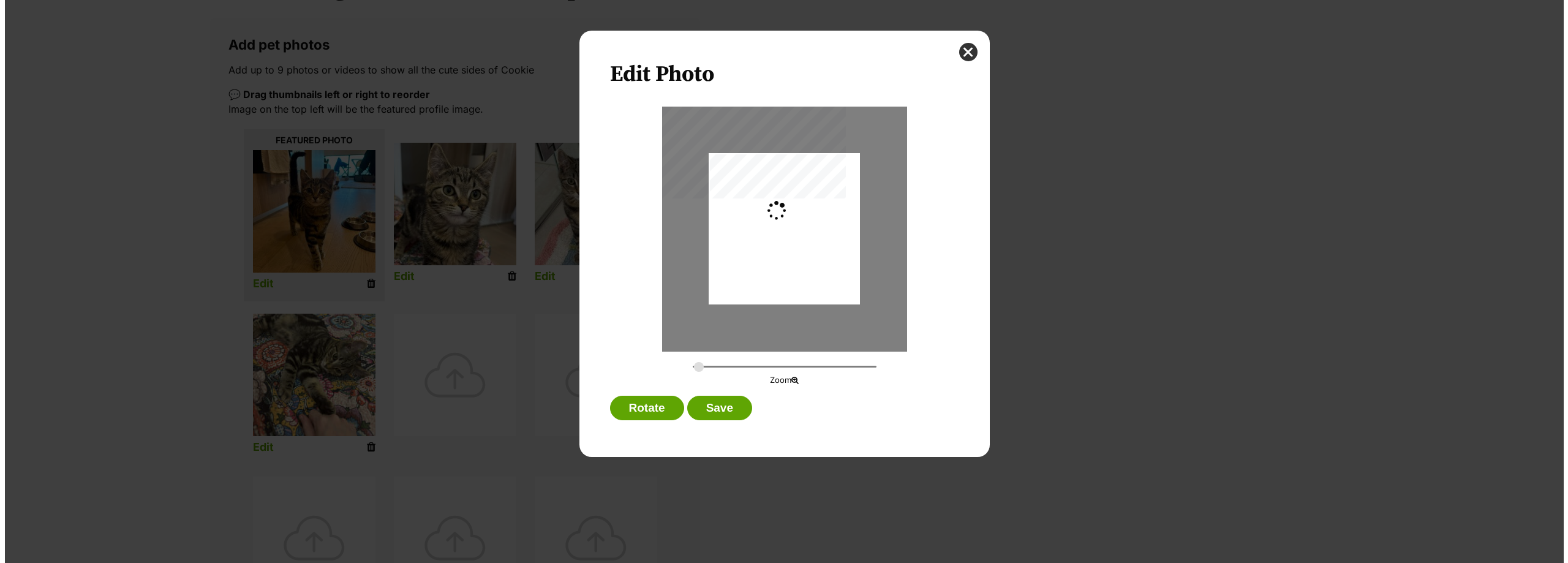
scroll to position [0, 0]
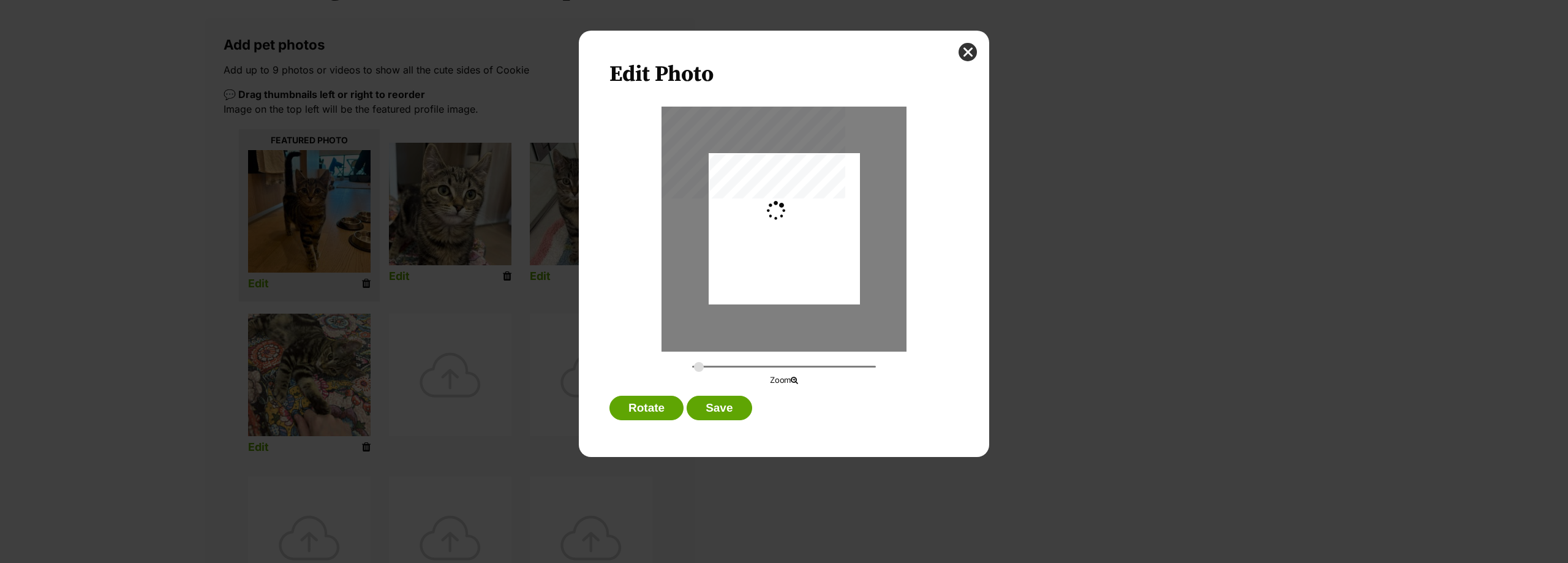
type input "0.2744"
drag, startPoint x: 832, startPoint y: 232, endPoint x: 826, endPoint y: 222, distance: 11.7
click at [826, 222] on div "Dialog Window - Close (Press escape to close)" at bounding box center [784, 219] width 151 height 201
click at [727, 404] on button "Save" at bounding box center [719, 408] width 65 height 24
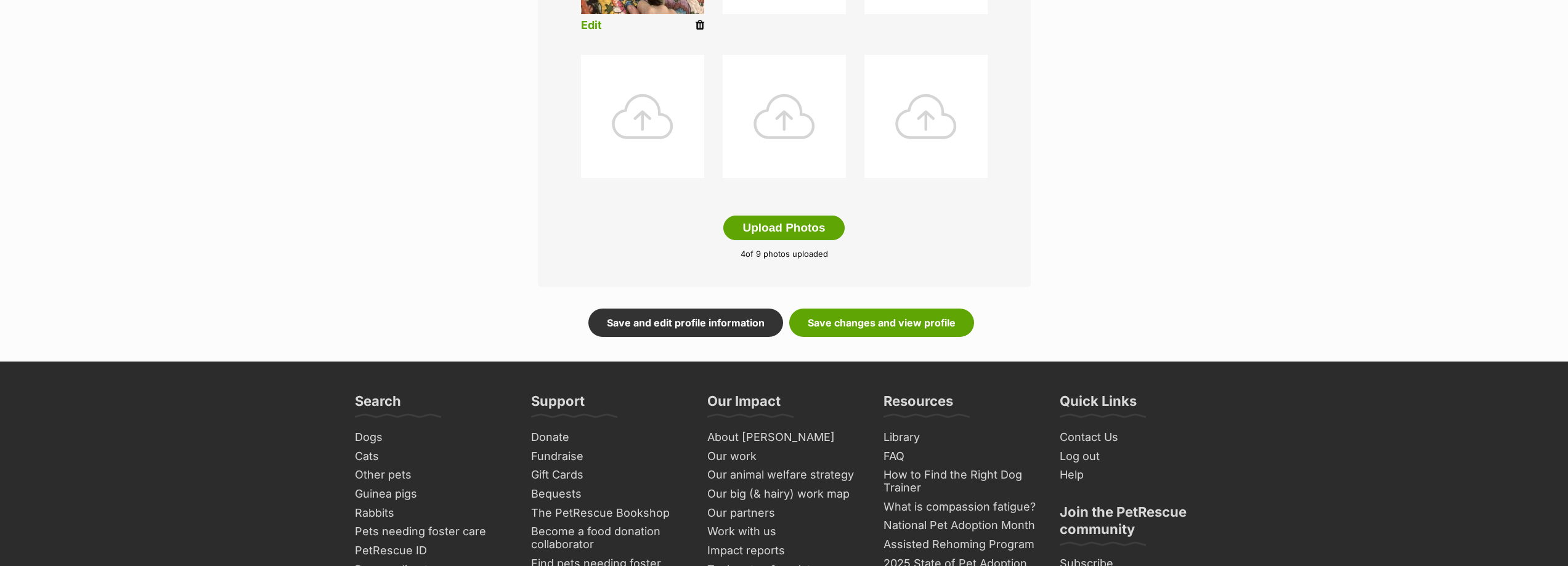
scroll to position [622, 0]
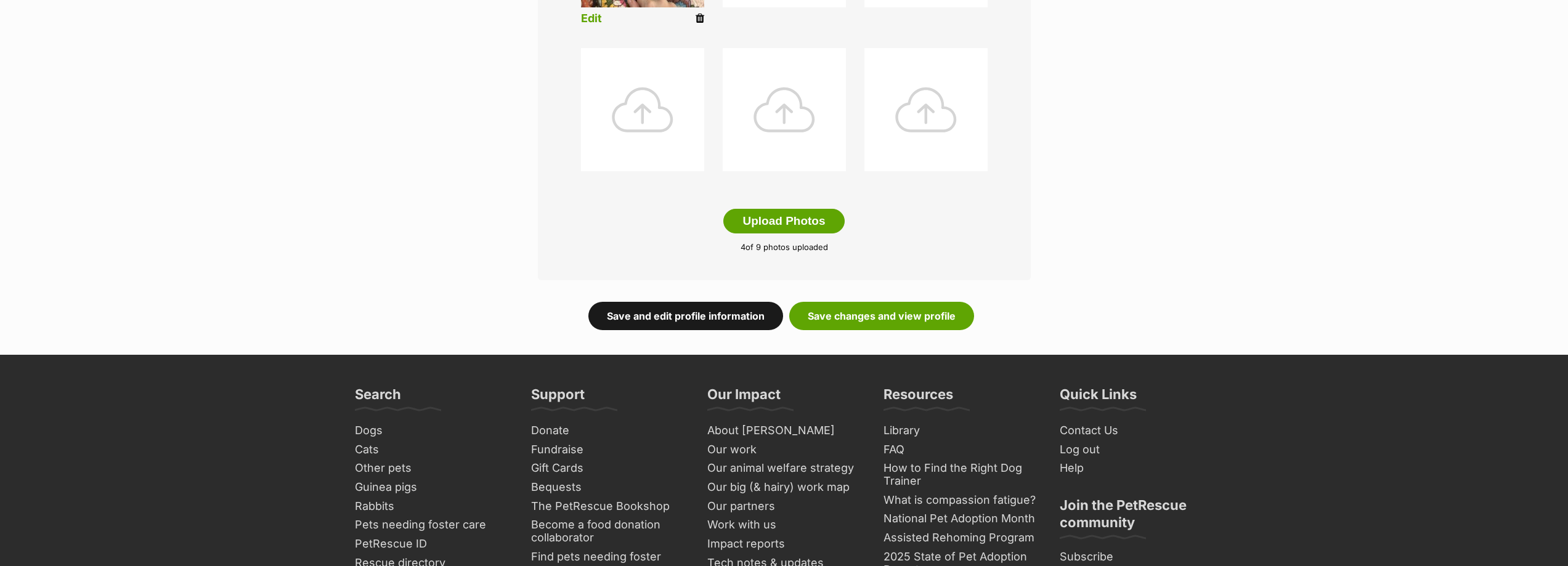
click at [726, 317] on link "Save and edit profile information" at bounding box center [685, 316] width 195 height 28
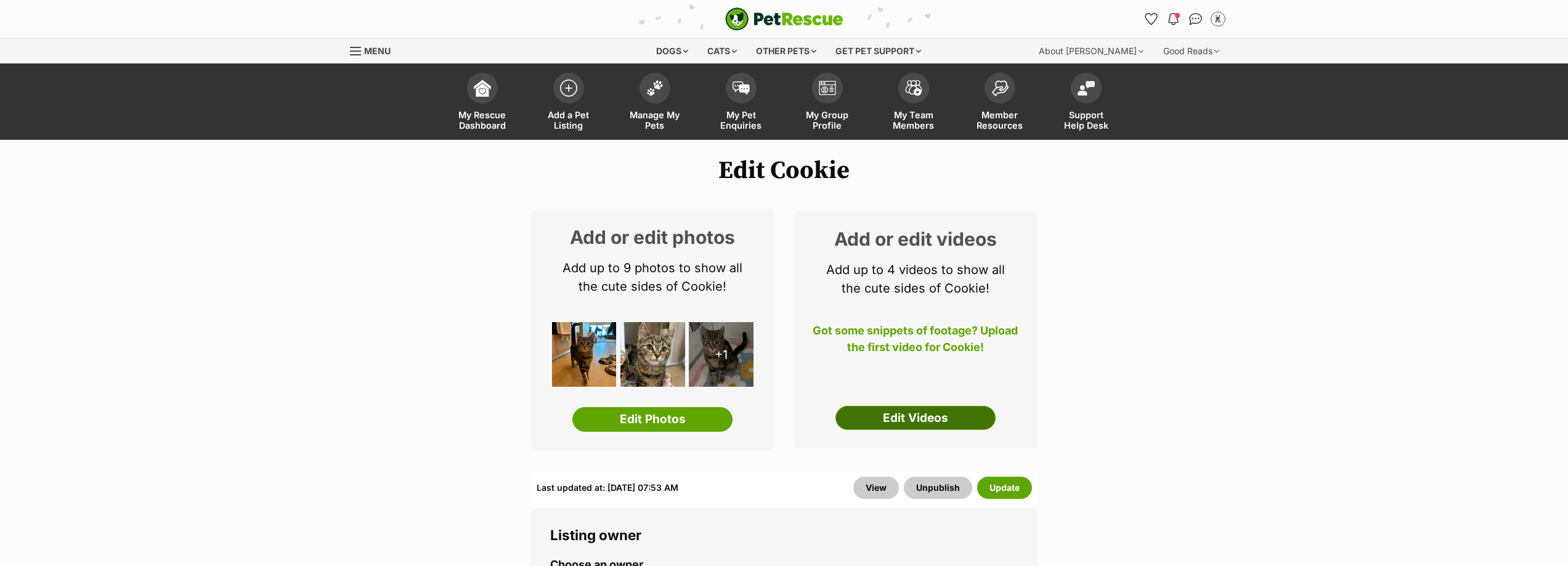
click at [930, 408] on link "Edit Videos" at bounding box center [915, 418] width 161 height 24
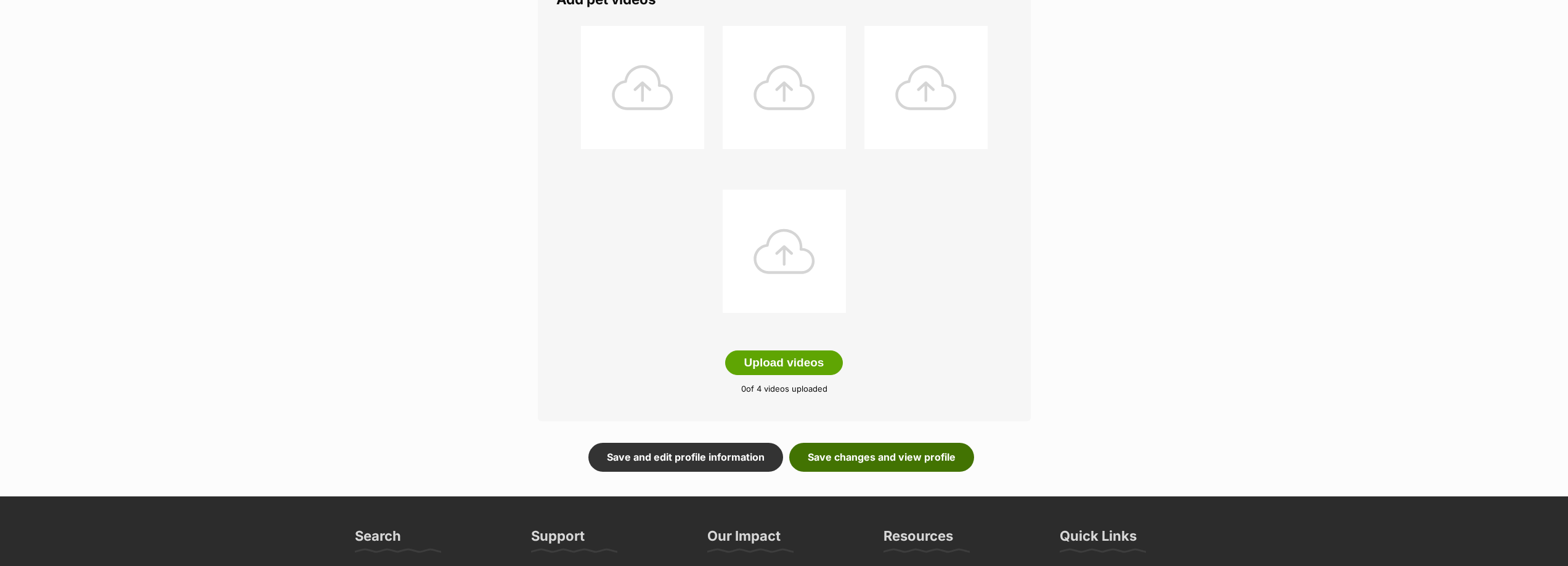
scroll to position [308, 0]
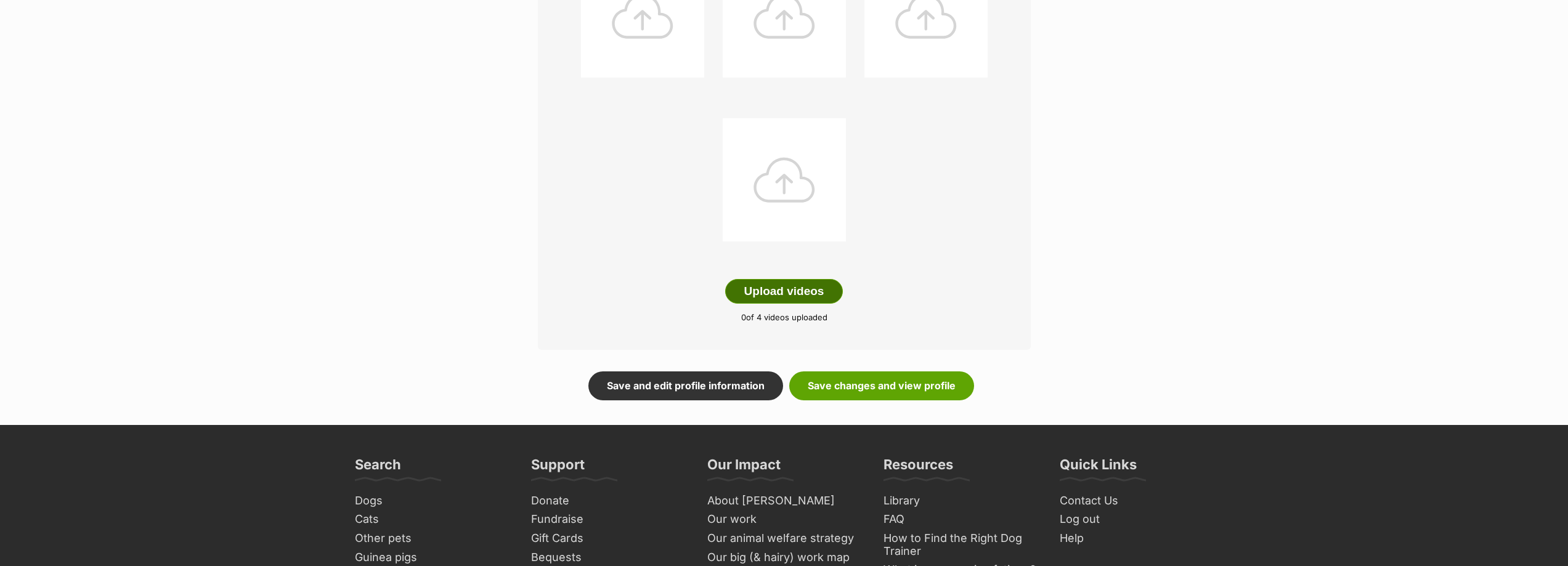
click at [801, 290] on button "Upload videos" at bounding box center [784, 291] width 118 height 24
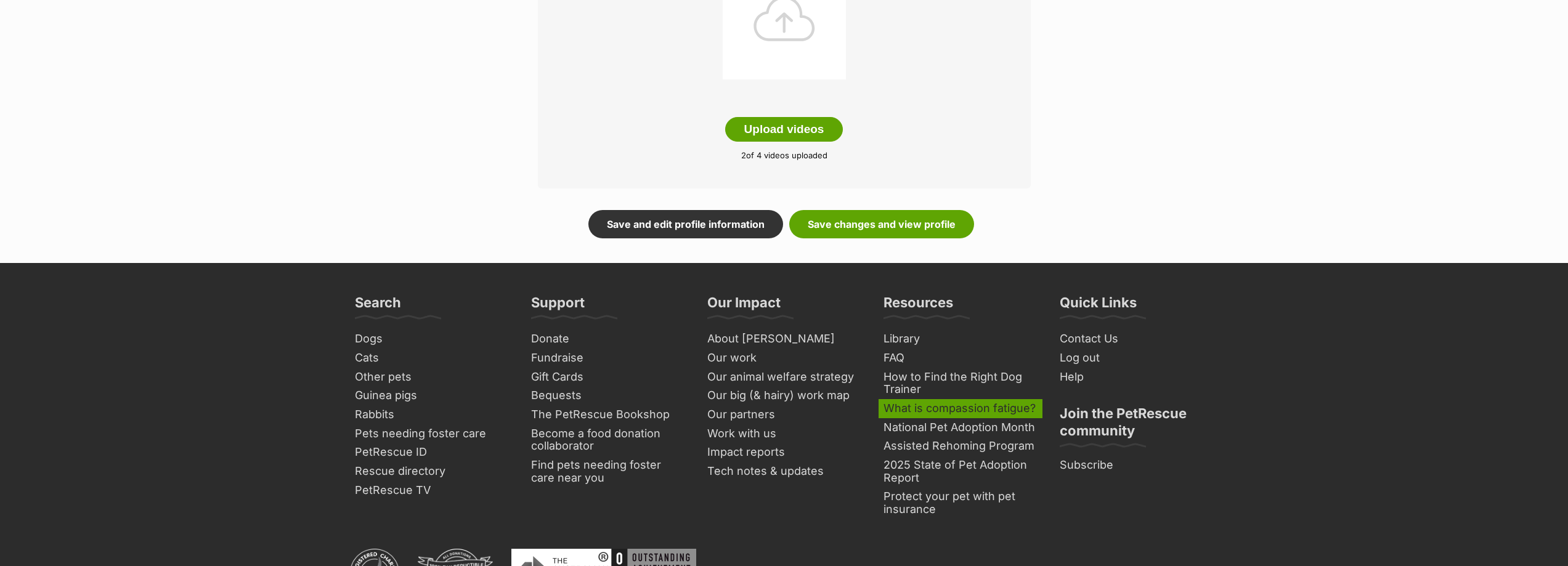
scroll to position [493, 0]
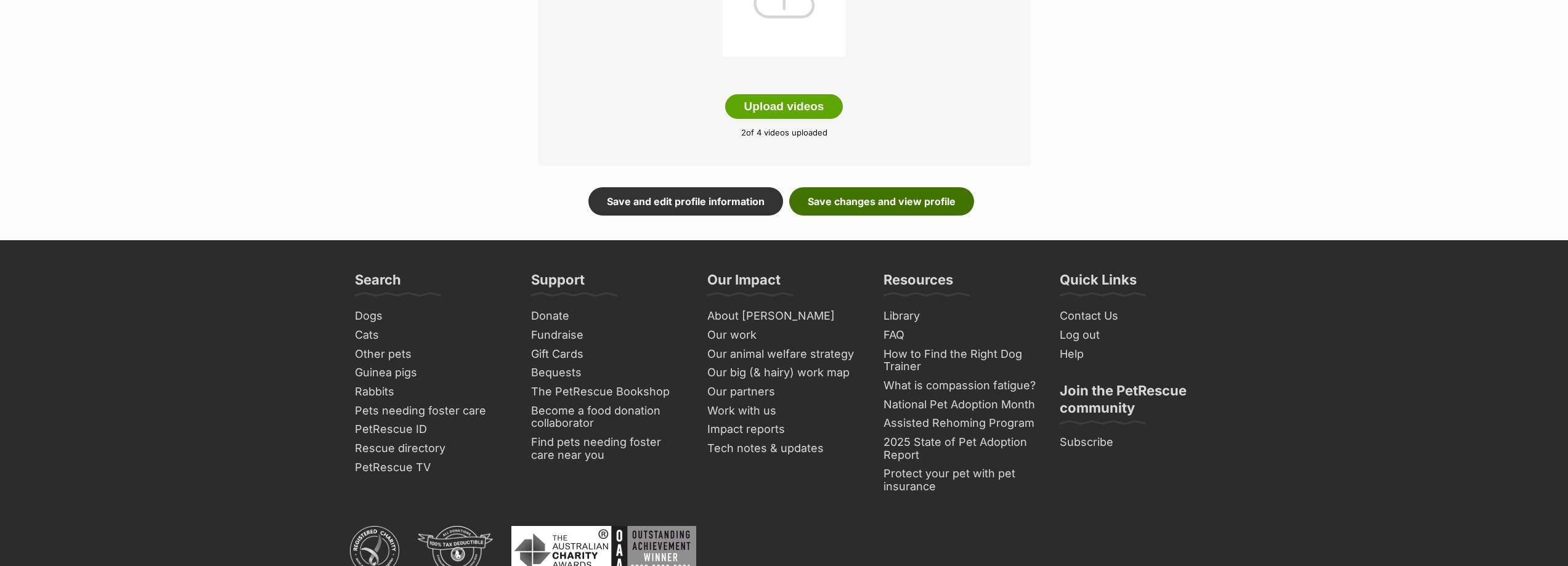
click at [886, 205] on link "Save changes and view profile" at bounding box center [881, 201] width 185 height 28
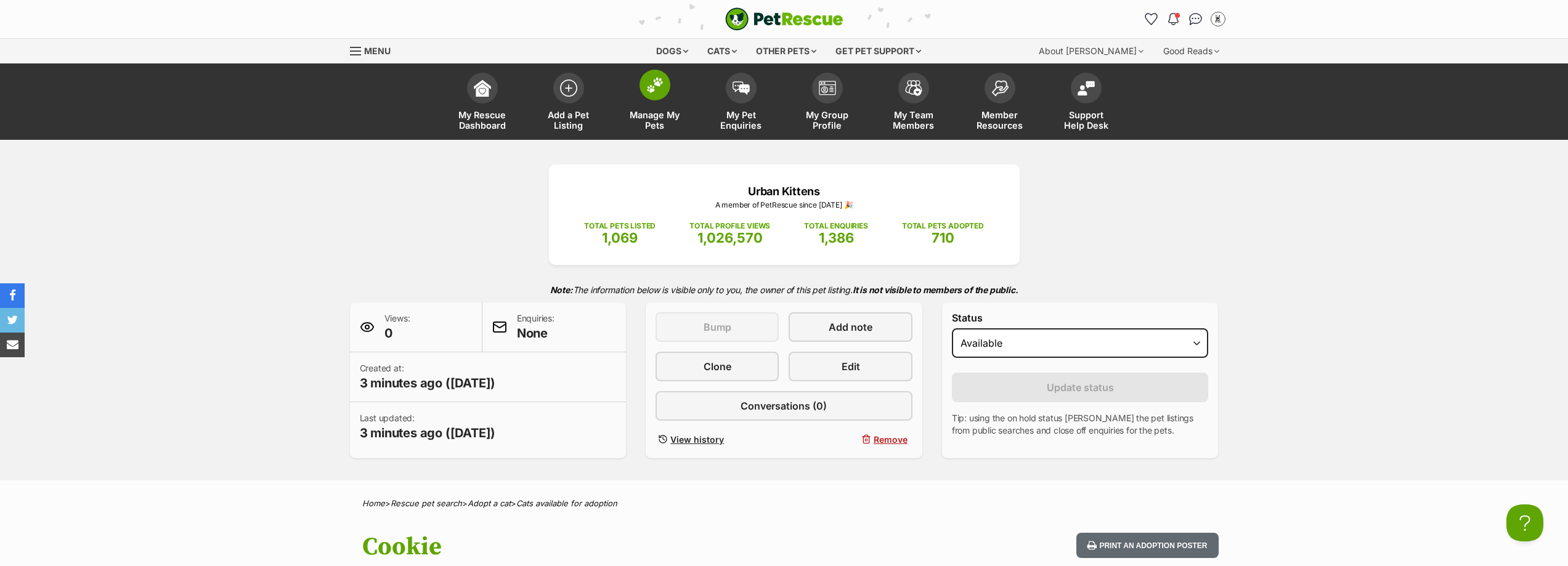
click at [676, 111] on span "Manage My Pets" at bounding box center [654, 120] width 56 height 21
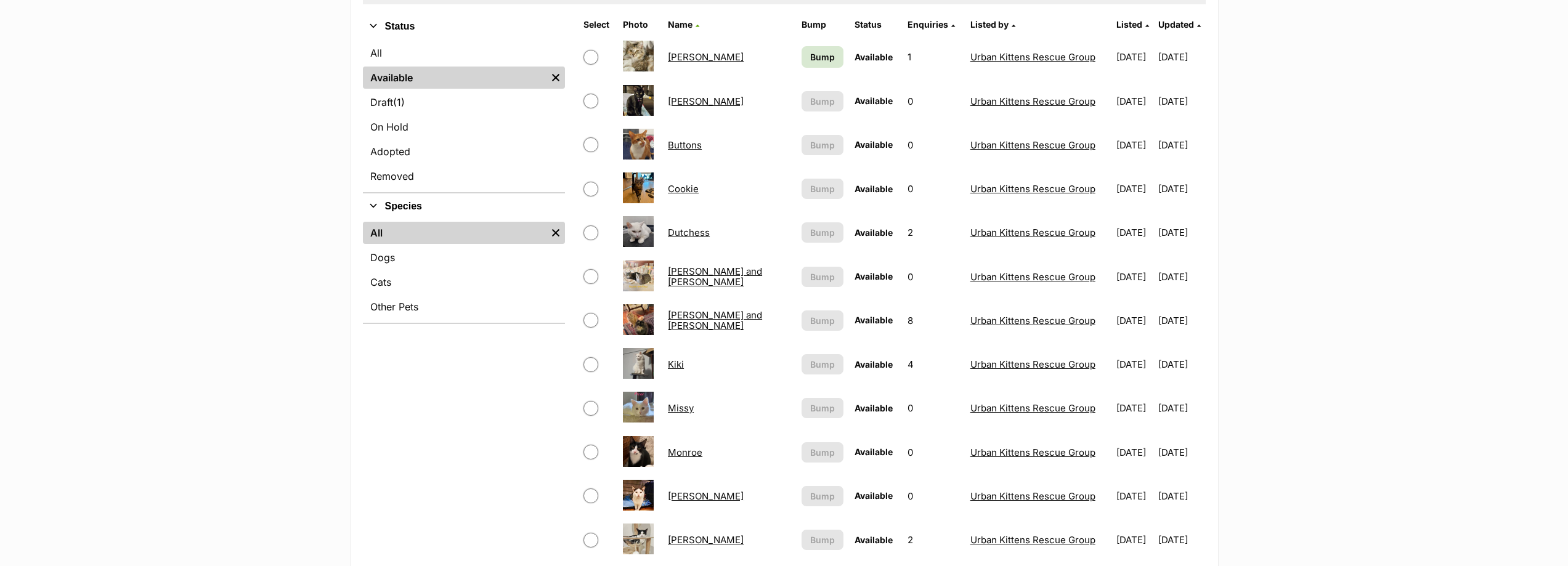
scroll to position [431, 0]
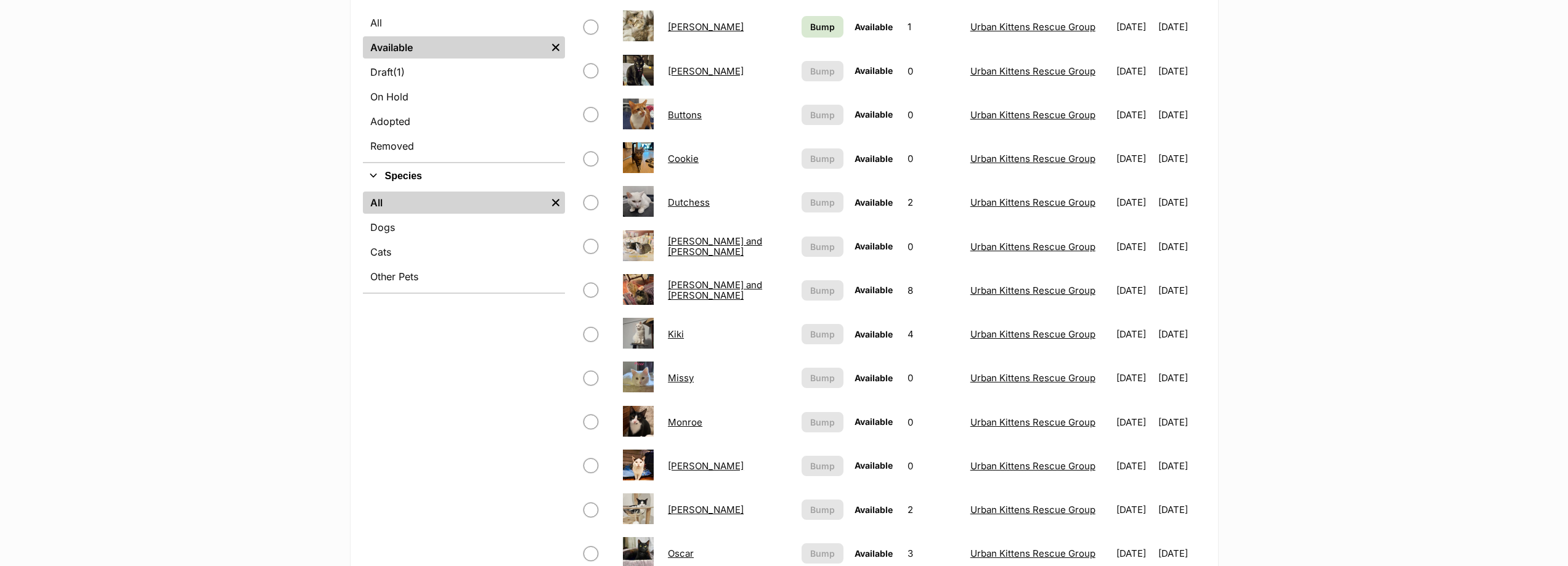
click at [687, 374] on link "Missy" at bounding box center [681, 377] width 26 height 11
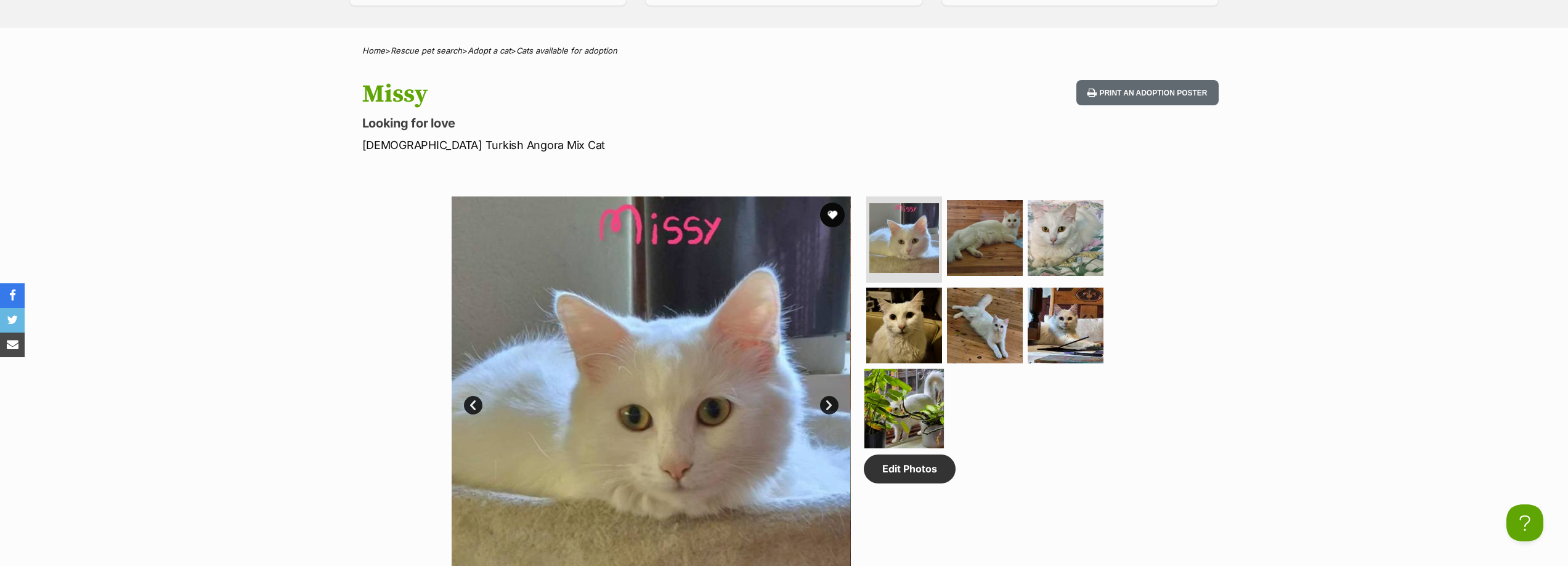
scroll to position [431, 0]
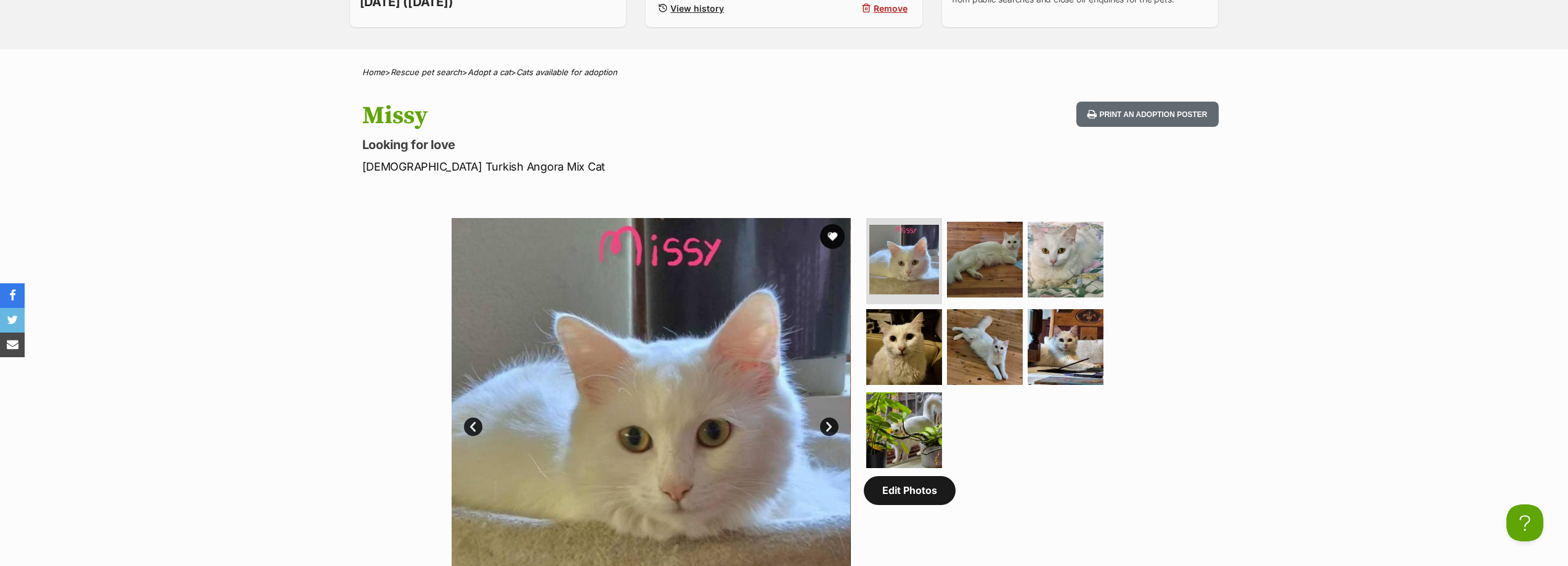
click at [911, 491] on link "Edit Photos" at bounding box center [909, 490] width 92 height 28
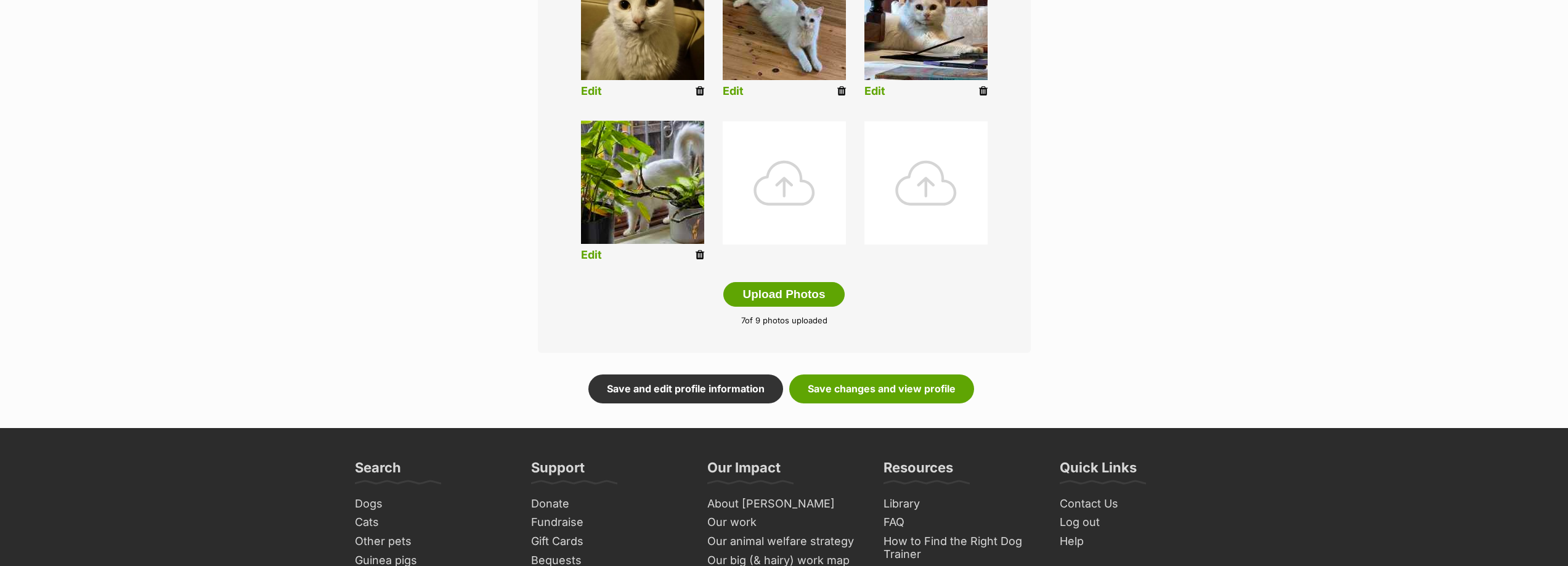
scroll to position [555, 0]
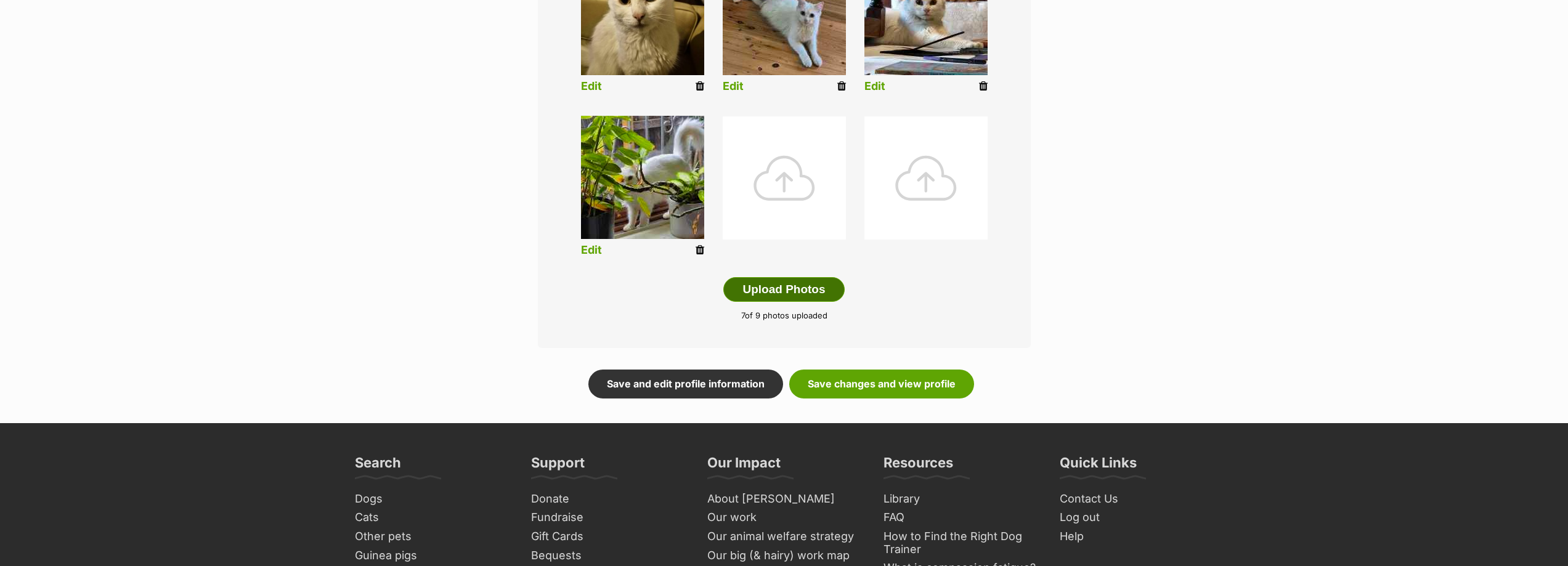
click at [771, 290] on button "Upload Photos" at bounding box center [784, 289] width 121 height 24
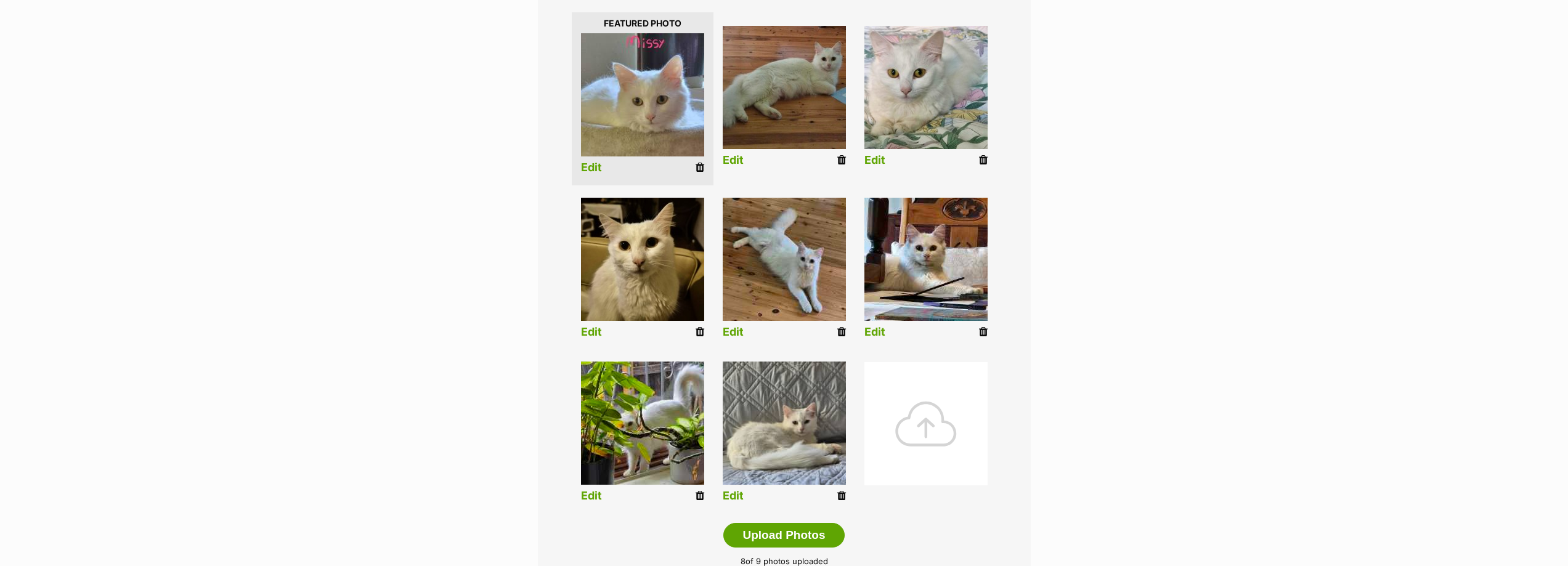
scroll to position [308, 0]
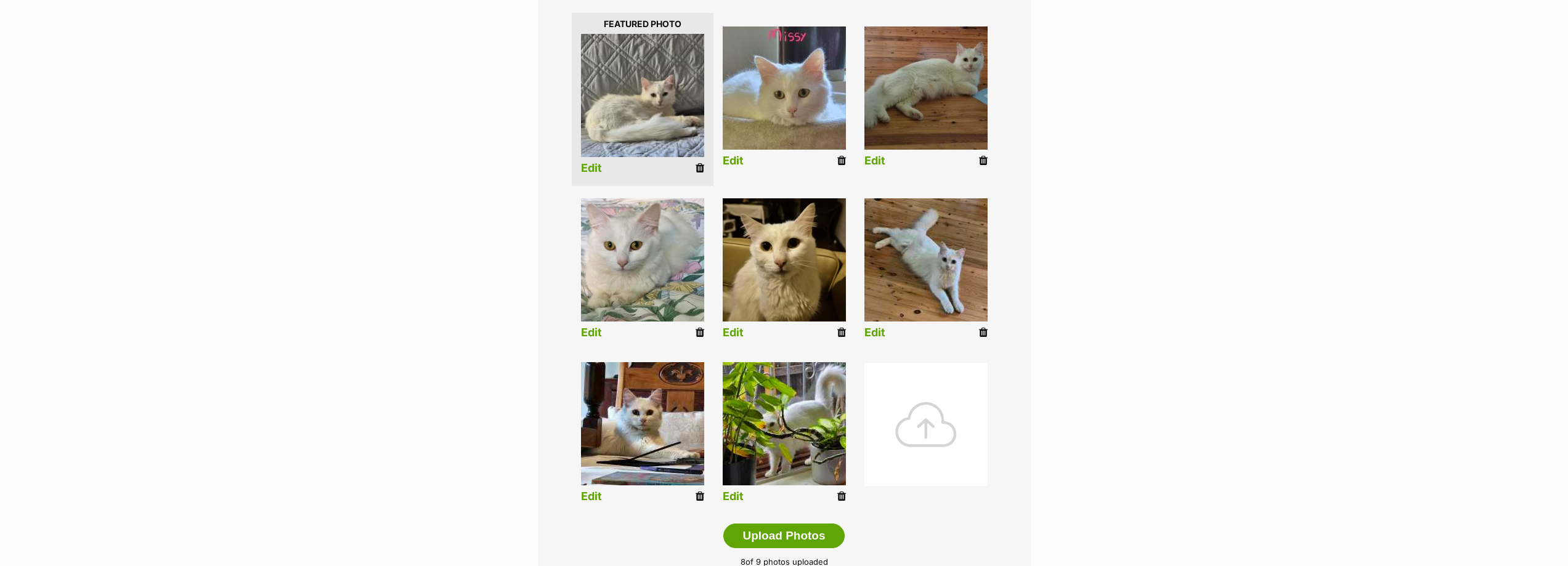
click at [590, 169] on link "Edit" at bounding box center [592, 168] width 21 height 13
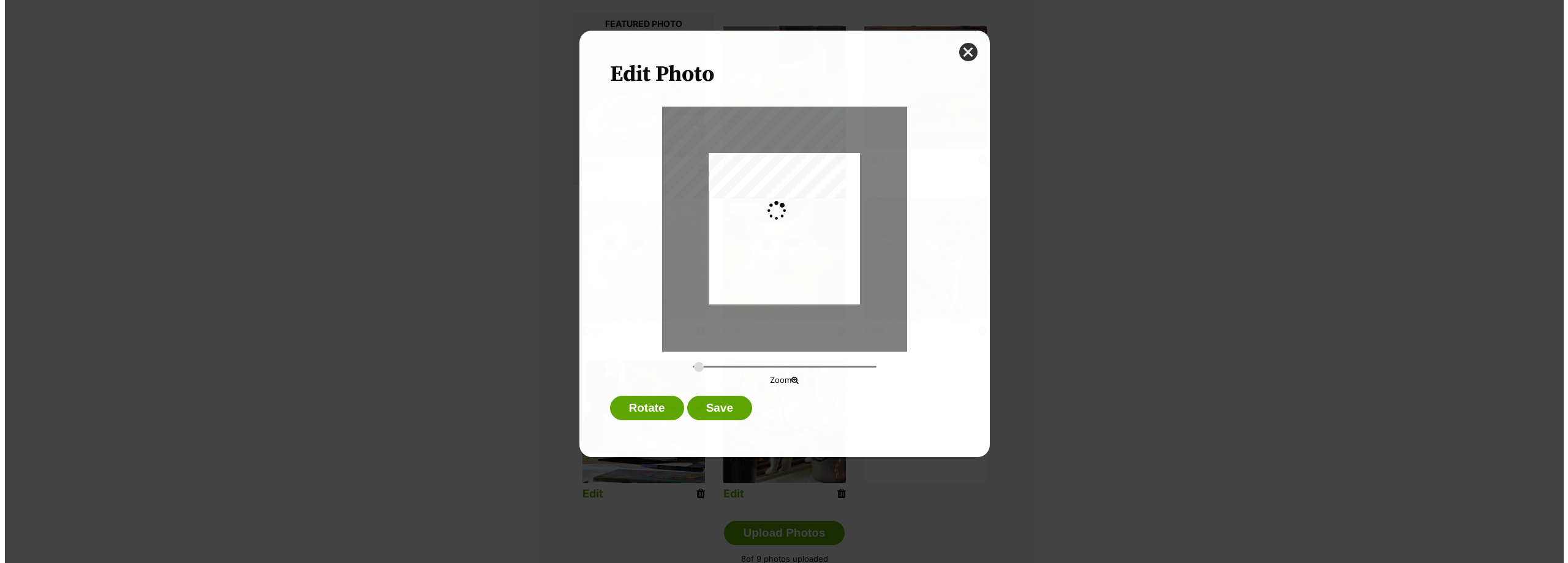
scroll to position [0, 0]
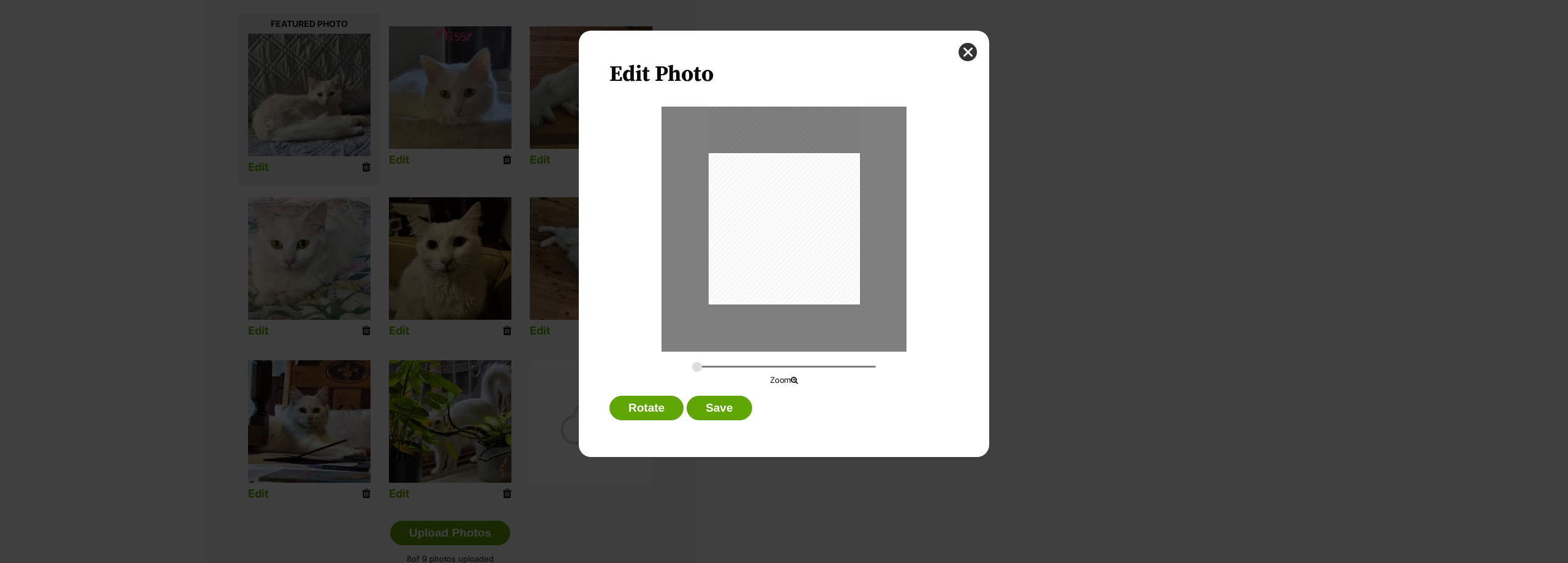
drag, startPoint x: 787, startPoint y: 266, endPoint x: 784, endPoint y: 211, distance: 55.1
click at [784, 211] on div "Dialog Window - Close (Press escape to close)" at bounding box center [784, 207] width 151 height 201
drag, startPoint x: 694, startPoint y: 365, endPoint x: 703, endPoint y: 365, distance: 9.0
type input "0.3132"
click at [703, 365] on input "Dialog Window - Close (Press escape to close)" at bounding box center [784, 366] width 184 height 11
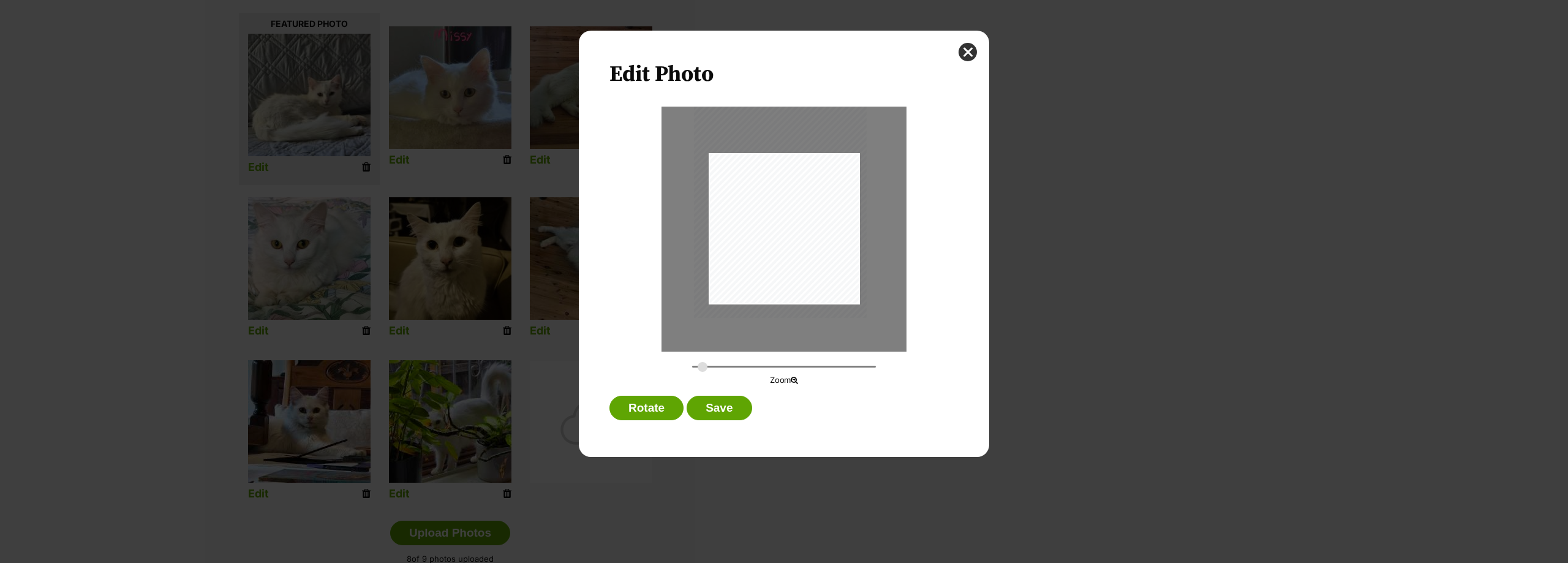
click at [806, 266] on div "Dialog Window - Close (Press escape to close)" at bounding box center [780, 203] width 172 height 230
click at [725, 408] on button "Save" at bounding box center [719, 408] width 65 height 24
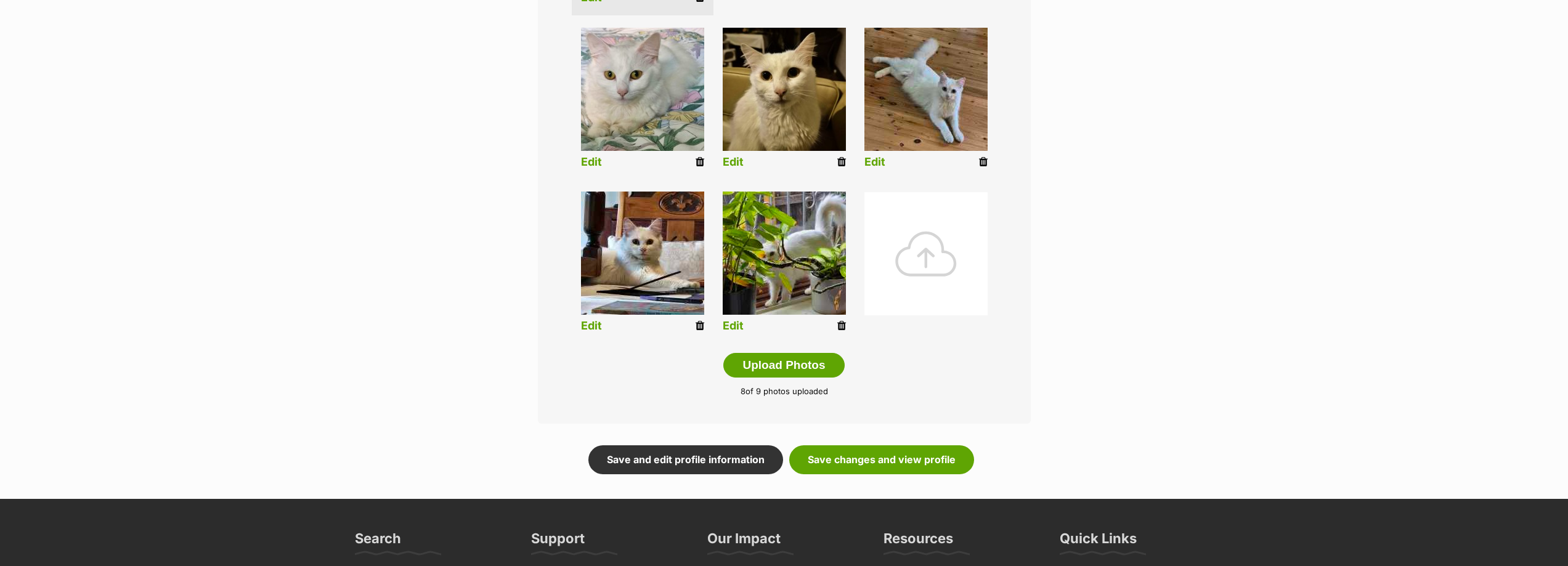
scroll to position [493, 0]
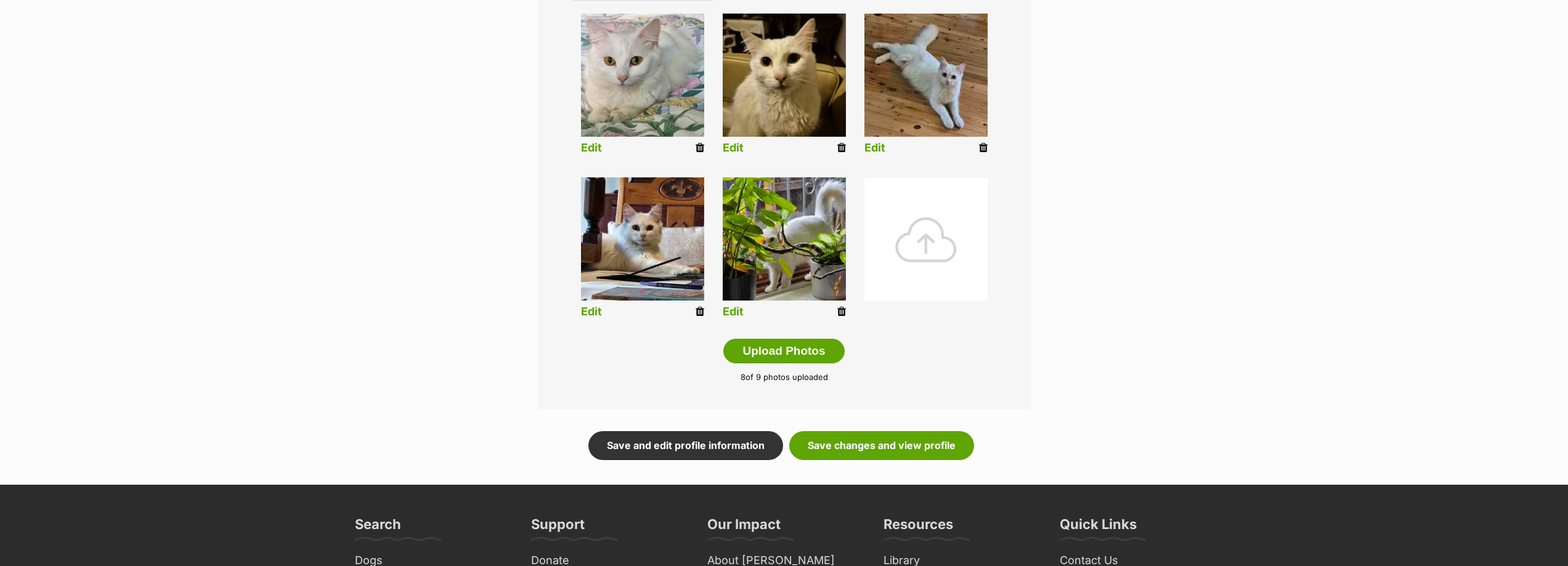
click at [842, 313] on icon at bounding box center [841, 311] width 8 height 11
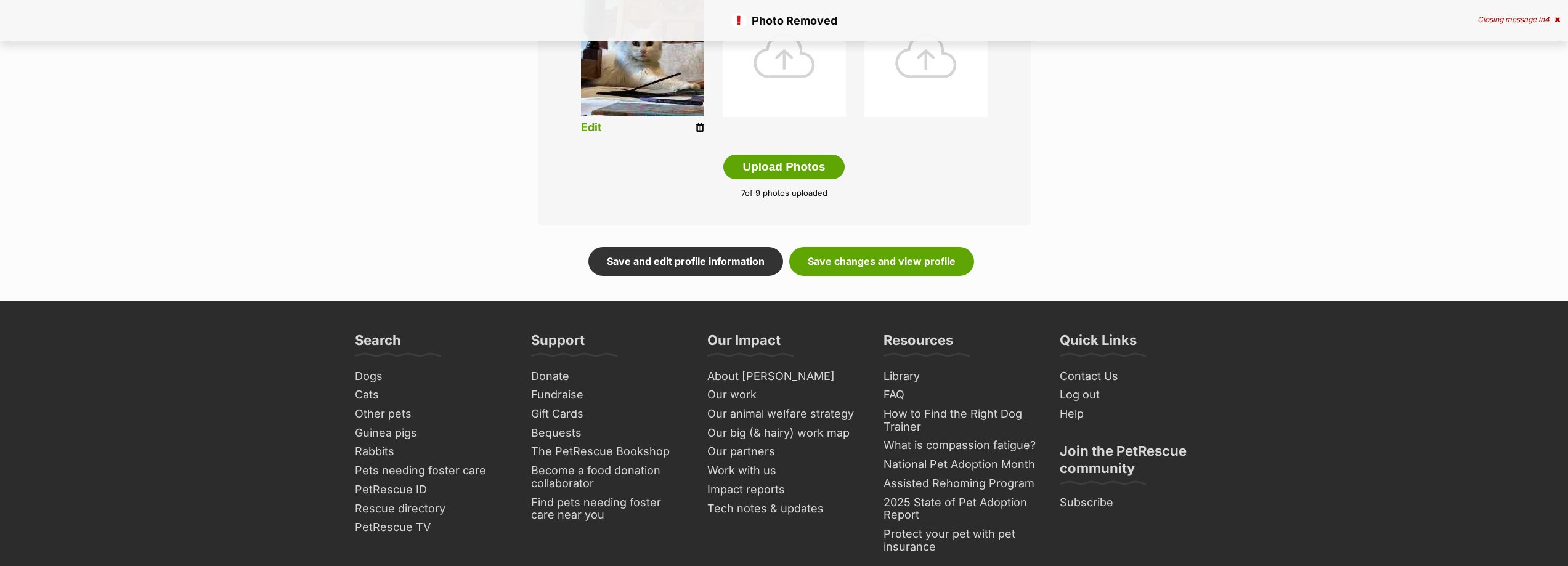
scroll to position [678, 0]
click at [876, 256] on link "Save changes and view profile" at bounding box center [881, 260] width 185 height 28
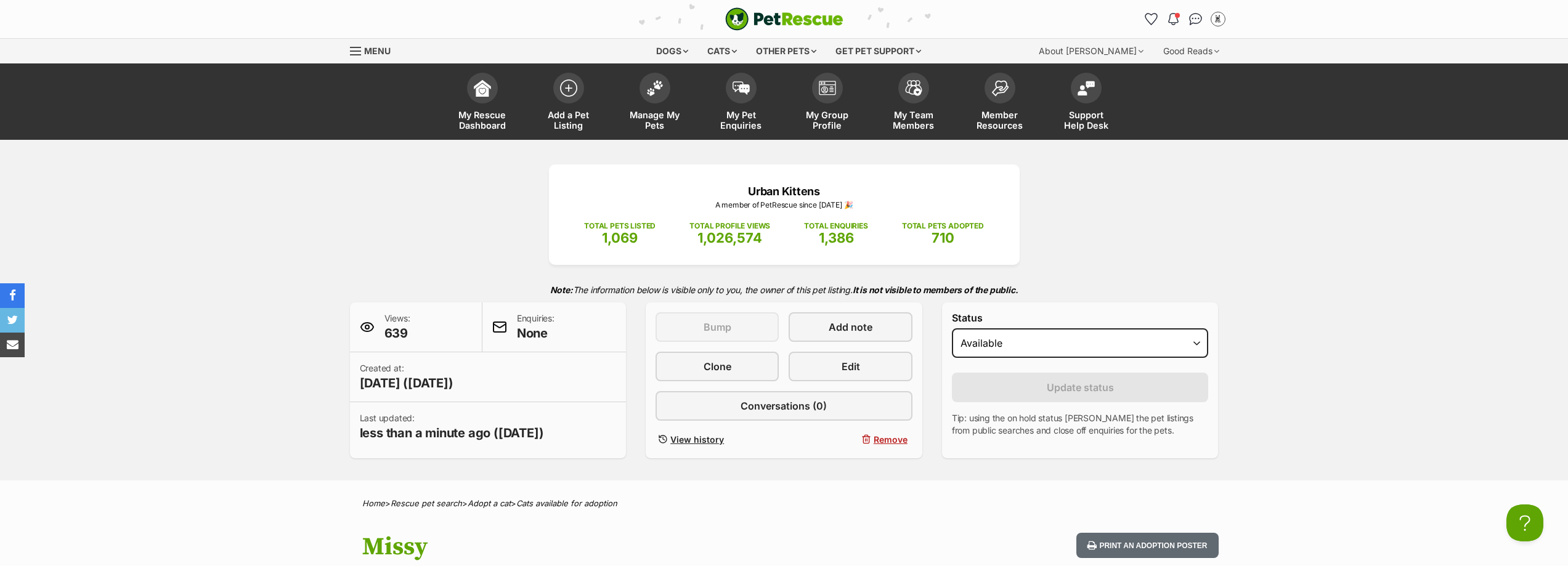
scroll to position [62, 0]
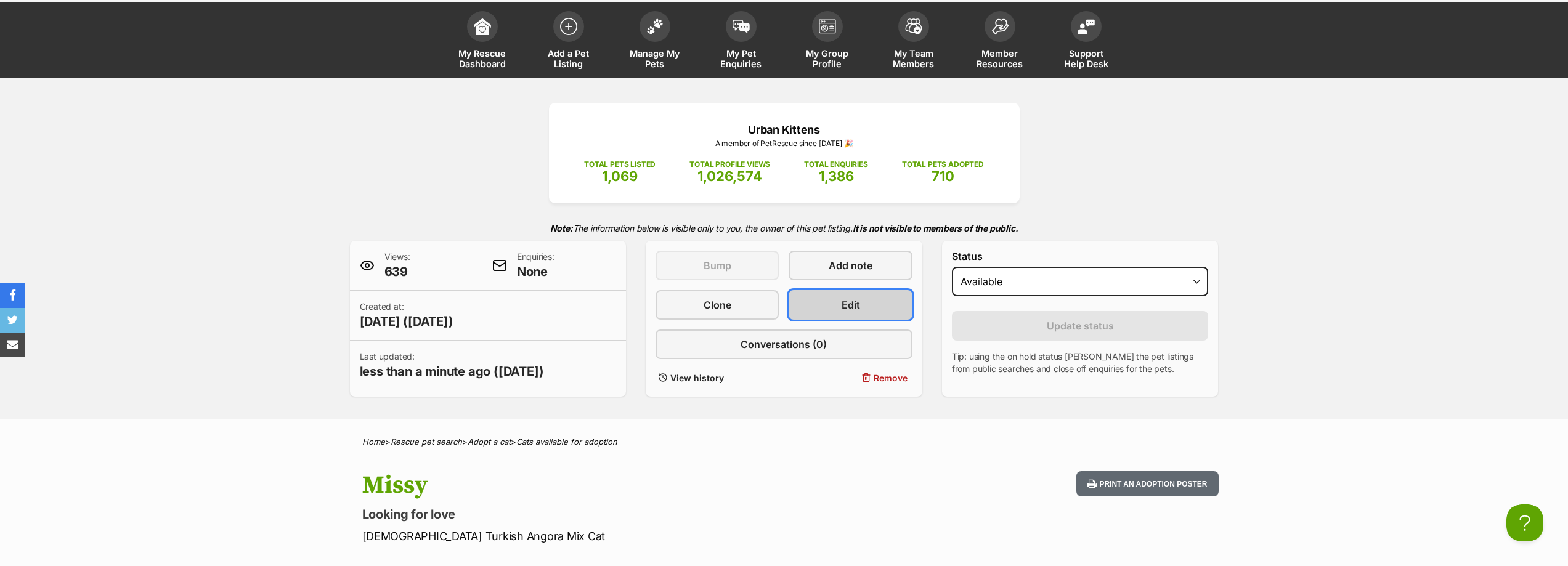
click at [853, 308] on span "Edit" at bounding box center [851, 304] width 18 height 14
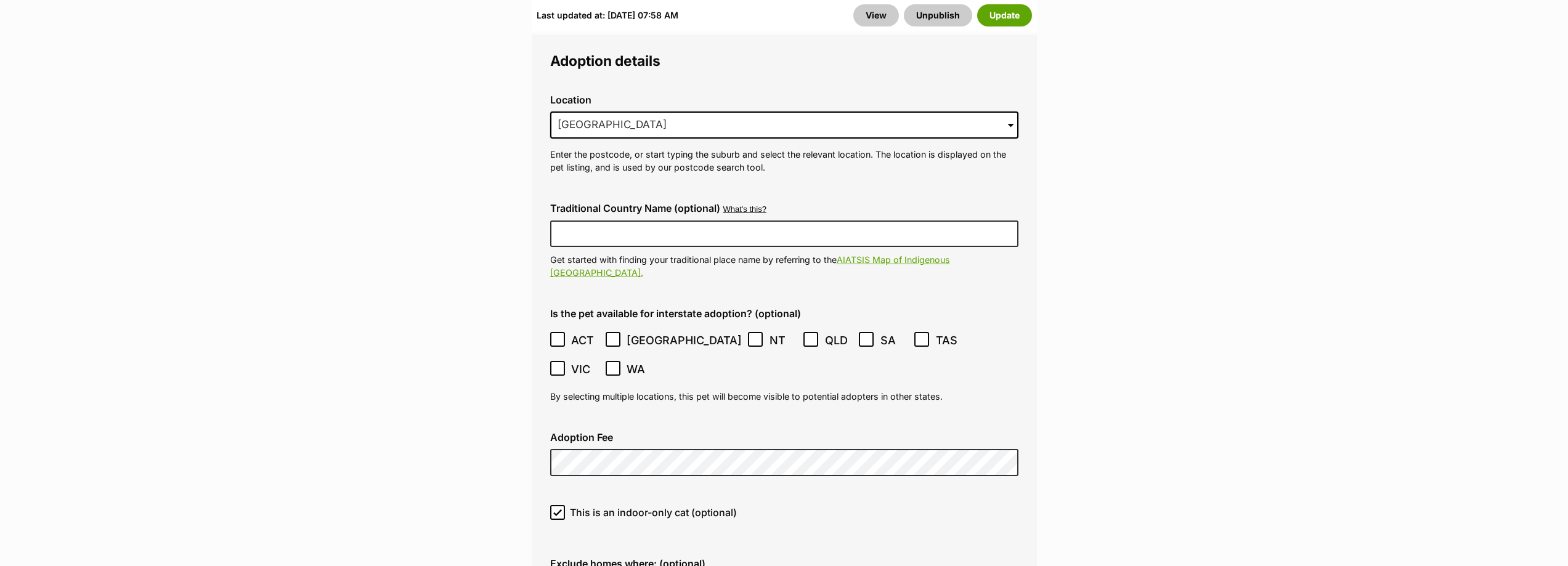
scroll to position [3185, 0]
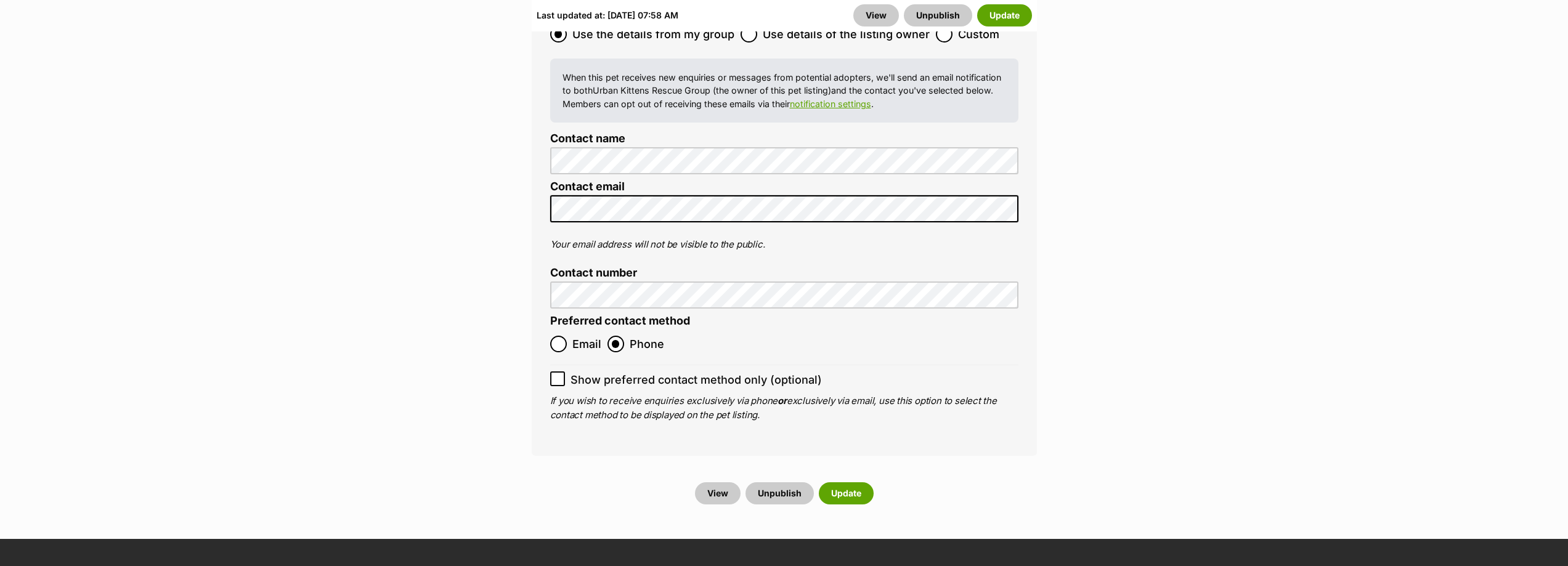
scroll to position [5095, 0]
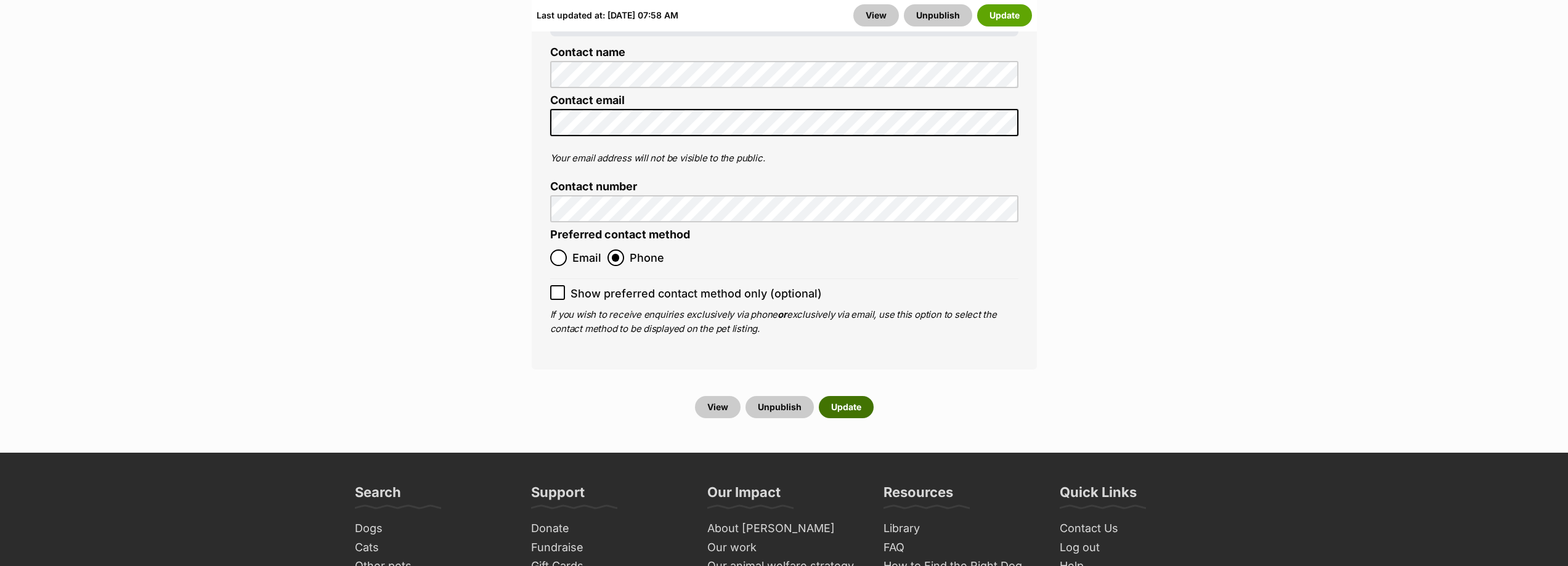
click at [845, 396] on button "Update" at bounding box center [846, 407] width 55 height 22
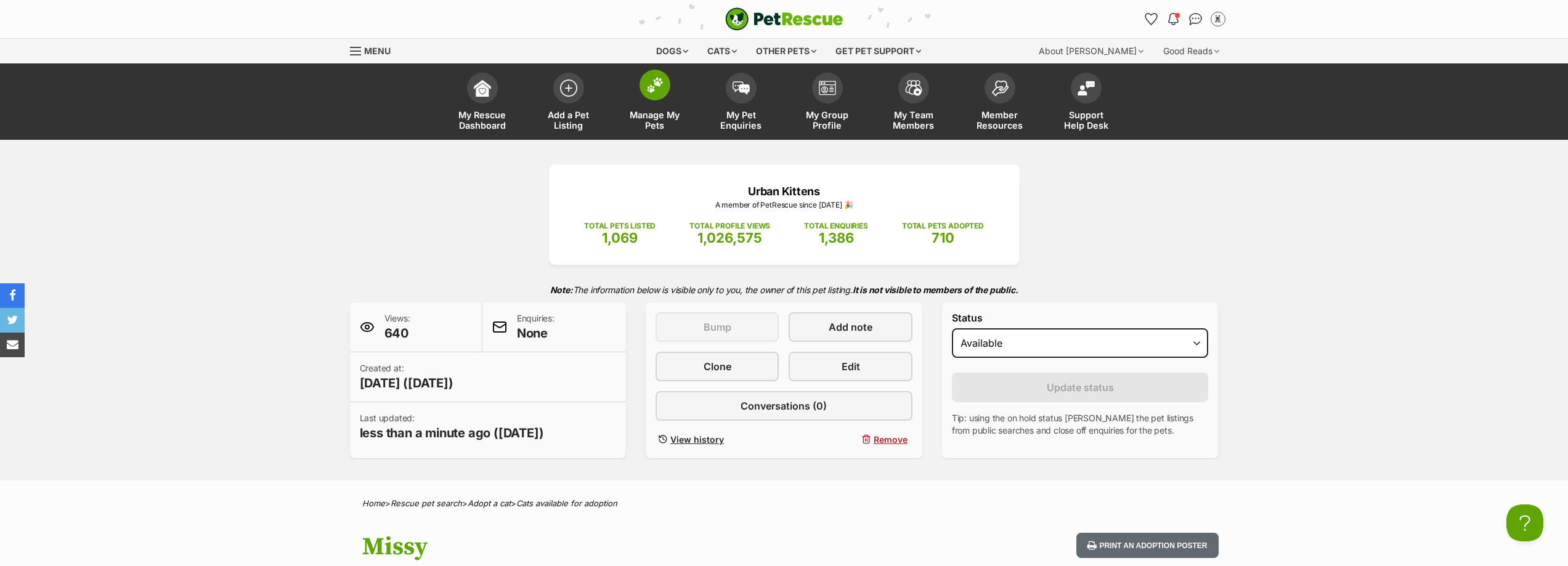
click at [668, 125] on span "Manage My Pets" at bounding box center [654, 120] width 56 height 21
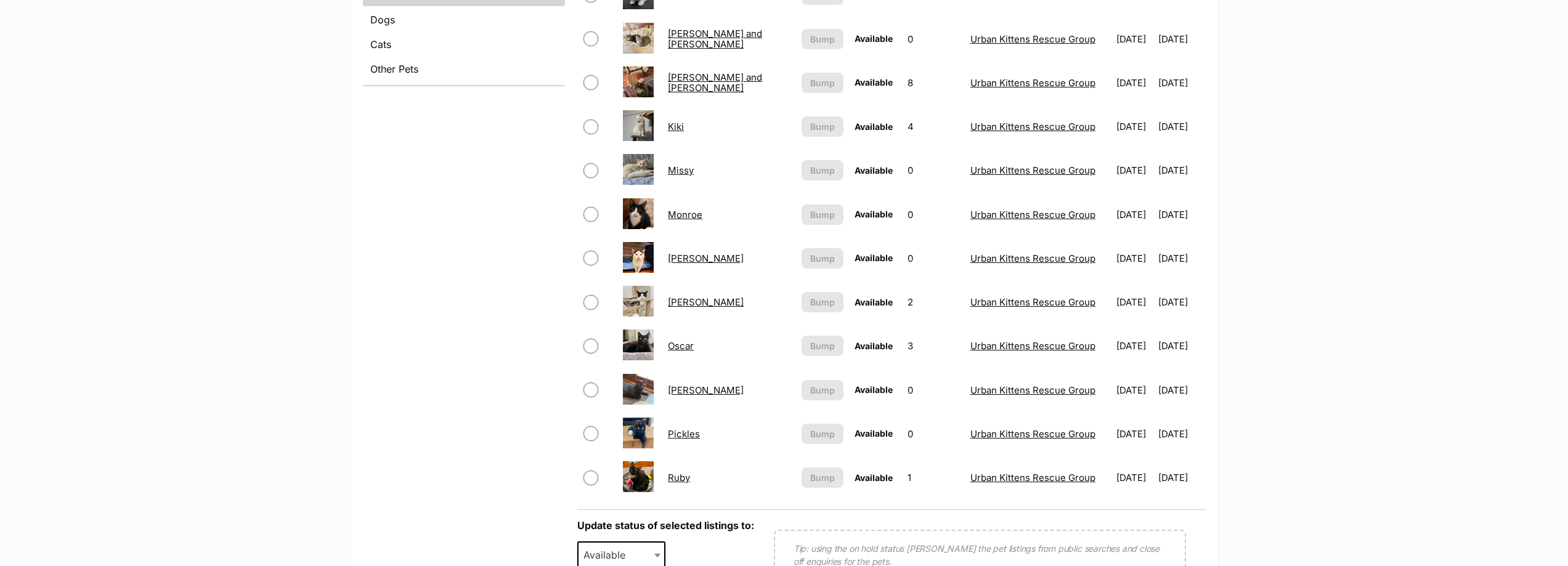
scroll to position [678, 0]
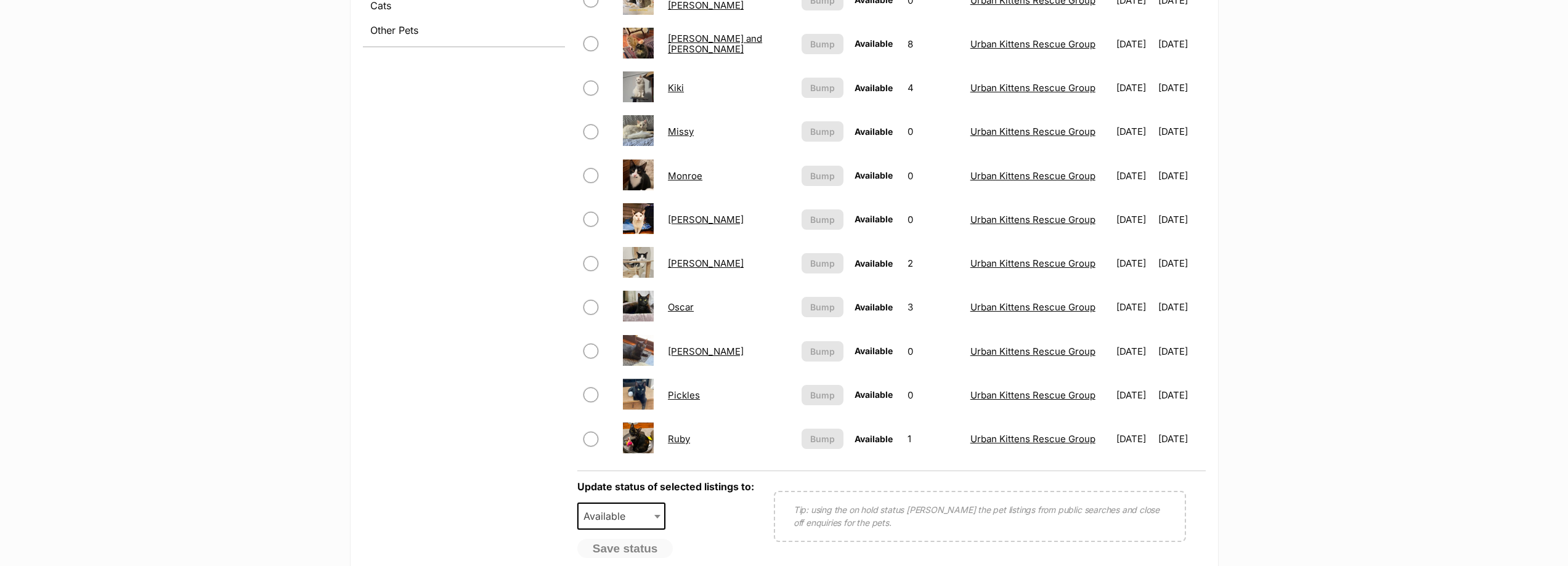
click at [693, 176] on link "Monroe" at bounding box center [685, 175] width 34 height 11
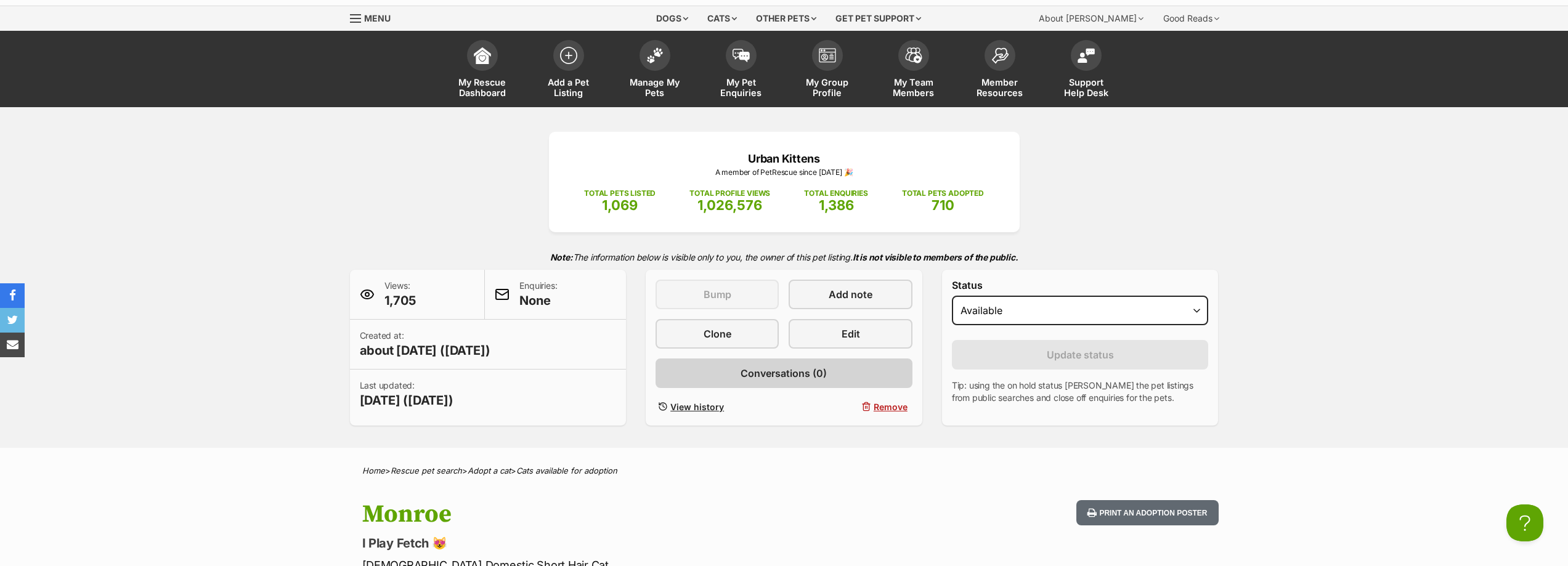
scroll to position [62, 0]
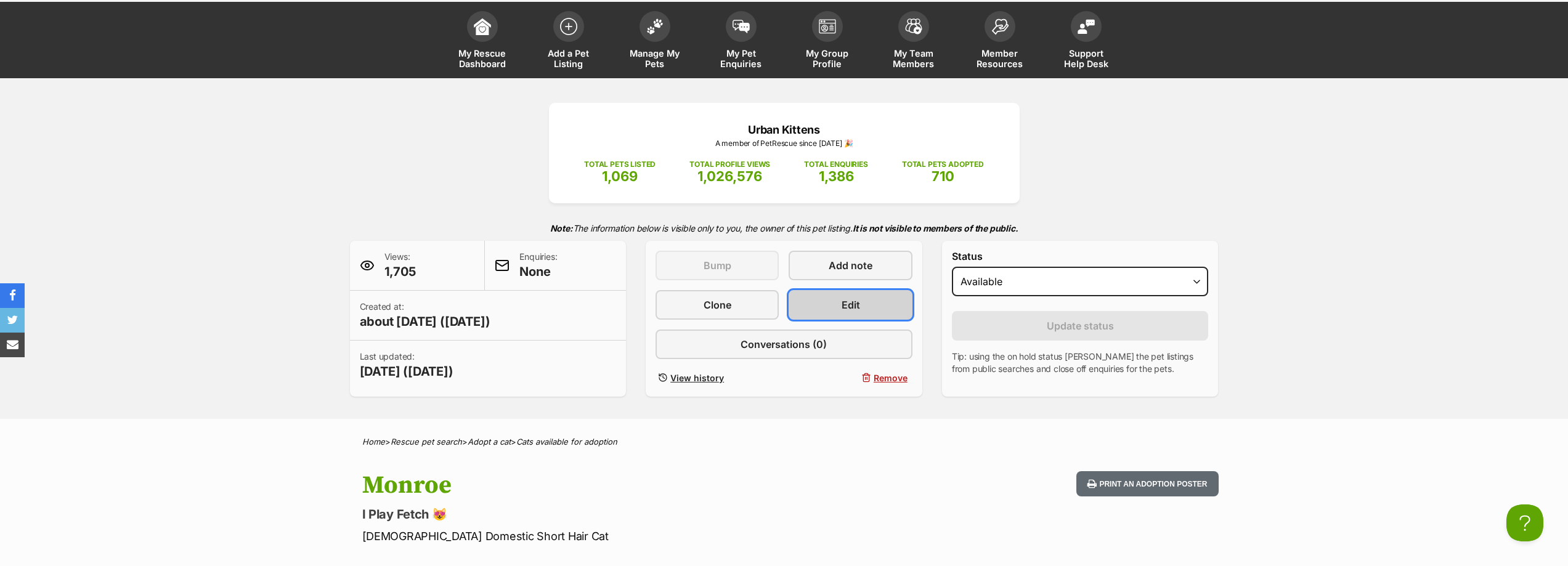
click at [855, 300] on span "Edit" at bounding box center [851, 304] width 18 height 14
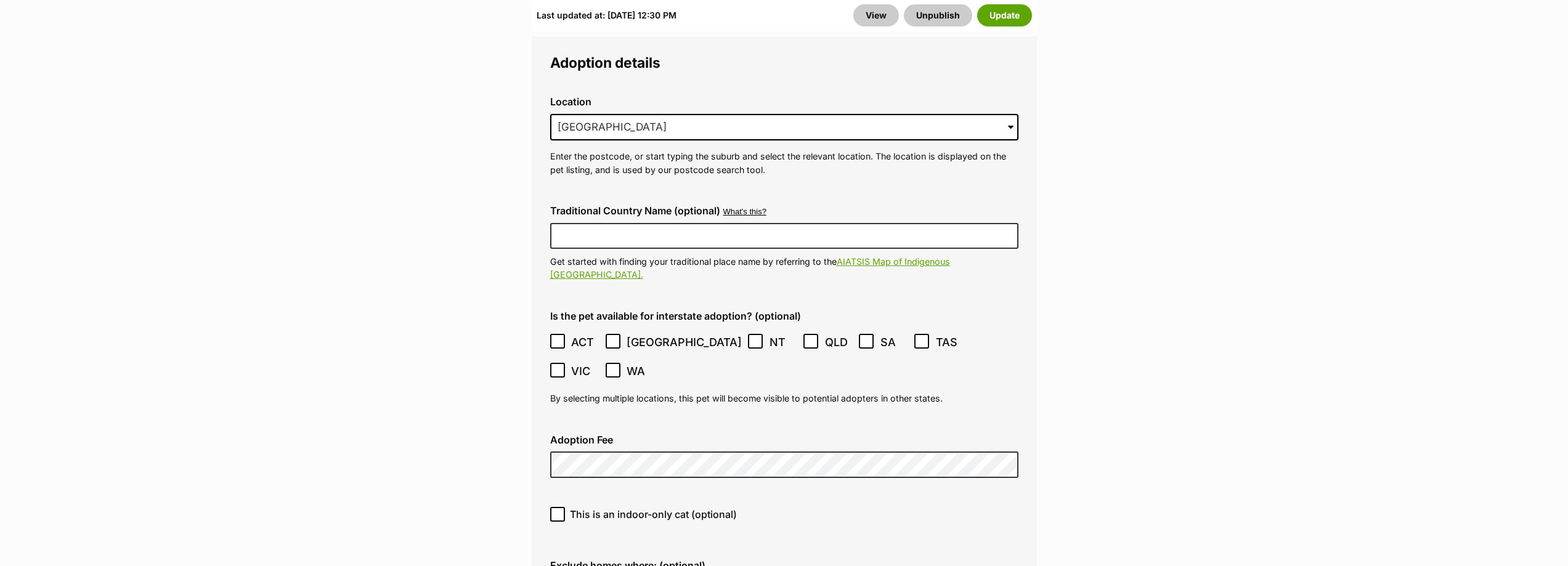
scroll to position [3265, 0]
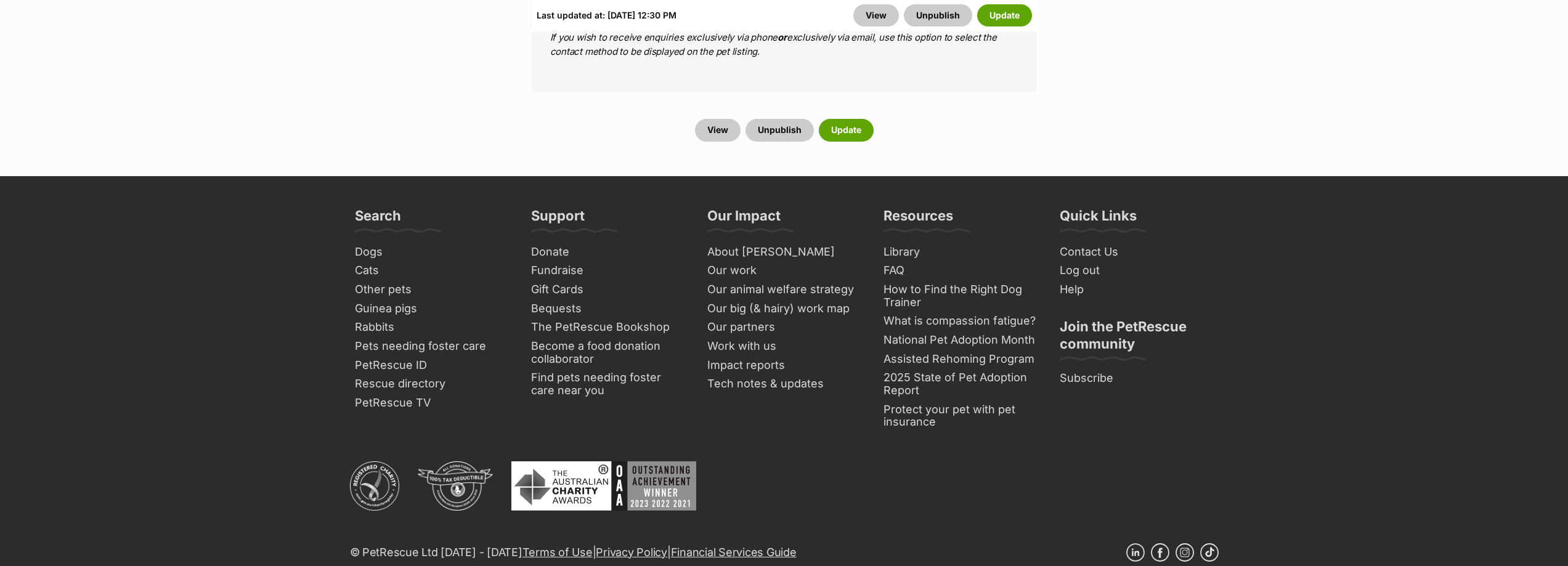
scroll to position [5092, 0]
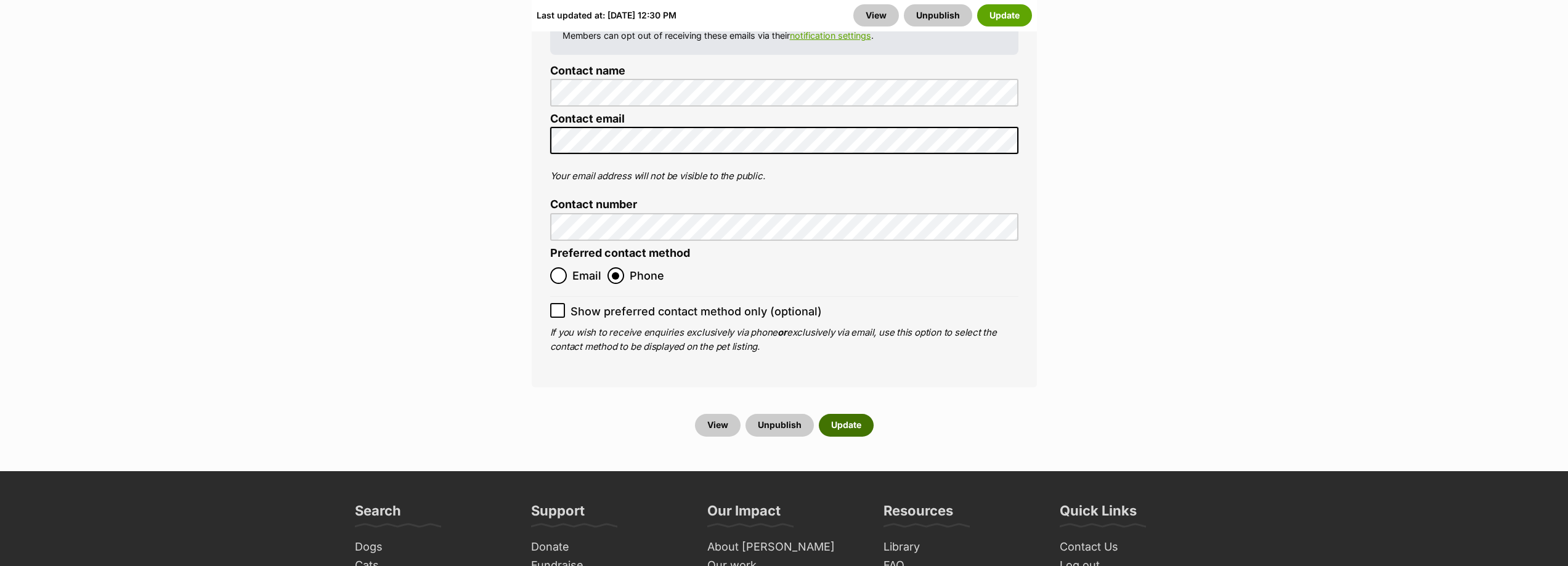
click at [846, 414] on button "Update" at bounding box center [846, 424] width 55 height 22
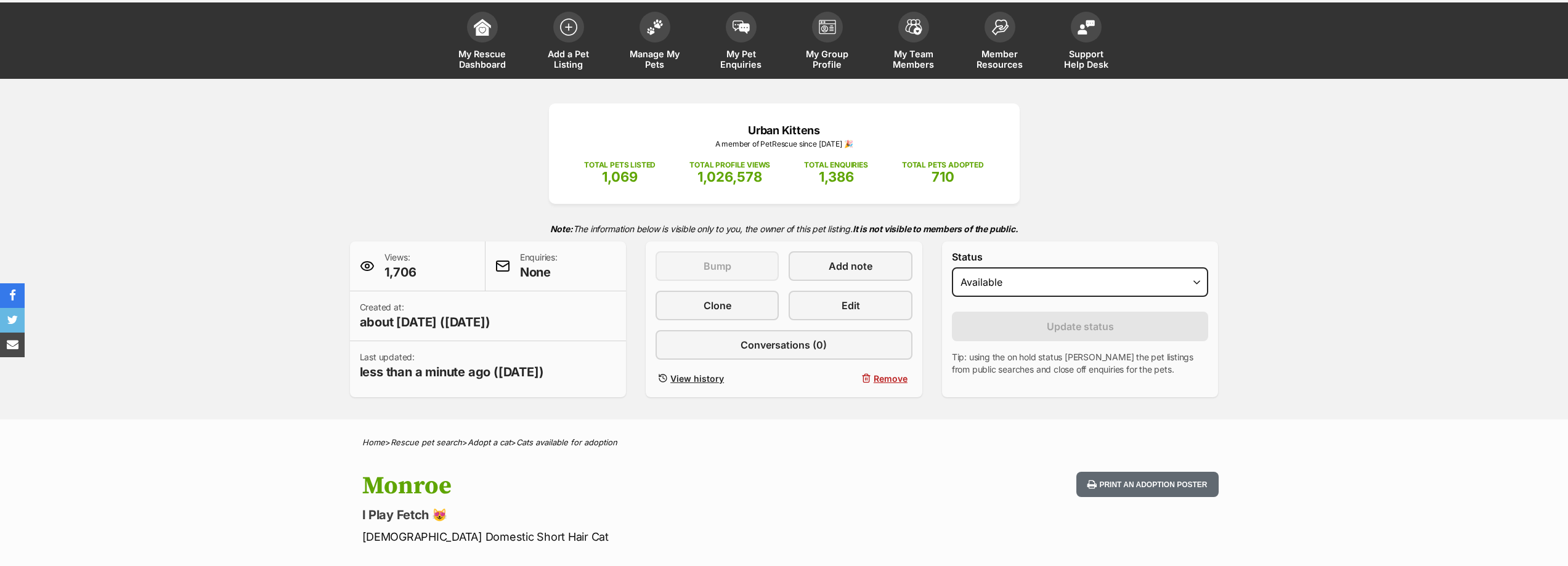
scroll to position [62, 0]
click at [659, 60] on span "Manage My Pets" at bounding box center [654, 59] width 56 height 21
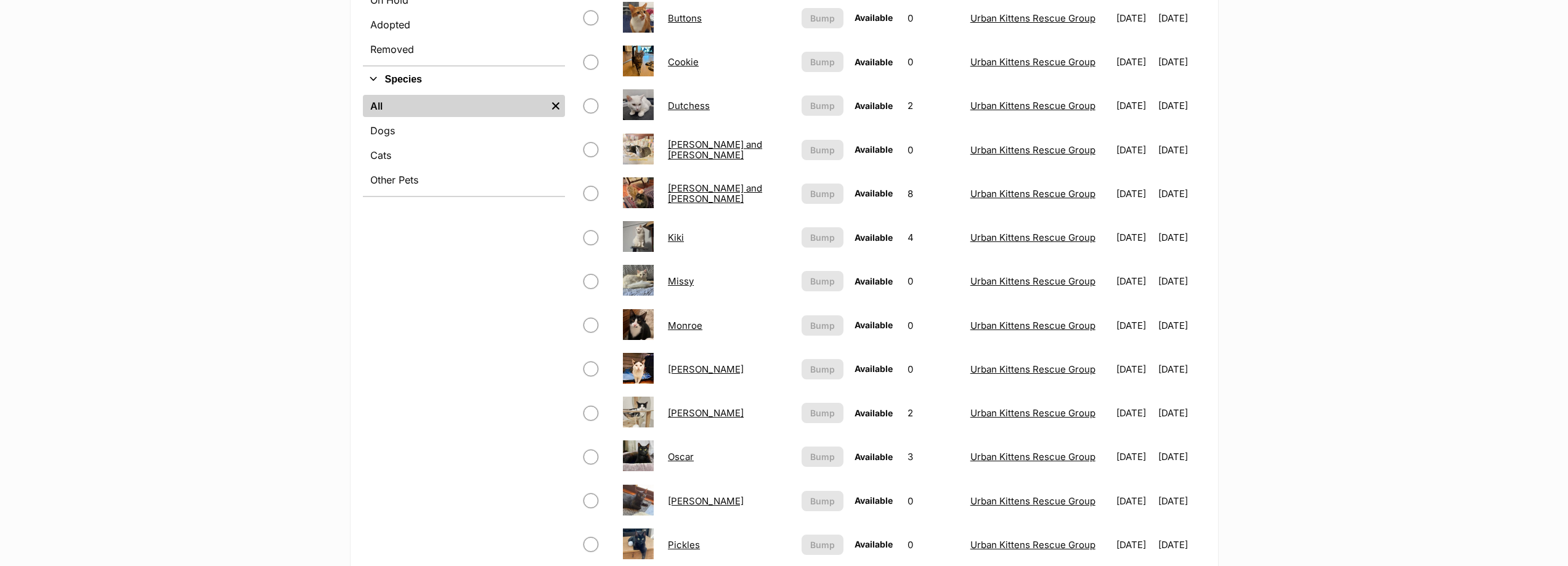
scroll to position [616, 0]
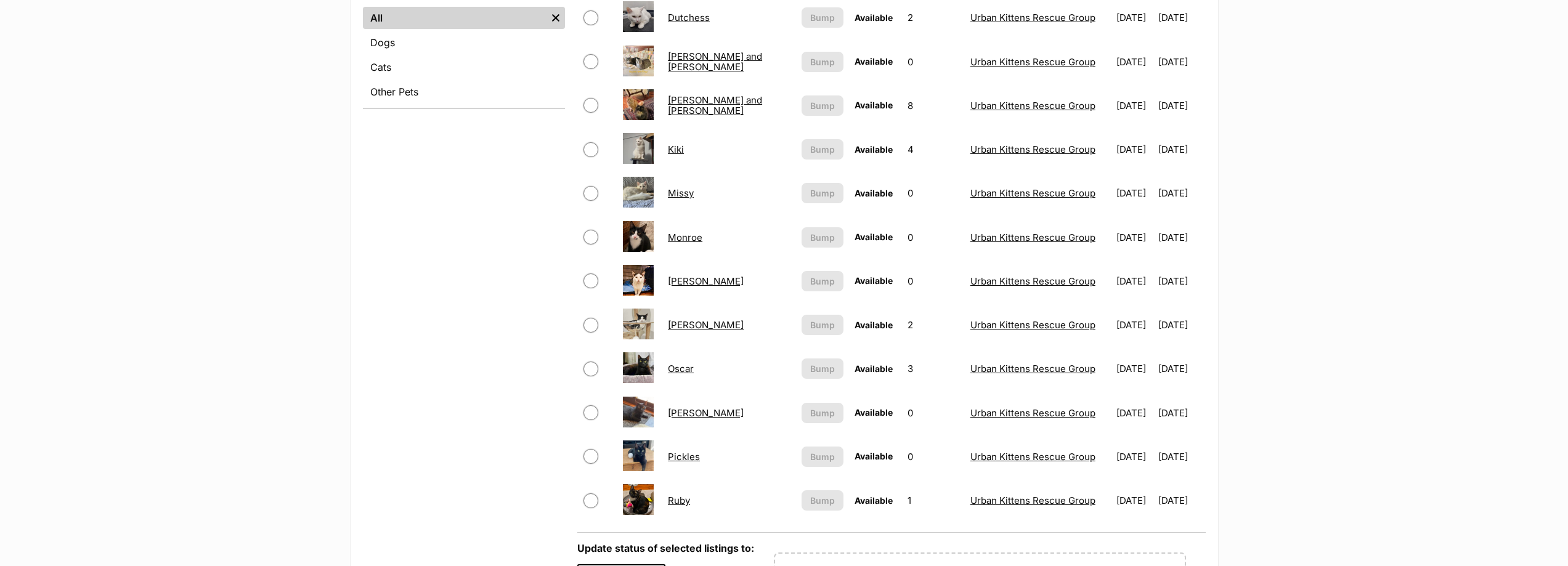
click at [685, 281] on link "Morris" at bounding box center [706, 281] width 76 height 11
click at [687, 323] on link "[PERSON_NAME]" at bounding box center [706, 324] width 76 height 11
click at [686, 367] on link "Oscar" at bounding box center [681, 368] width 26 height 11
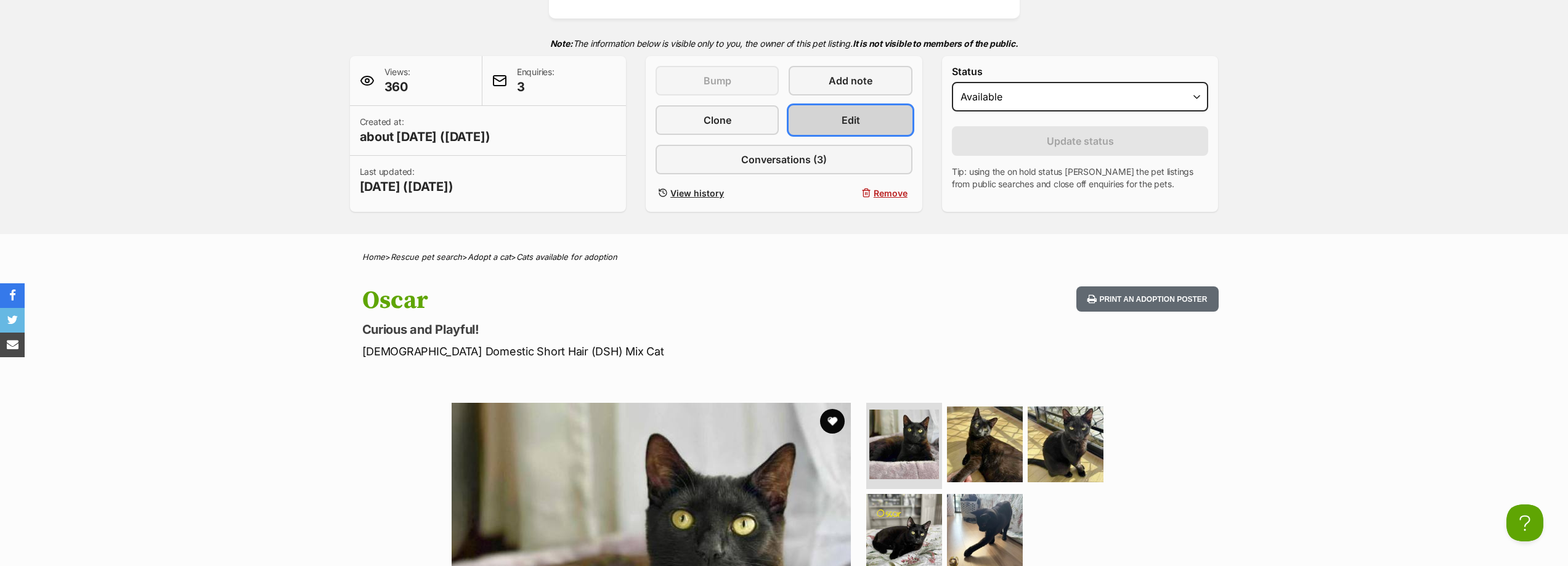
click at [862, 120] on link "Edit" at bounding box center [851, 119] width 123 height 30
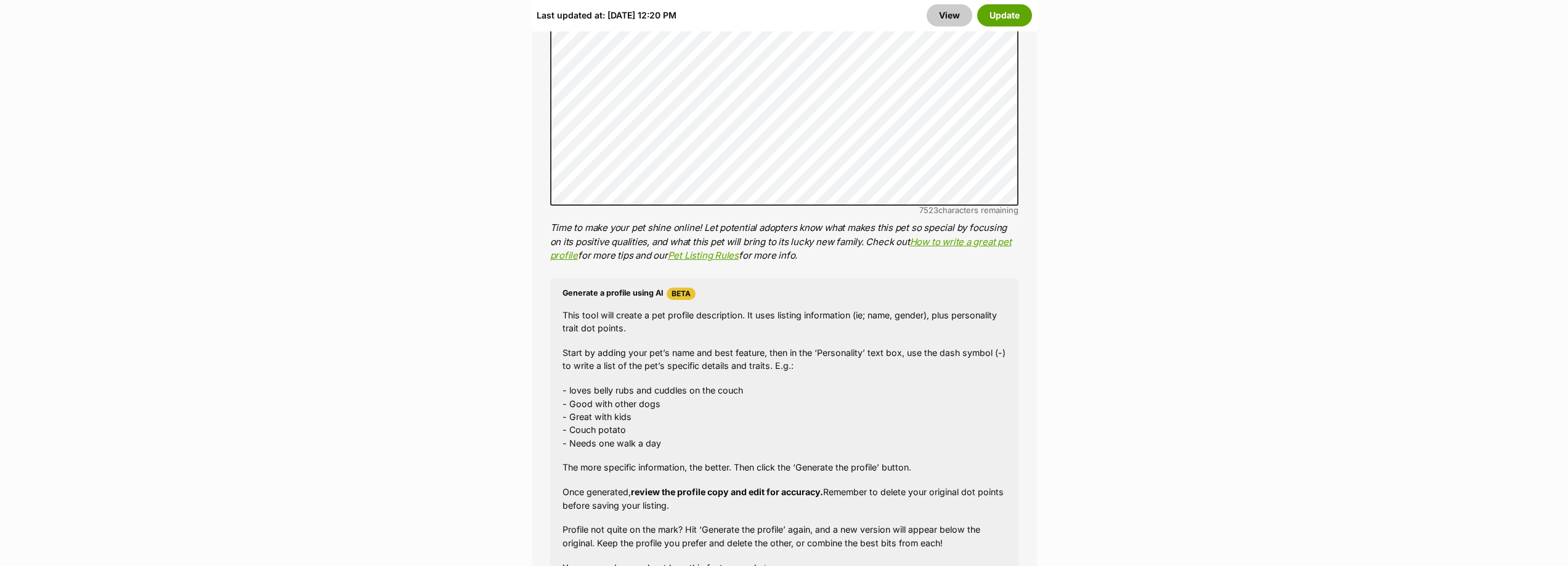
scroll to position [1109, 0]
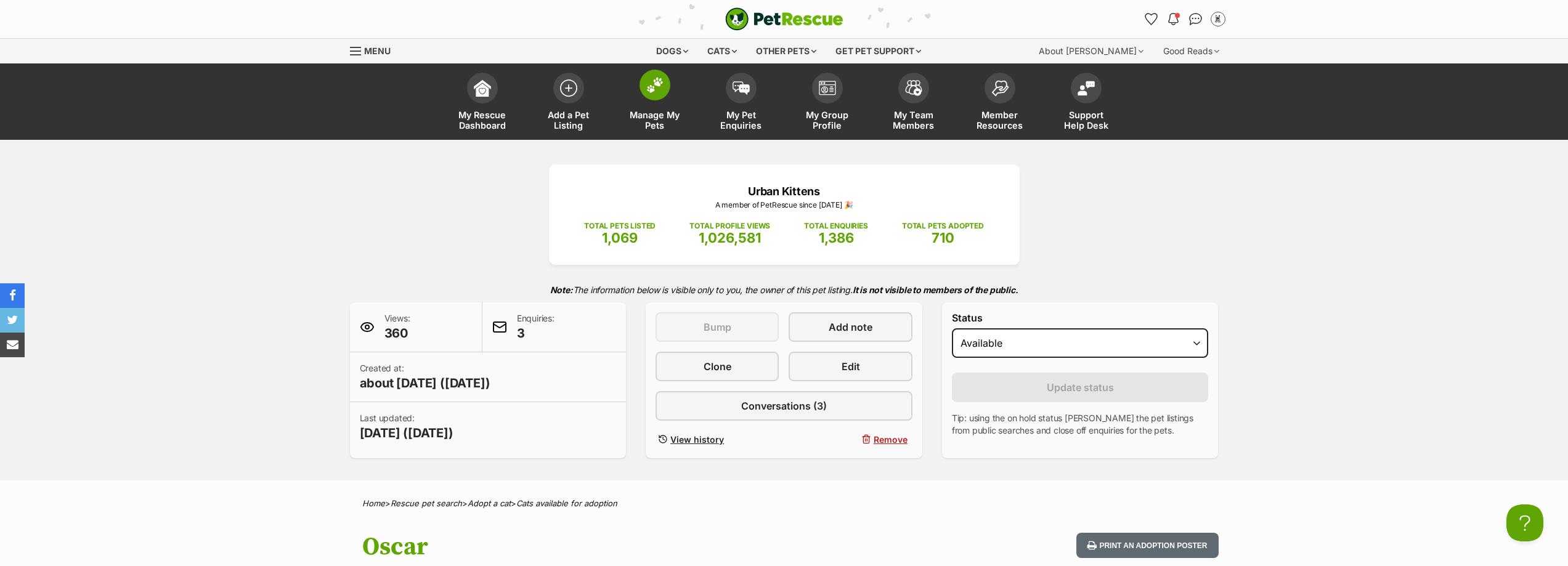
click at [646, 104] on link "Manage My Pets" at bounding box center [654, 103] width 86 height 73
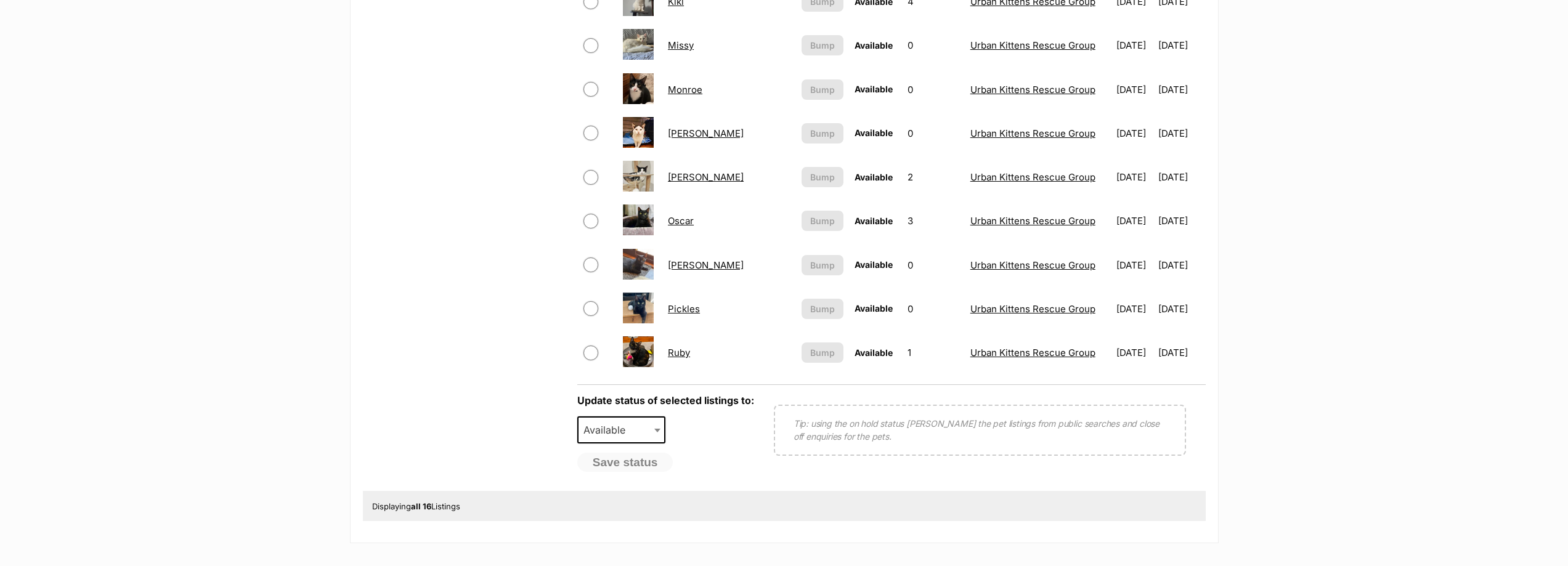
scroll to position [739, 0]
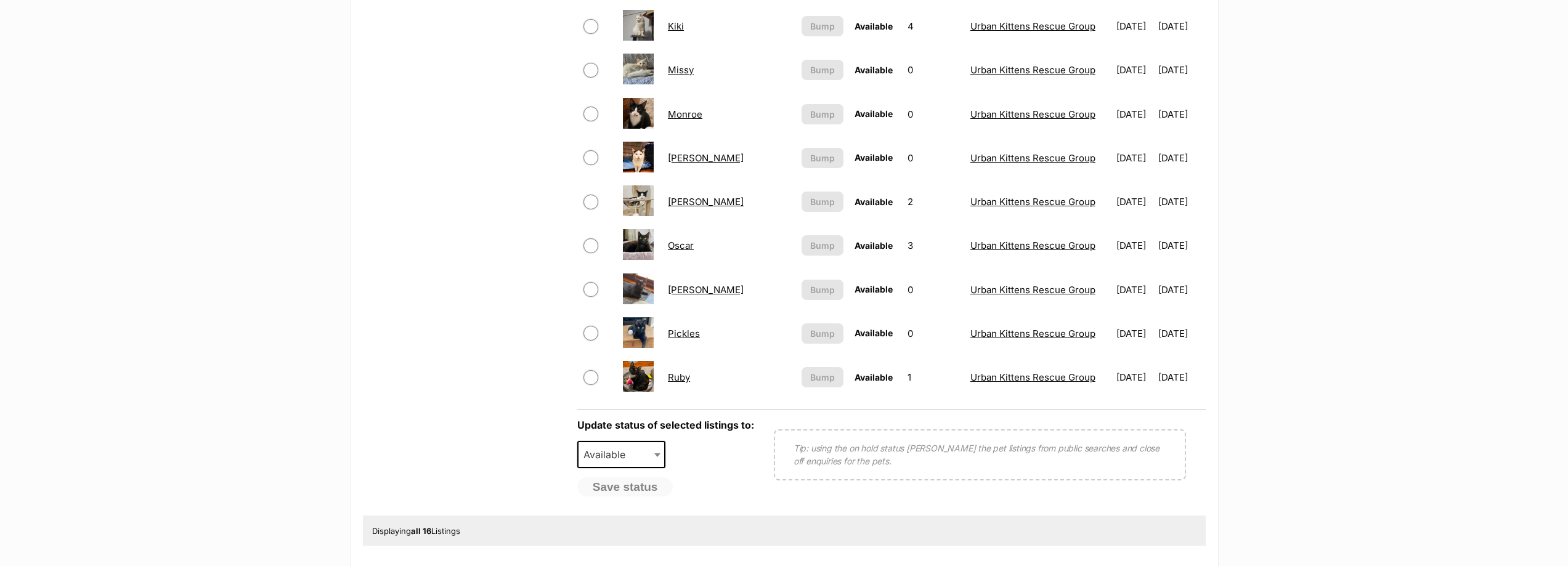
click at [676, 289] on link "[PERSON_NAME]" at bounding box center [706, 289] width 76 height 11
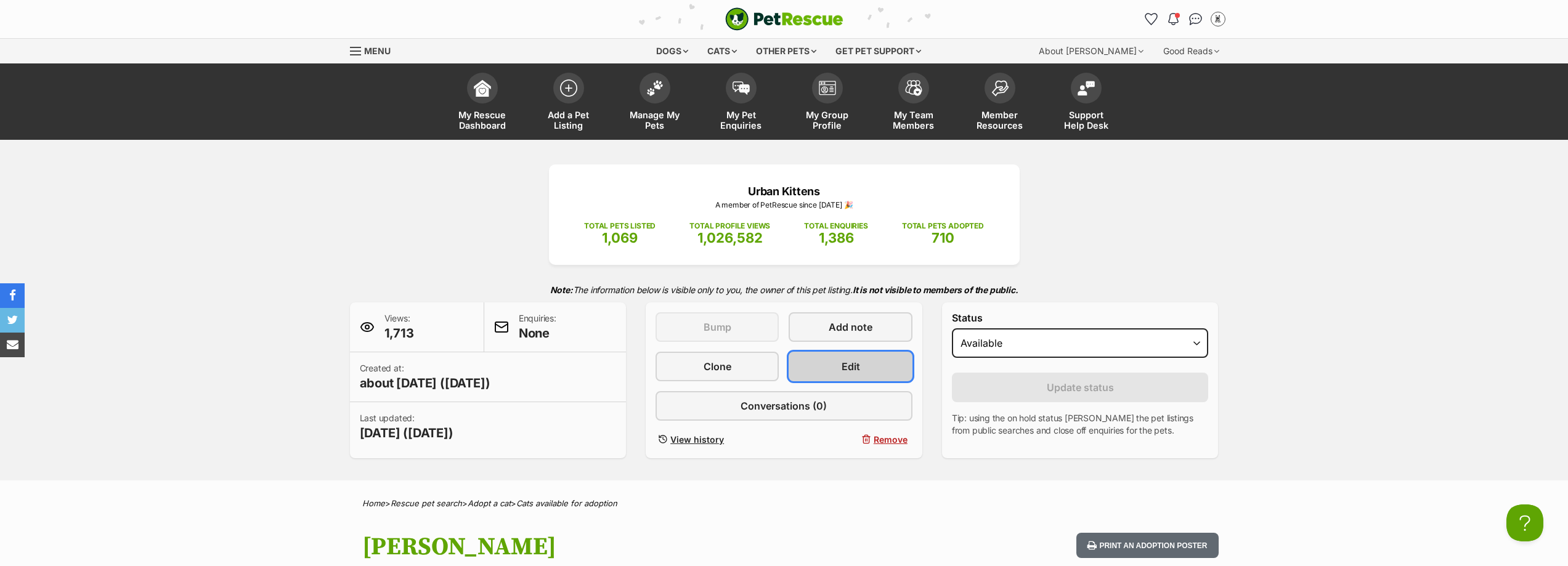
click at [851, 362] on span "Edit" at bounding box center [851, 366] width 18 height 14
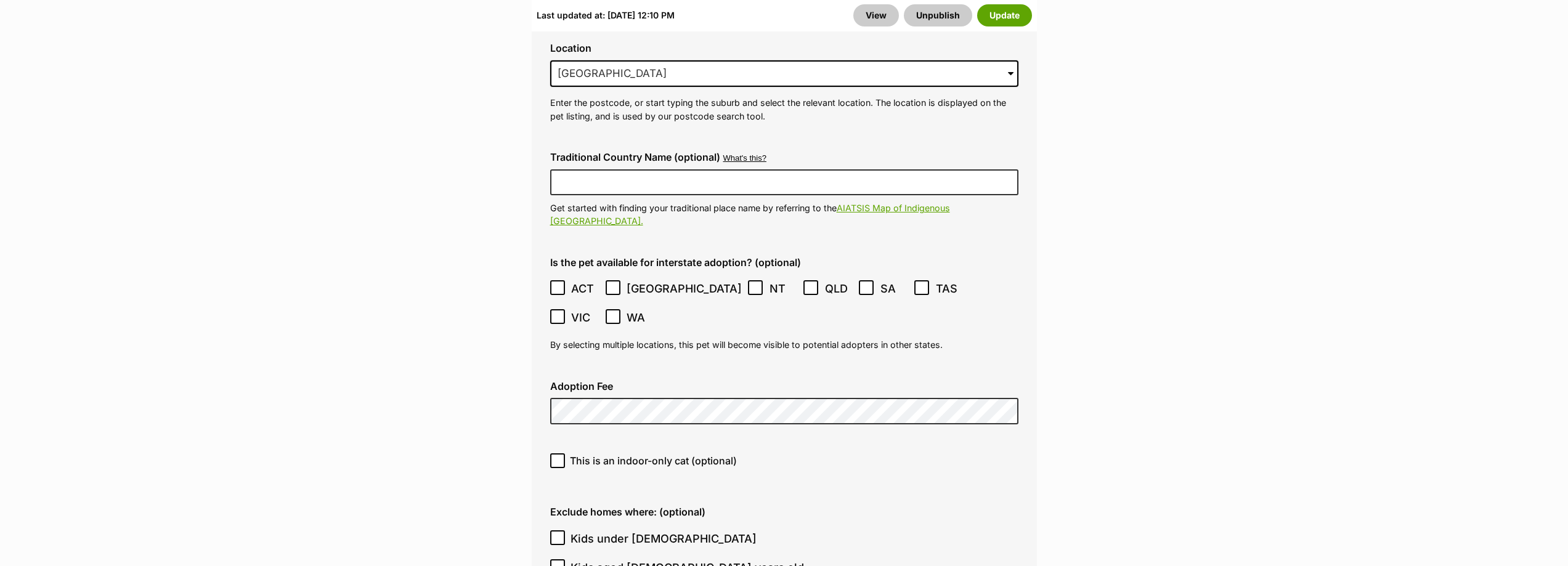
scroll to position [3158, 0]
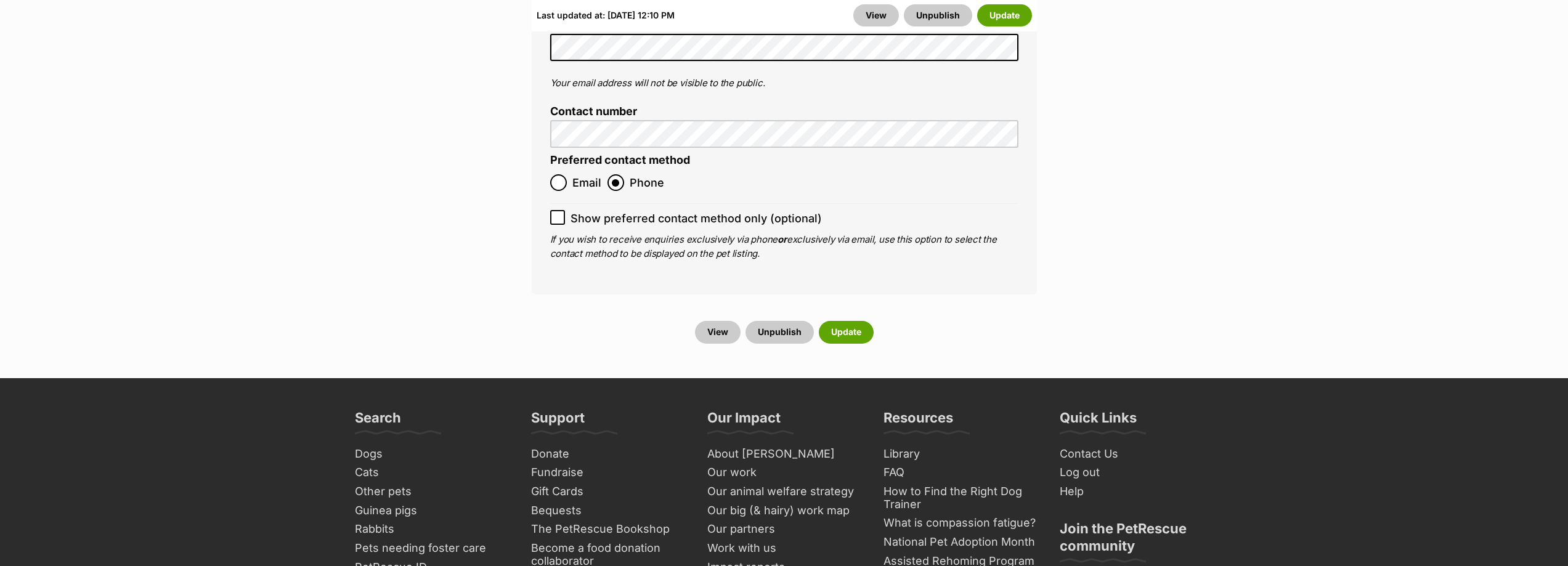
scroll to position [5191, 0]
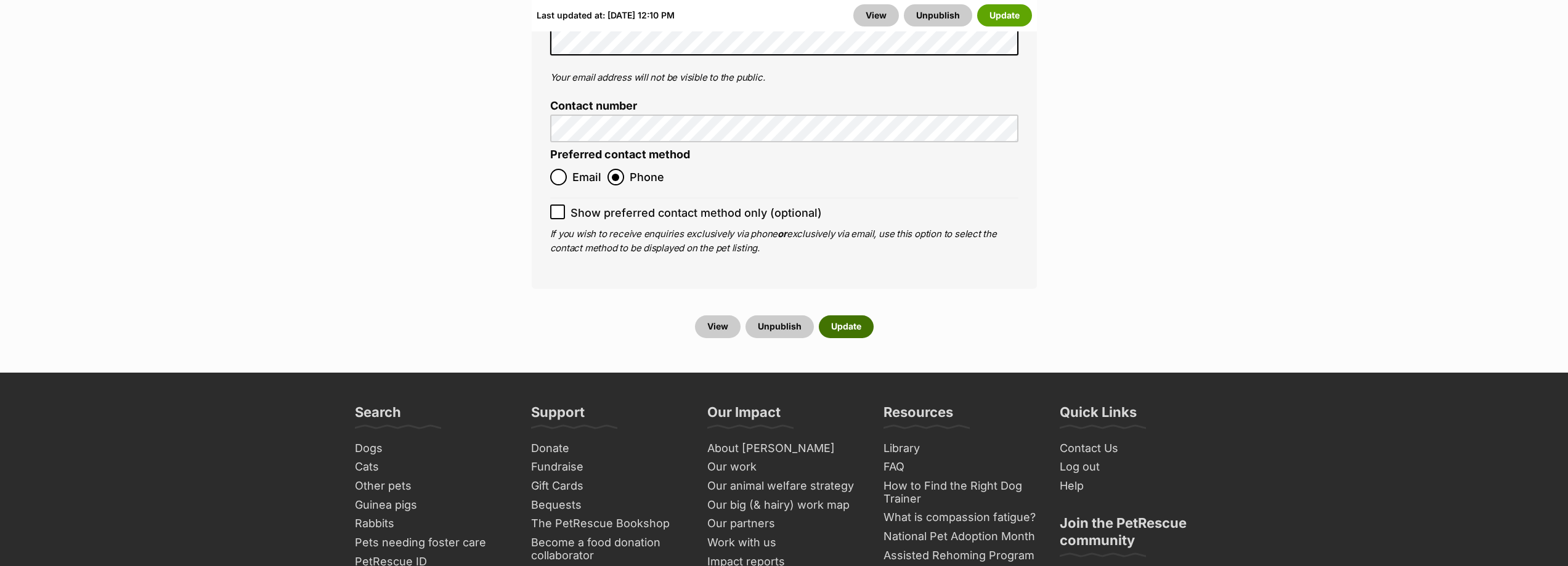
click at [844, 316] on button "Update" at bounding box center [846, 326] width 55 height 22
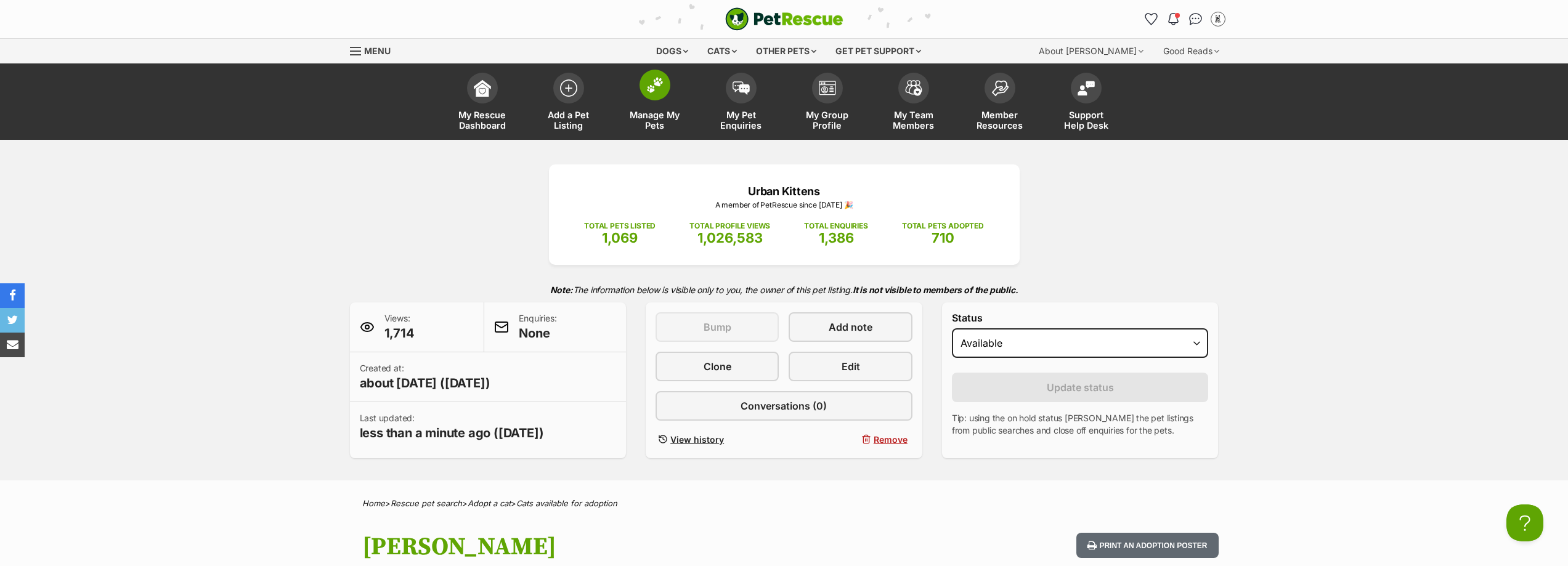
click at [659, 107] on link "Manage My Pets" at bounding box center [654, 103] width 86 height 73
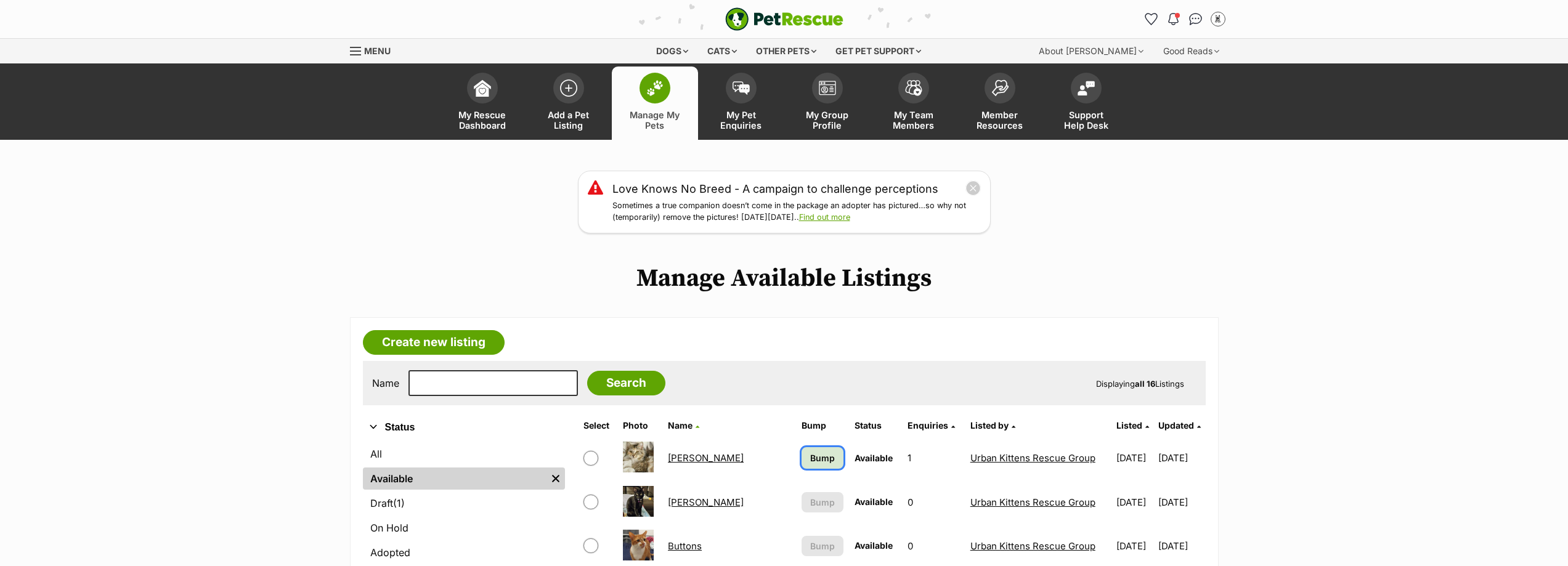
click at [810, 460] on span "Bump" at bounding box center [822, 458] width 24 height 13
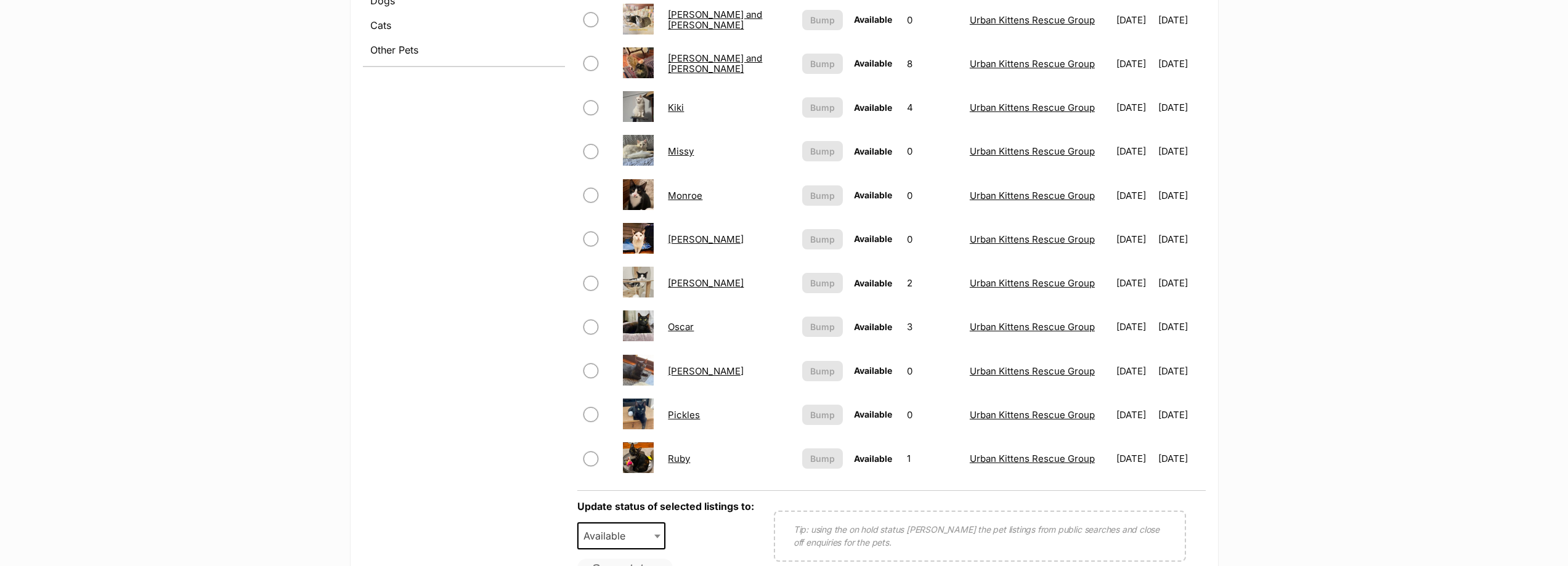
scroll to position [678, 0]
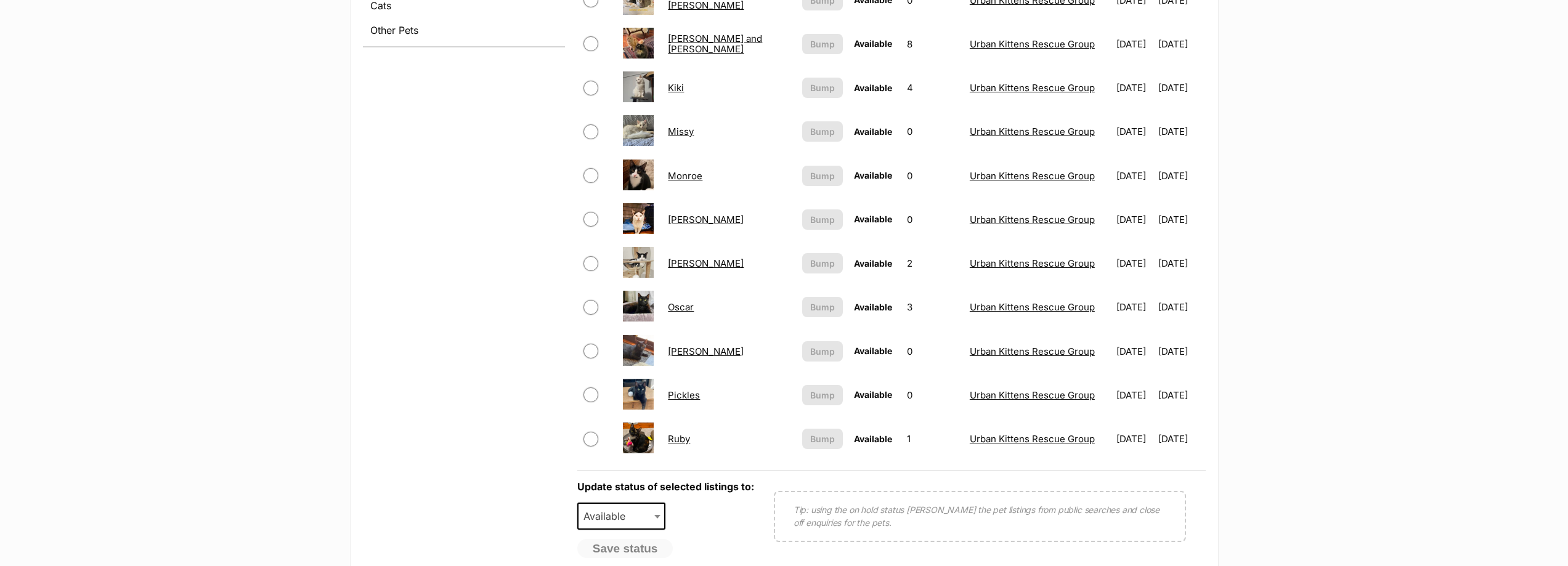
click at [689, 398] on link "Pickles" at bounding box center [684, 395] width 32 height 11
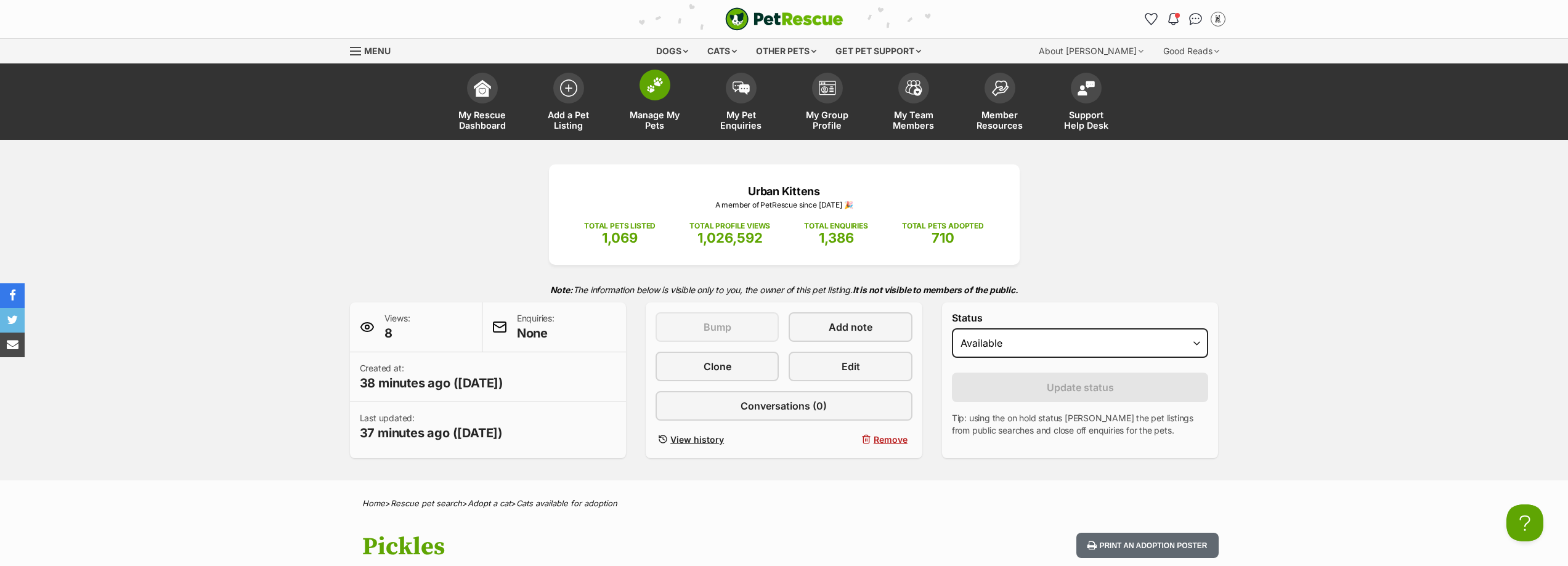
click at [666, 103] on link "Manage My Pets" at bounding box center [654, 103] width 86 height 73
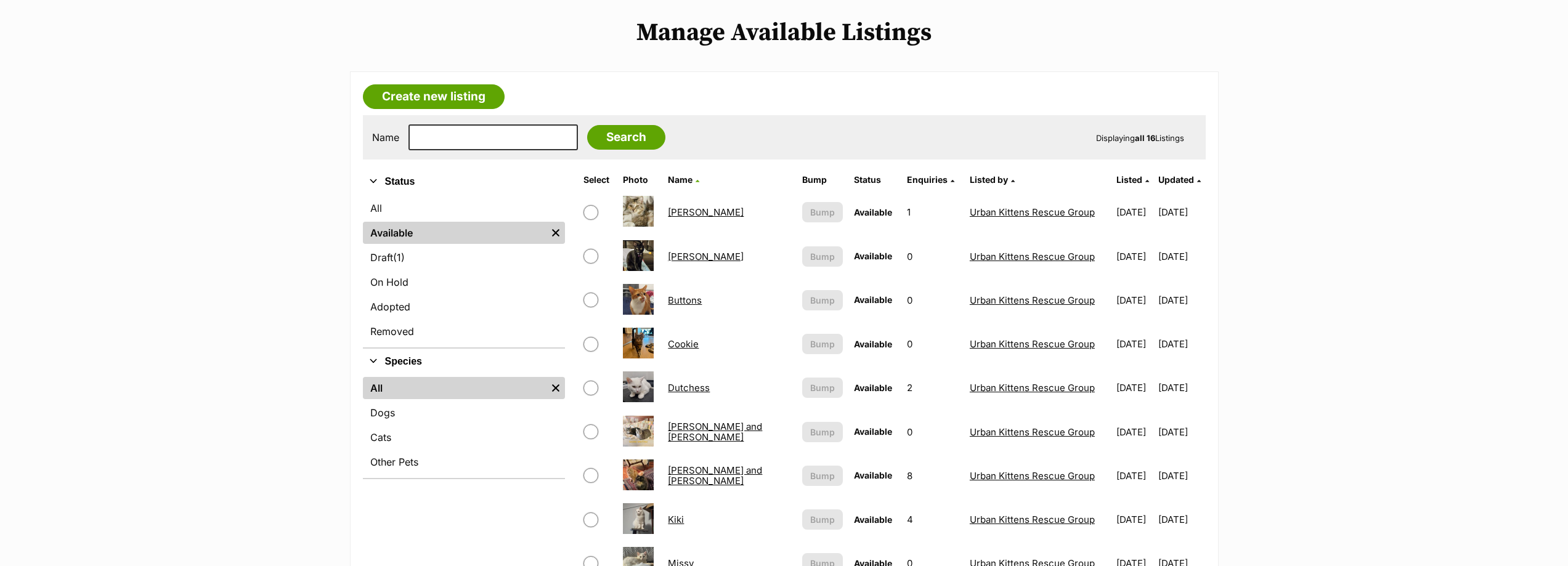
scroll to position [246, 0]
click at [689, 342] on link "Cookie" at bounding box center [683, 344] width 30 height 11
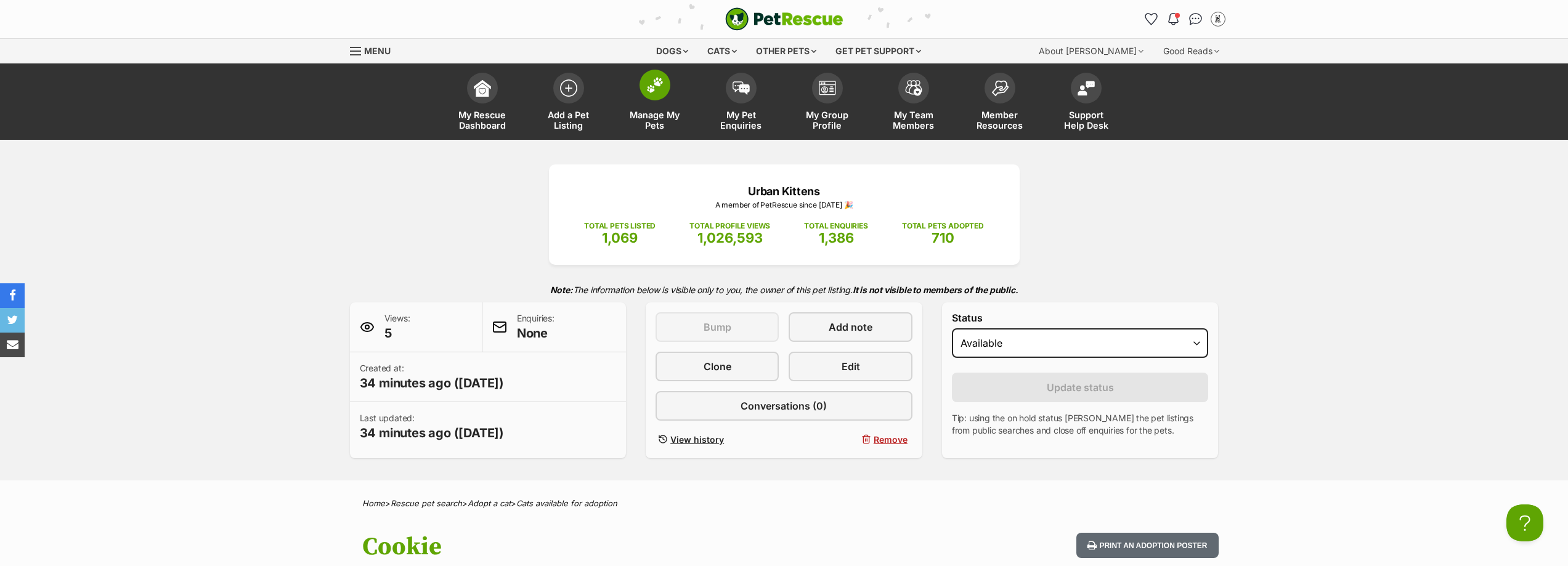
click at [669, 97] on link "Manage My Pets" at bounding box center [654, 103] width 86 height 73
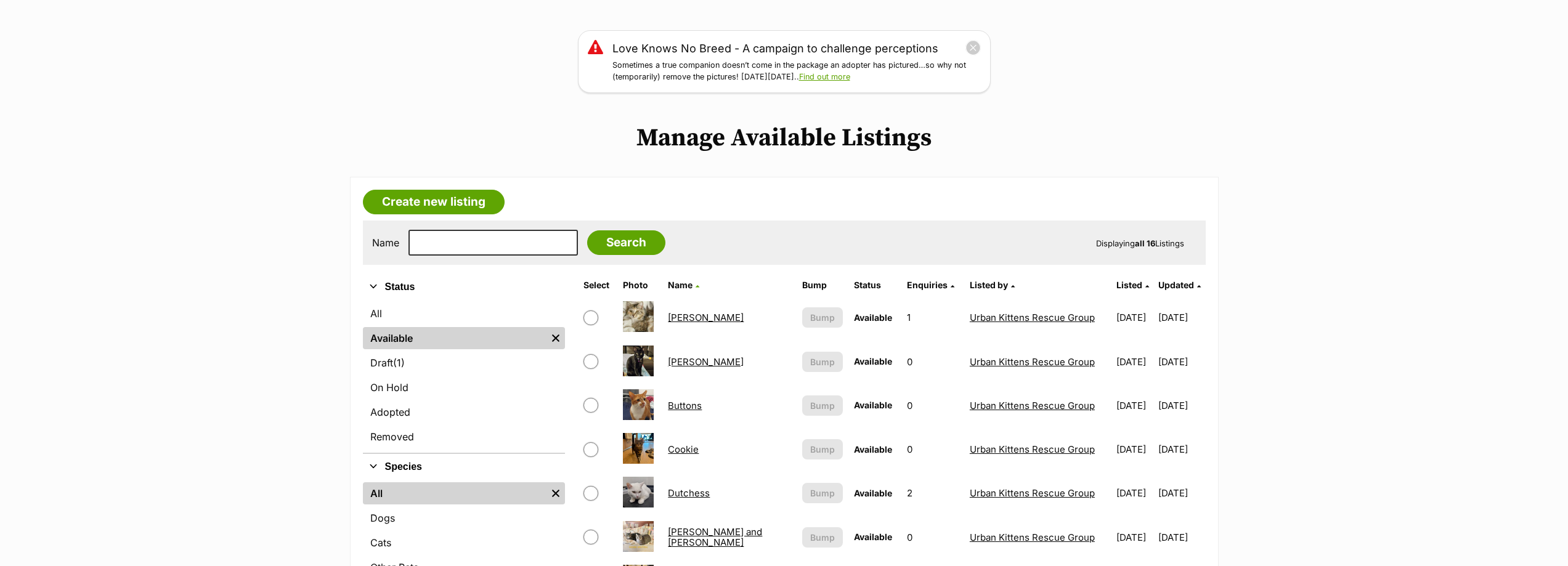
scroll to position [123, 0]
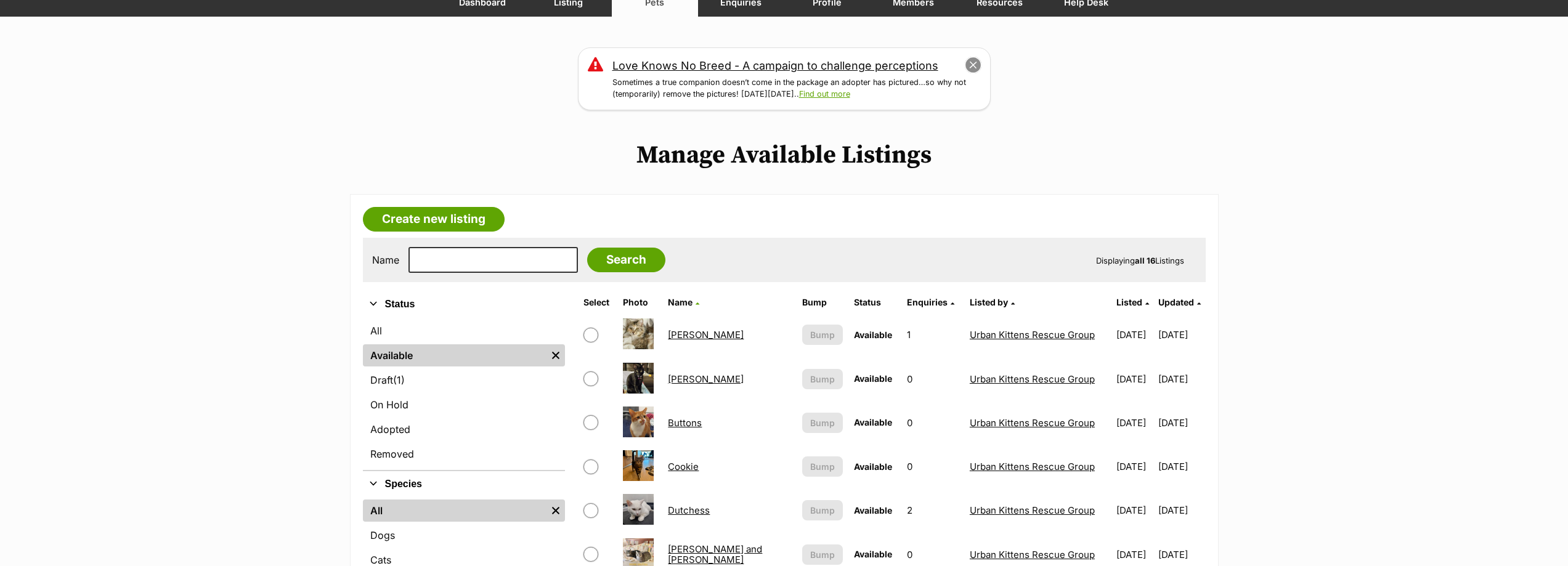
click at [973, 65] on button "close" at bounding box center [972, 65] width 17 height 17
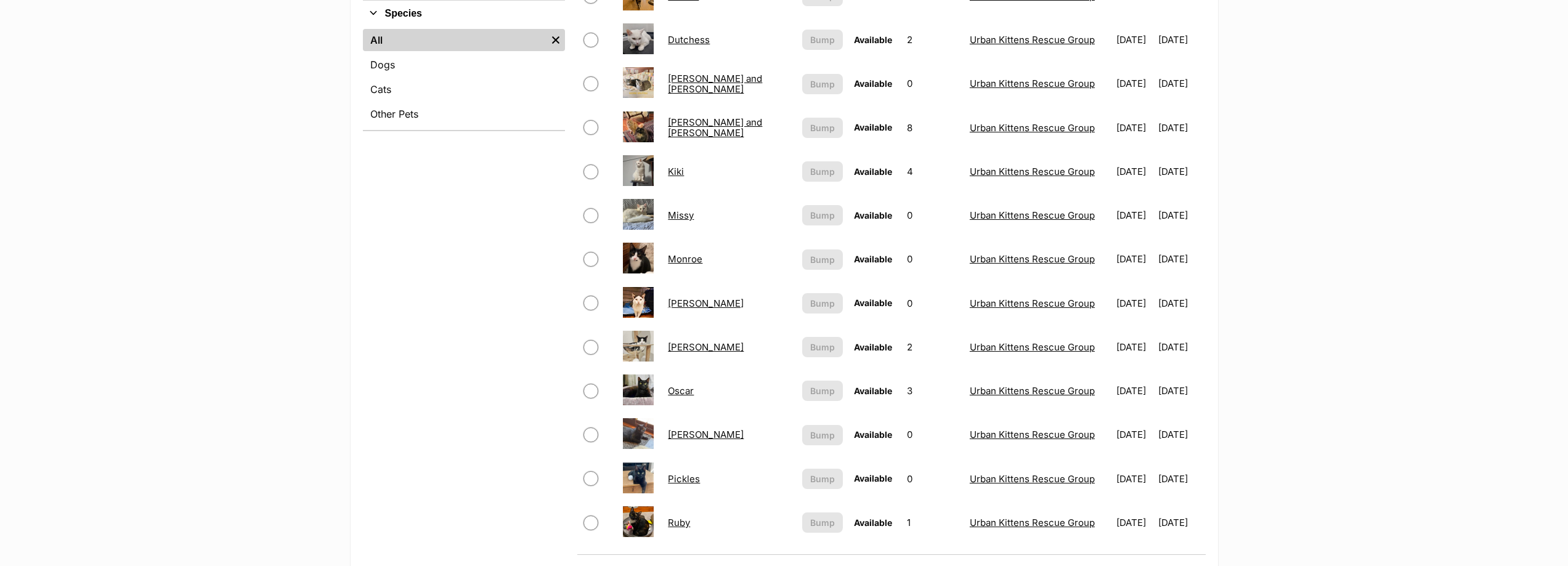
scroll to position [493, 0]
